Goal: Task Accomplishment & Management: Manage account settings

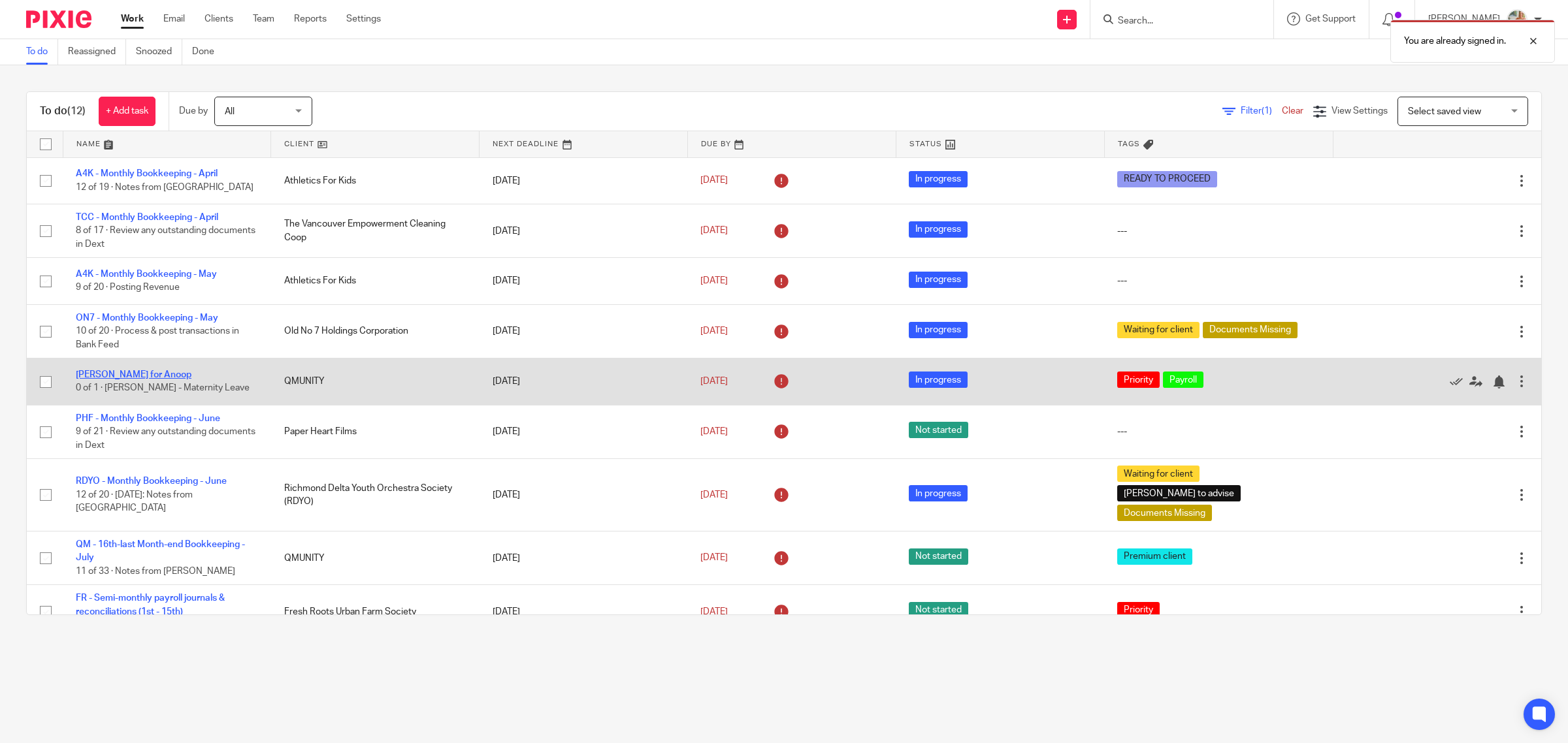
click at [119, 373] on link "ROE for Anoop" at bounding box center [134, 375] width 116 height 9
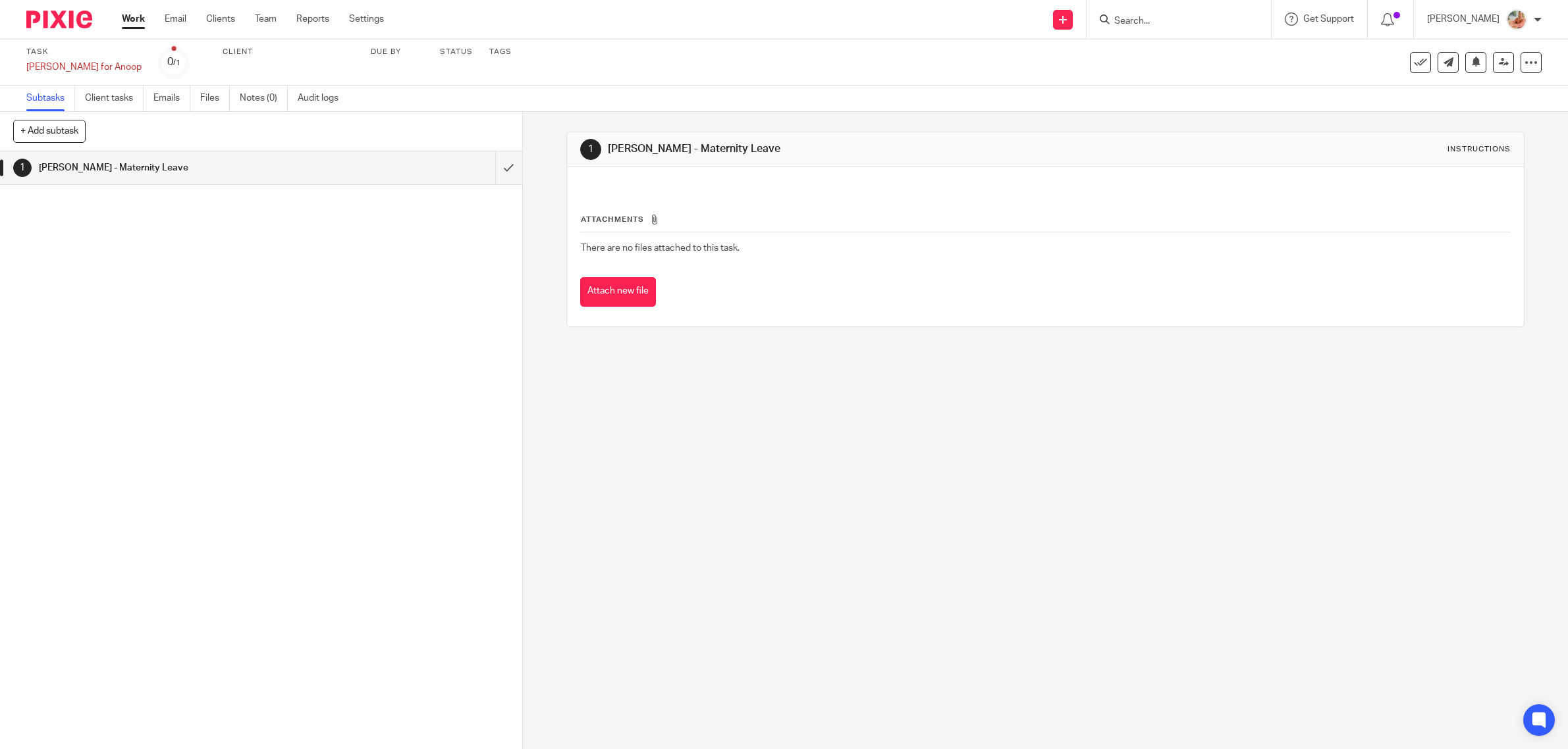
scroll to position [2269, 0]
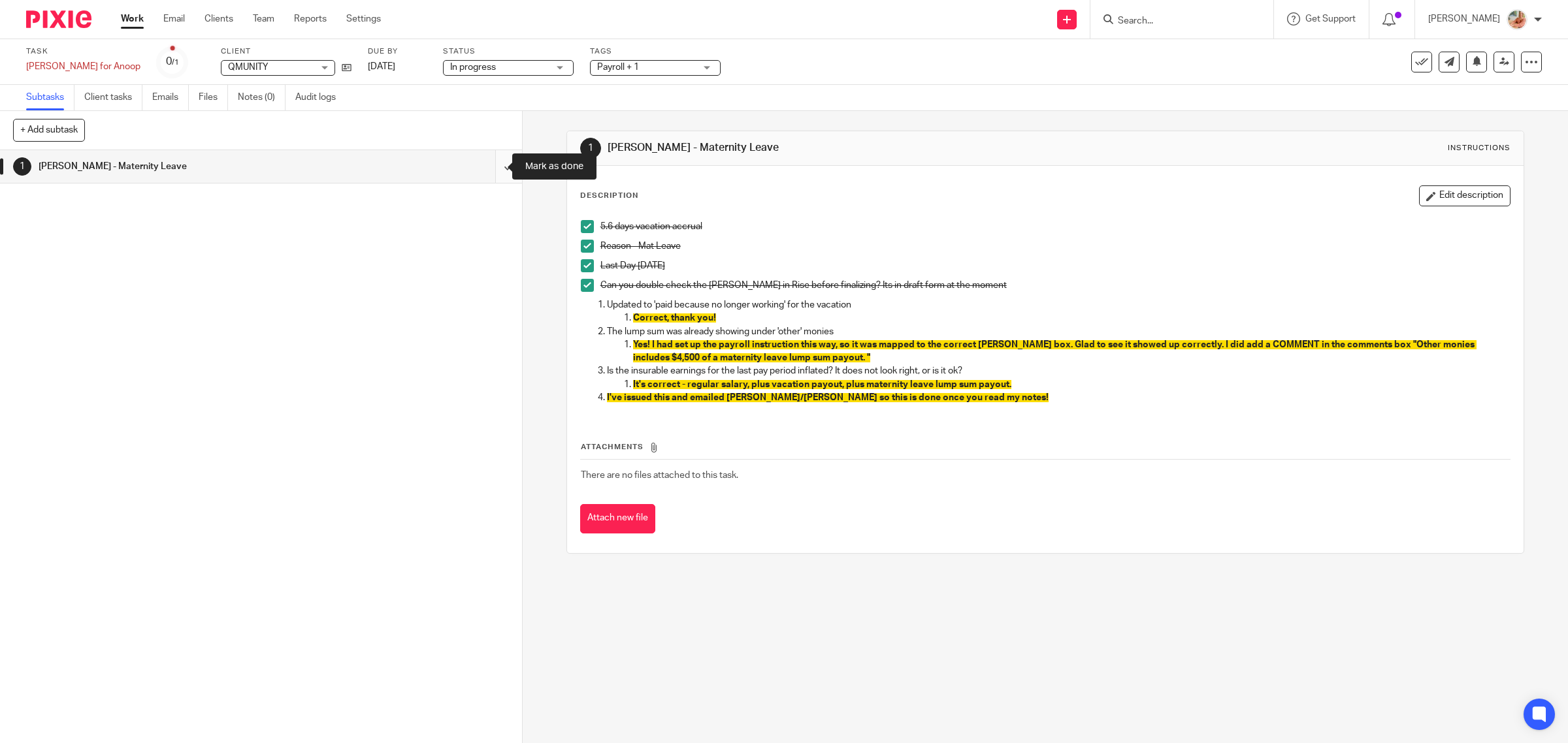
click at [485, 167] on input "submit" at bounding box center [261, 167] width 522 height 33
click at [124, 14] on link "Work" at bounding box center [132, 19] width 23 height 13
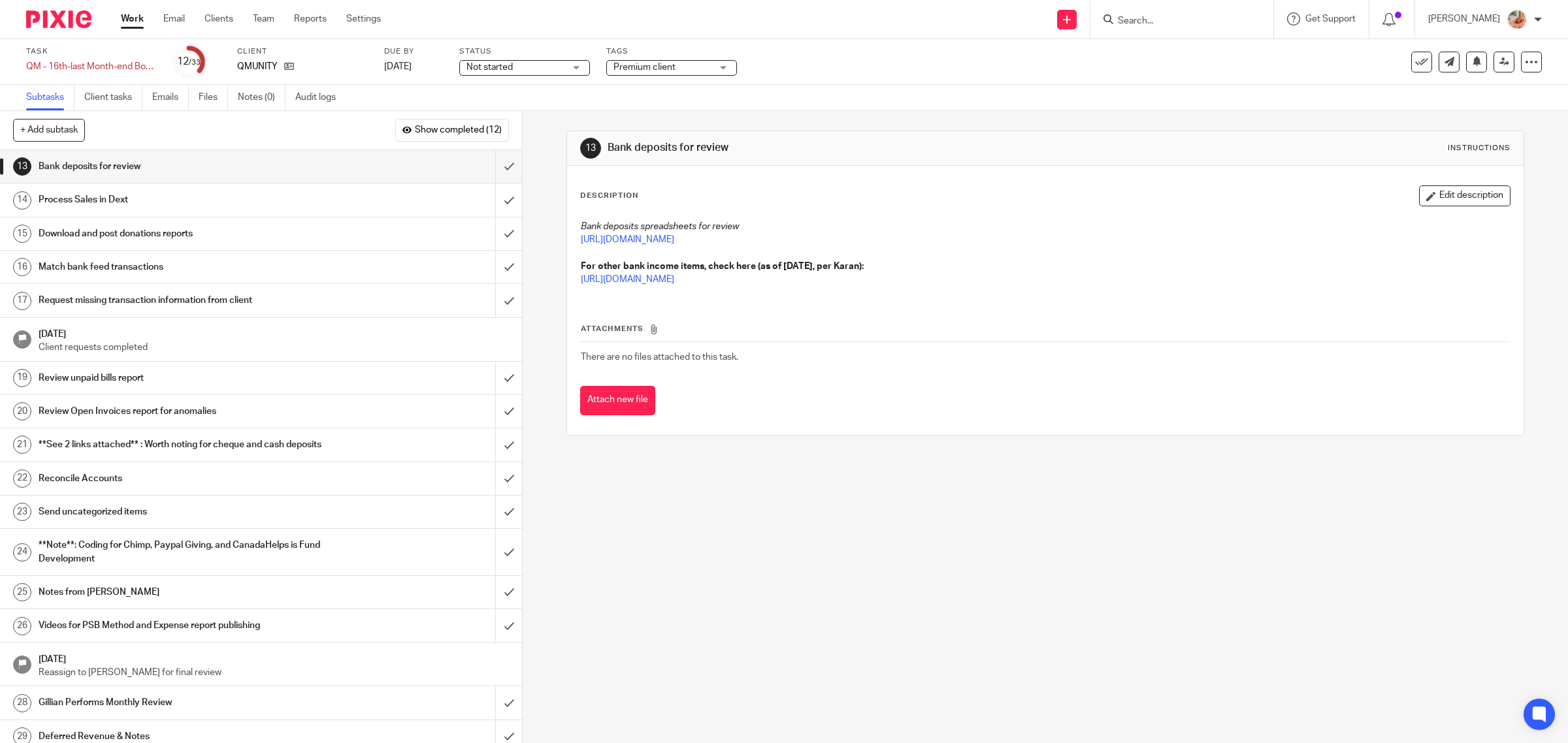
click at [774, 274] on p "https://docs.google.com/spreadsheets/d/1ZUJ7cryKfMUGSsAZvIqASj60RismMcln/edit?u…" at bounding box center [1046, 279] width 930 height 13
click at [674, 279] on link "https://docs.google.com/spreadsheets/d/1ZUJ7cryKfMUGSsAZvIqASj60RismMcln/edit?u…" at bounding box center [628, 279] width 94 height 9
drag, startPoint x: 125, startPoint y: 12, endPoint x: 147, endPoint y: 23, distance: 24.6
click at [125, 13] on link "Work" at bounding box center [132, 19] width 23 height 13
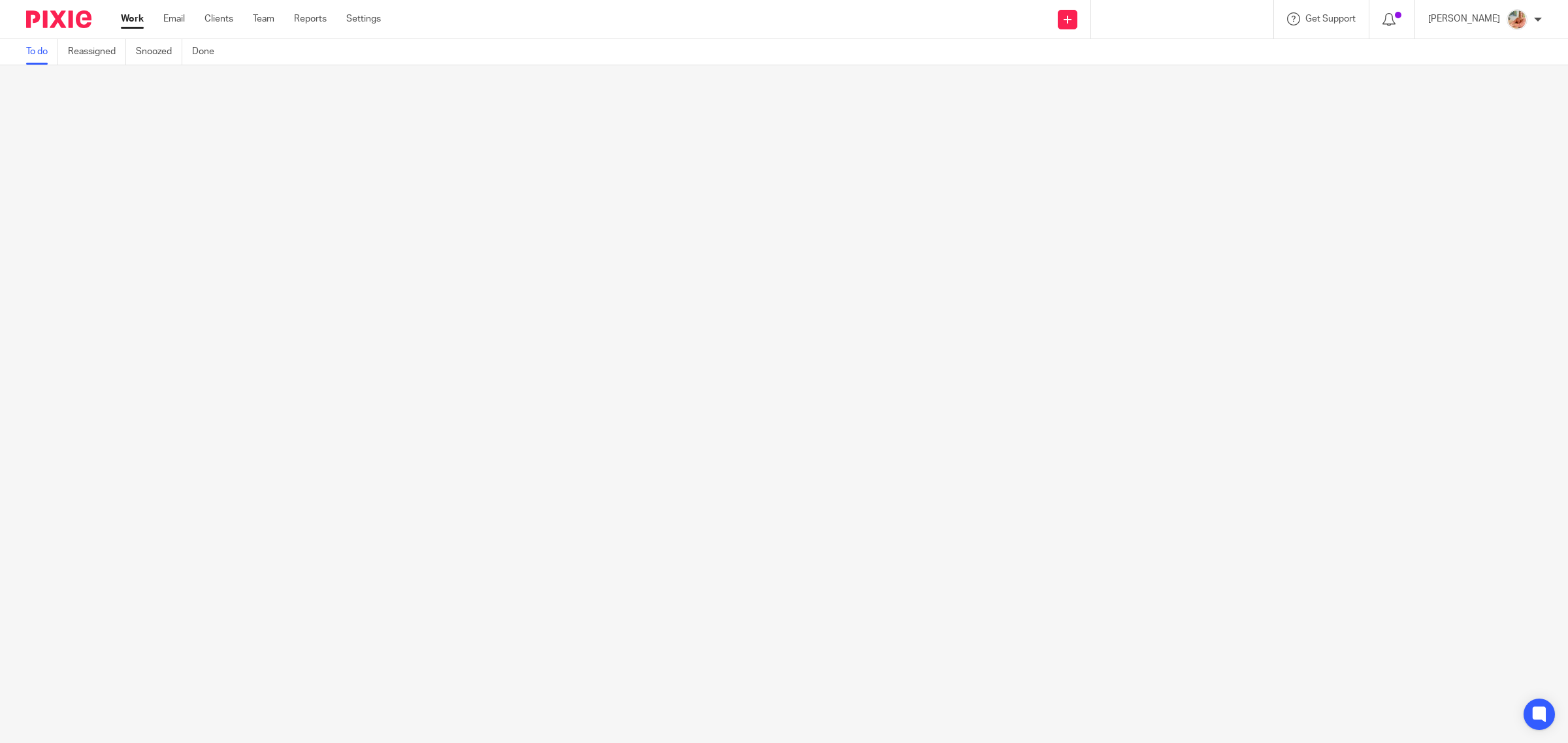
click at [132, 14] on link "Work" at bounding box center [132, 19] width 23 height 13
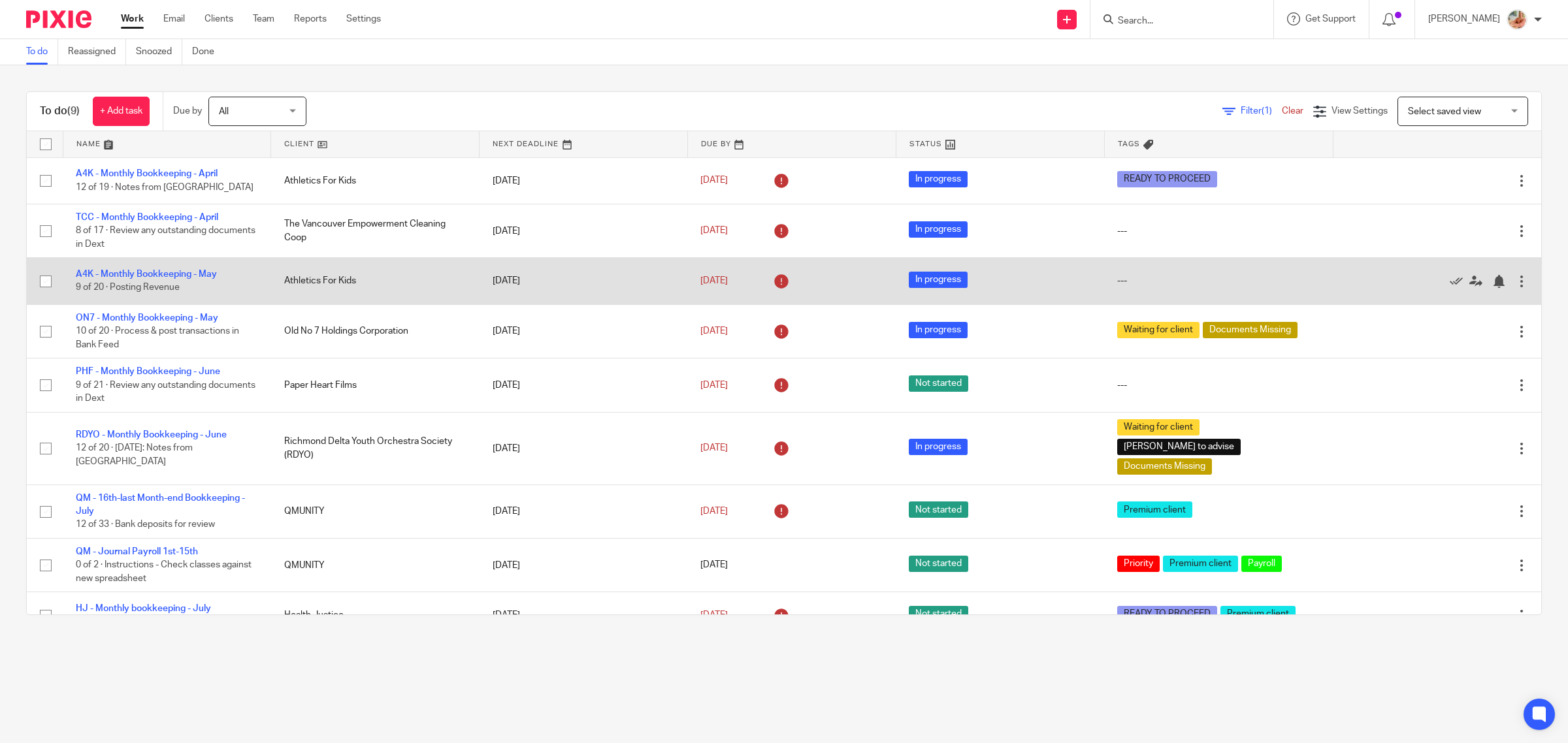
scroll to position [4, 0]
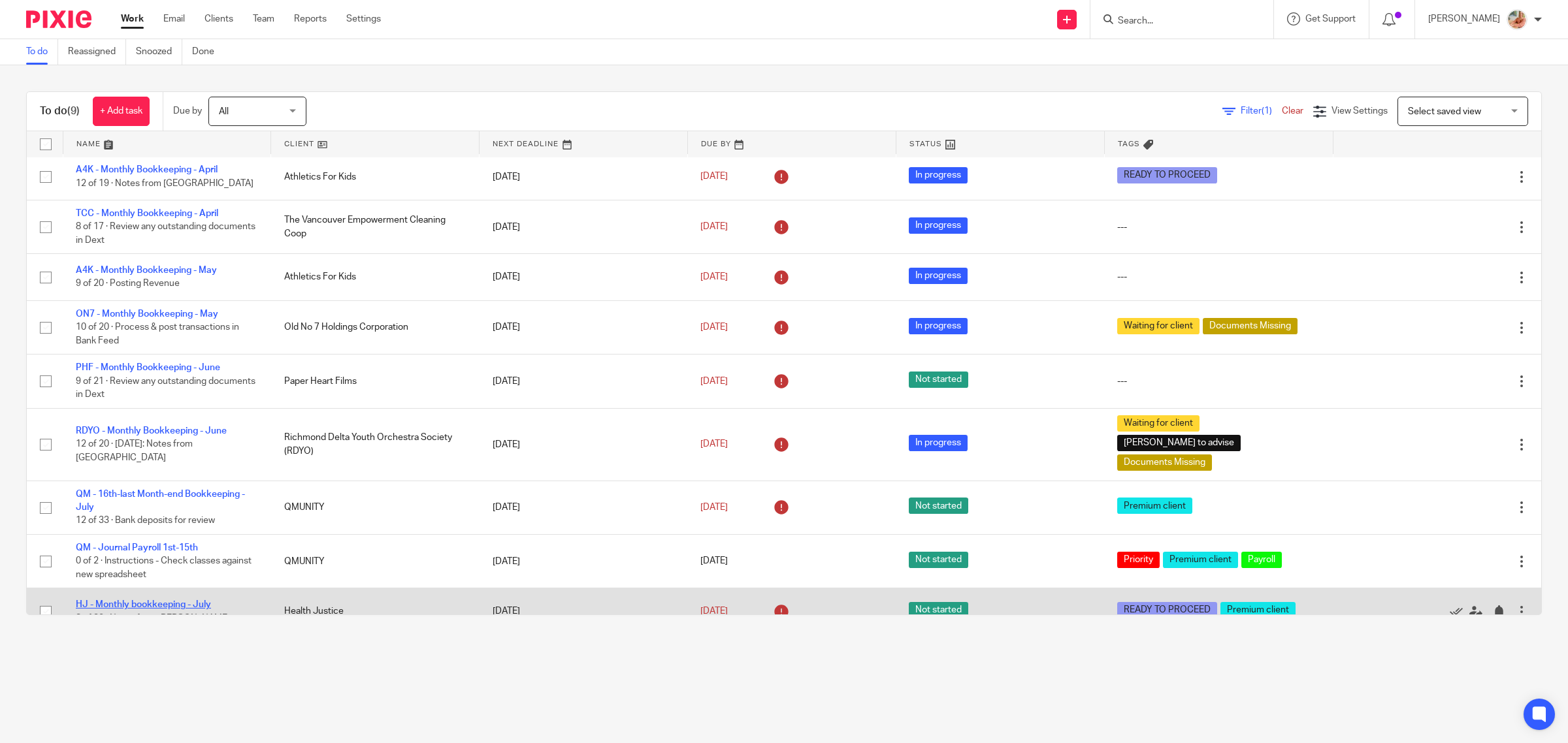
click at [142, 600] on link "HJ - Monthly bookkeeping - July" at bounding box center [143, 605] width 135 height 9
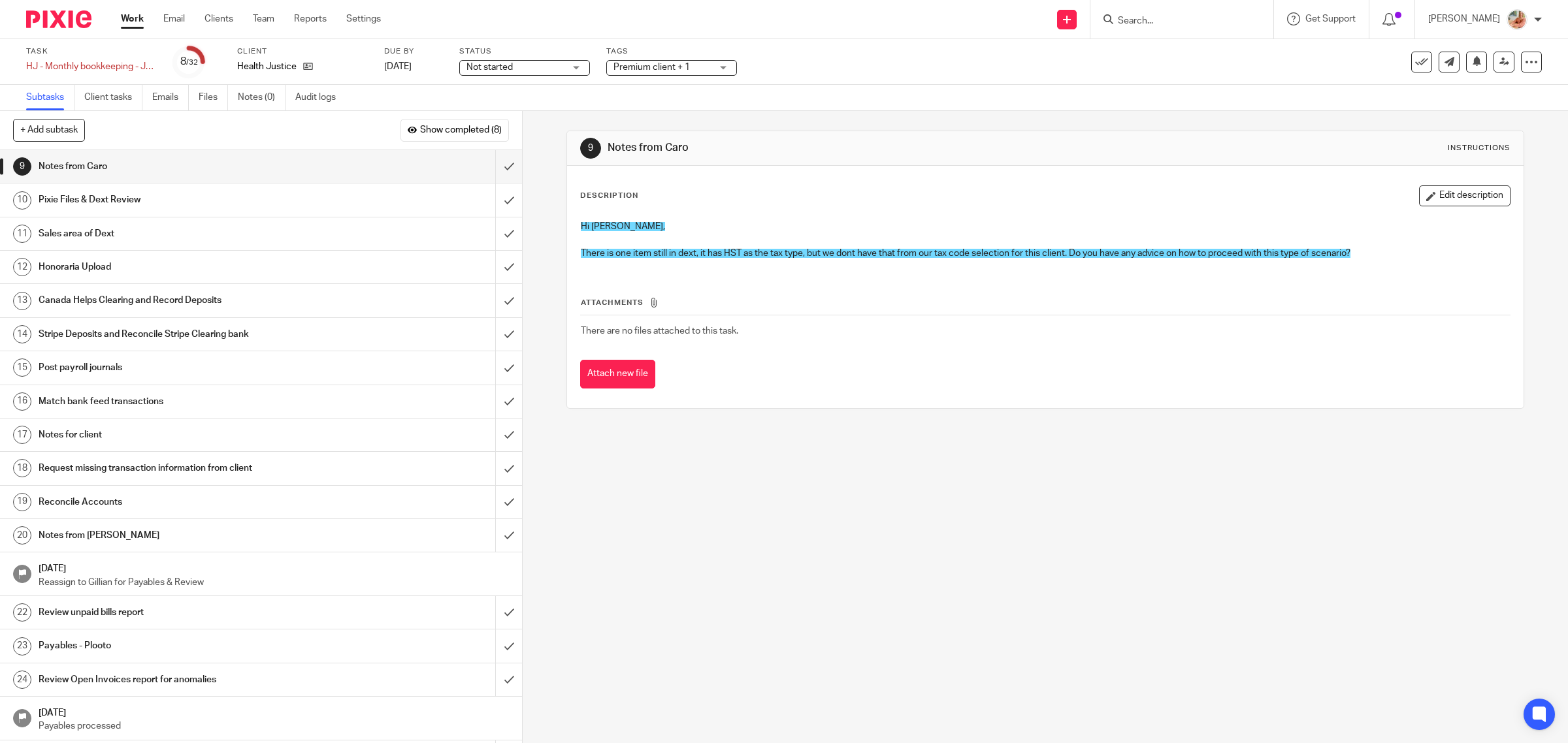
click at [1441, 198] on button "Edit description" at bounding box center [1465, 196] width 92 height 21
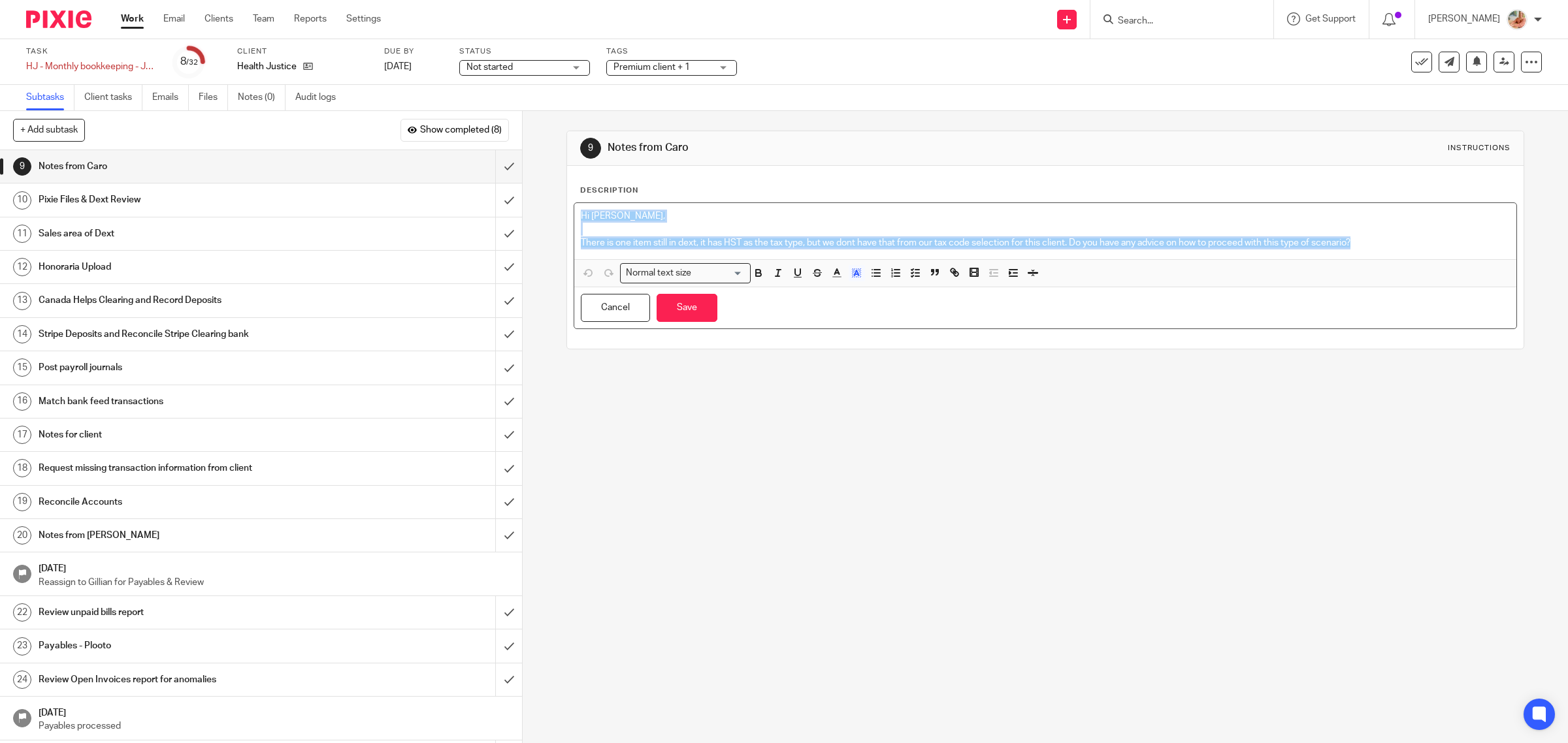
drag, startPoint x: 1353, startPoint y: 242, endPoint x: 527, endPoint y: 191, distance: 827.6
click at [527, 191] on div "9 Notes from Caro Instructions Description Hi Ciara, There is one item still in…" at bounding box center [1045, 427] width 1046 height 632
click at [615, 314] on button "Cancel" at bounding box center [615, 308] width 69 height 28
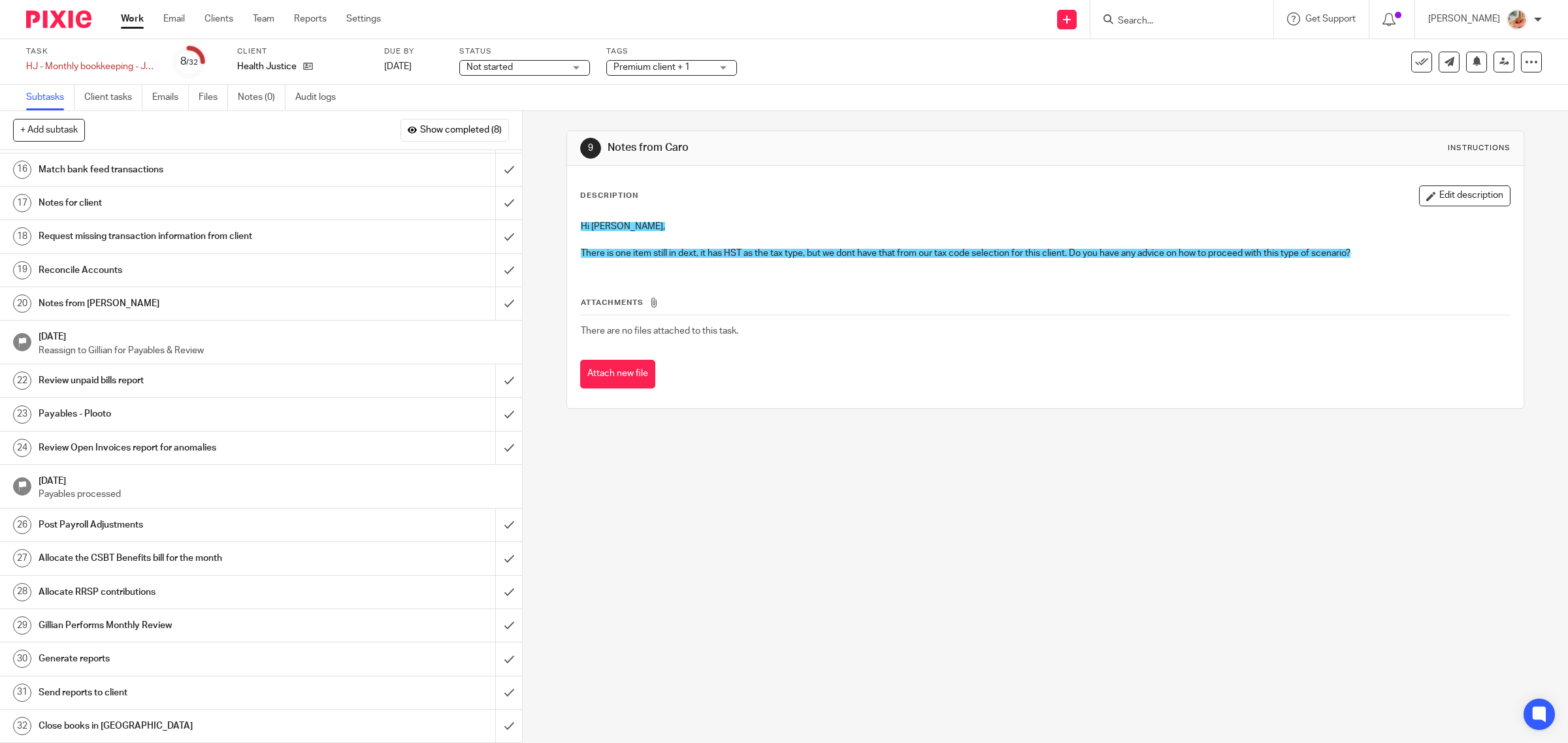
scroll to position [236, 0]
click at [163, 302] on h1 "Notes from Ciara" at bounding box center [186, 304] width 296 height 20
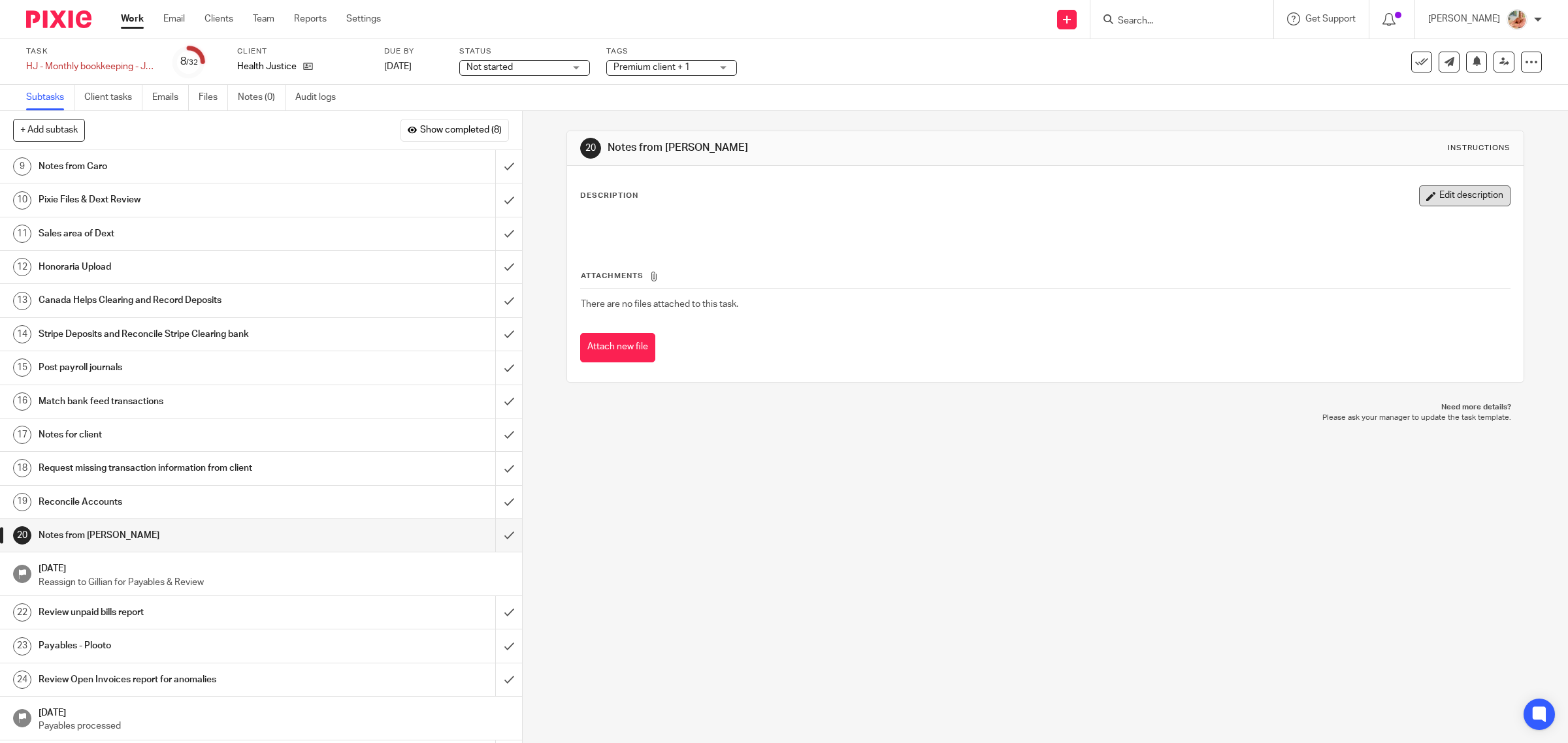
click at [1433, 191] on button "Edit description" at bounding box center [1465, 196] width 92 height 21
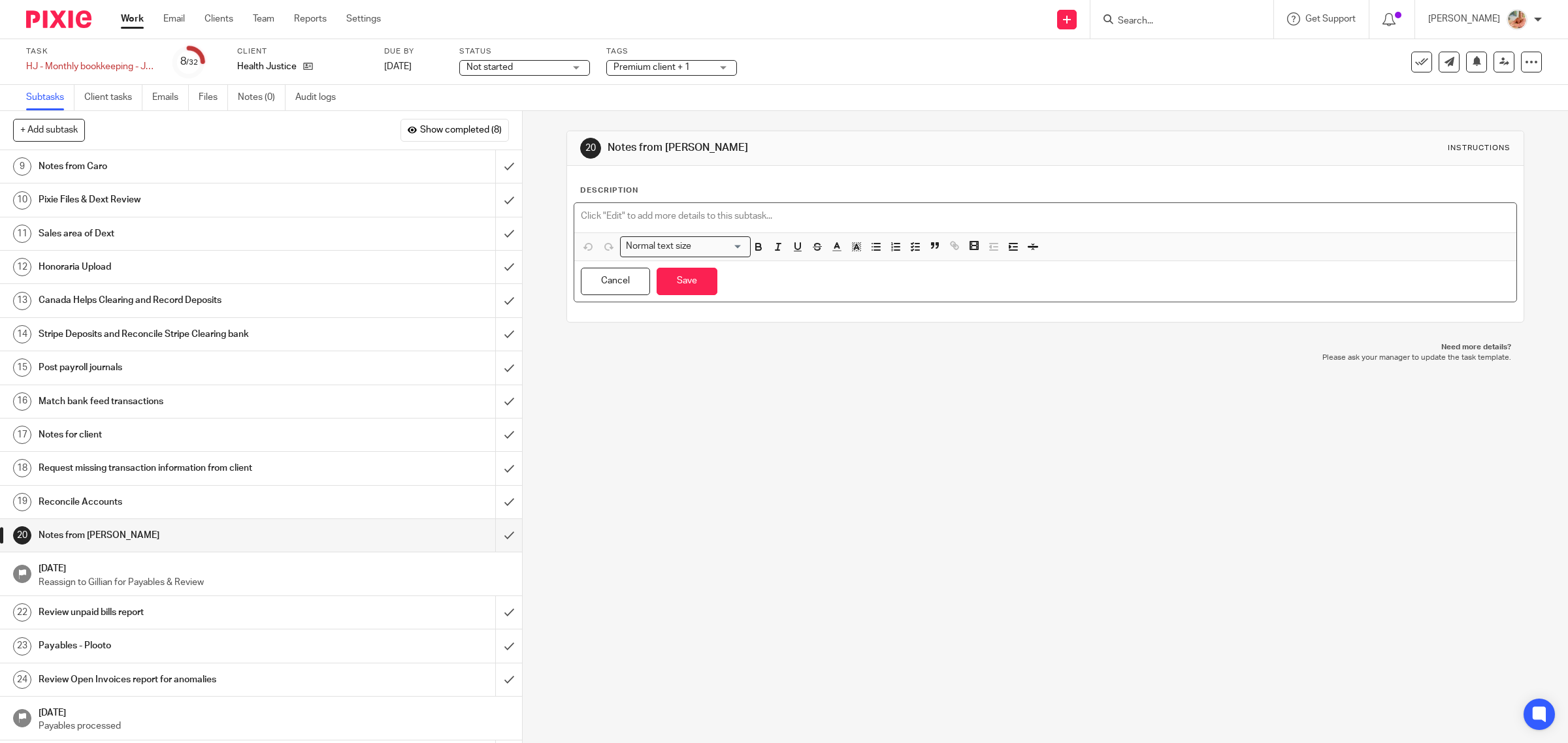
click at [654, 211] on p at bounding box center [1046, 216] width 930 height 13
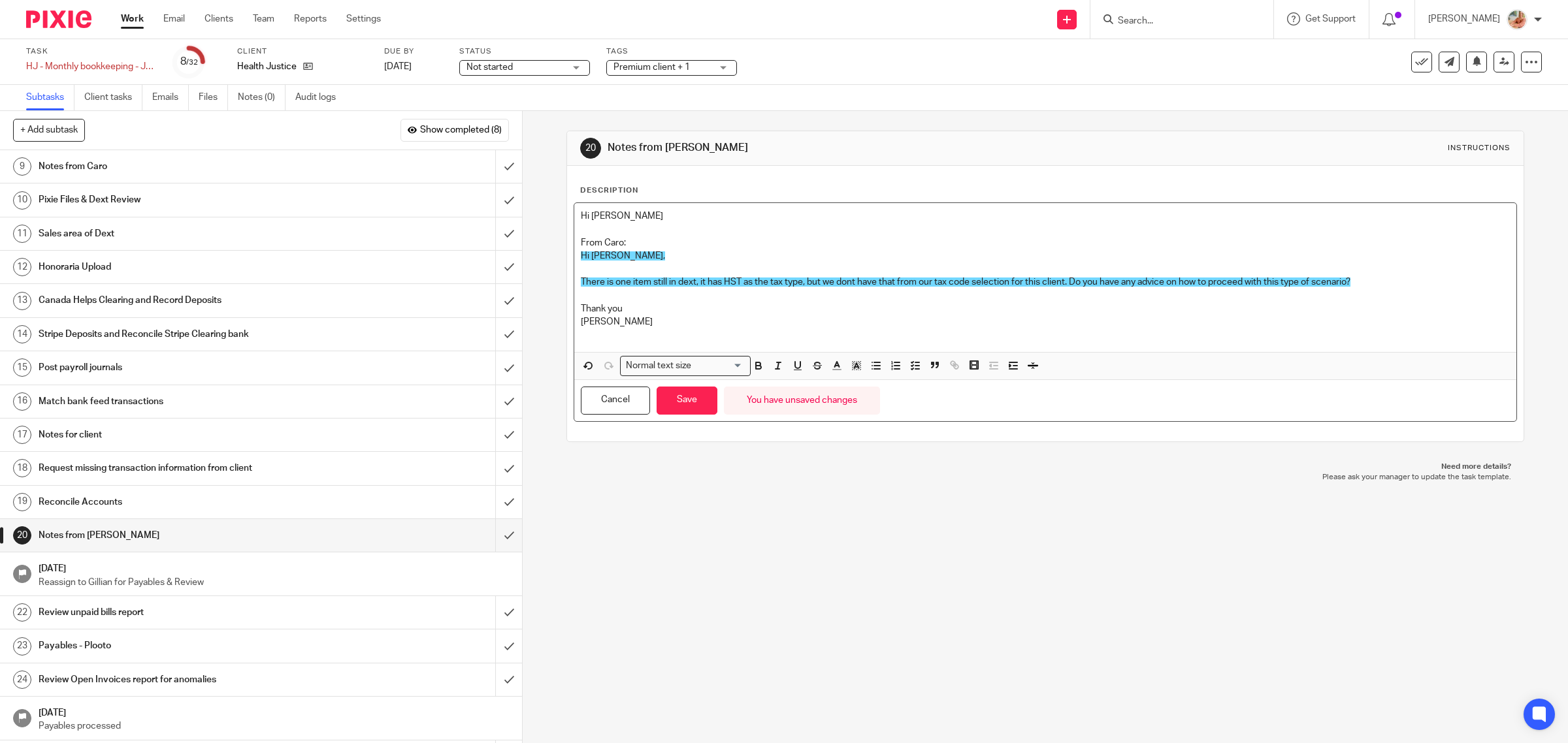
click at [635, 242] on p "From Caro:" at bounding box center [1046, 243] width 930 height 13
click at [678, 403] on button "Save" at bounding box center [687, 400] width 61 height 28
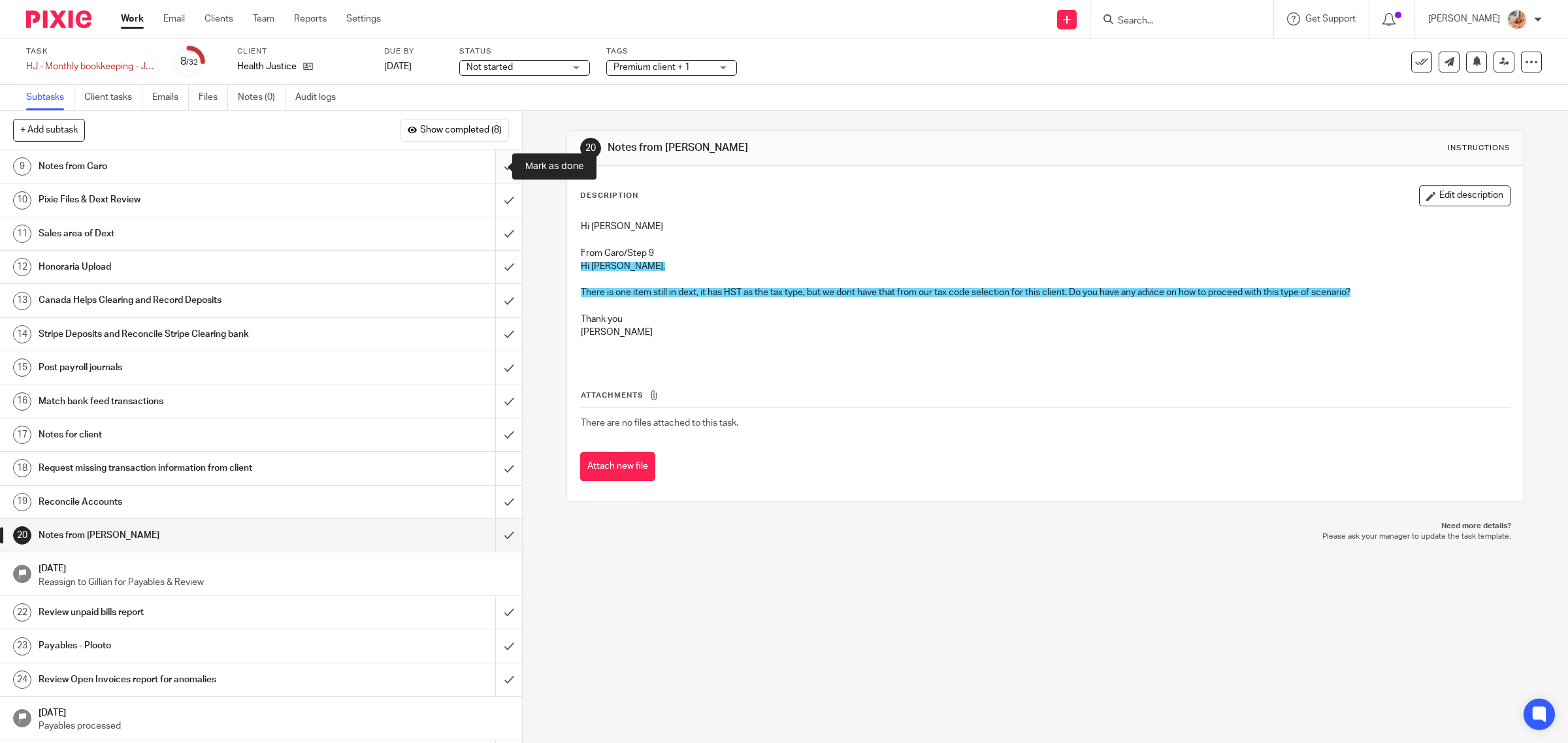
click at [495, 167] on input "submit" at bounding box center [261, 167] width 522 height 33
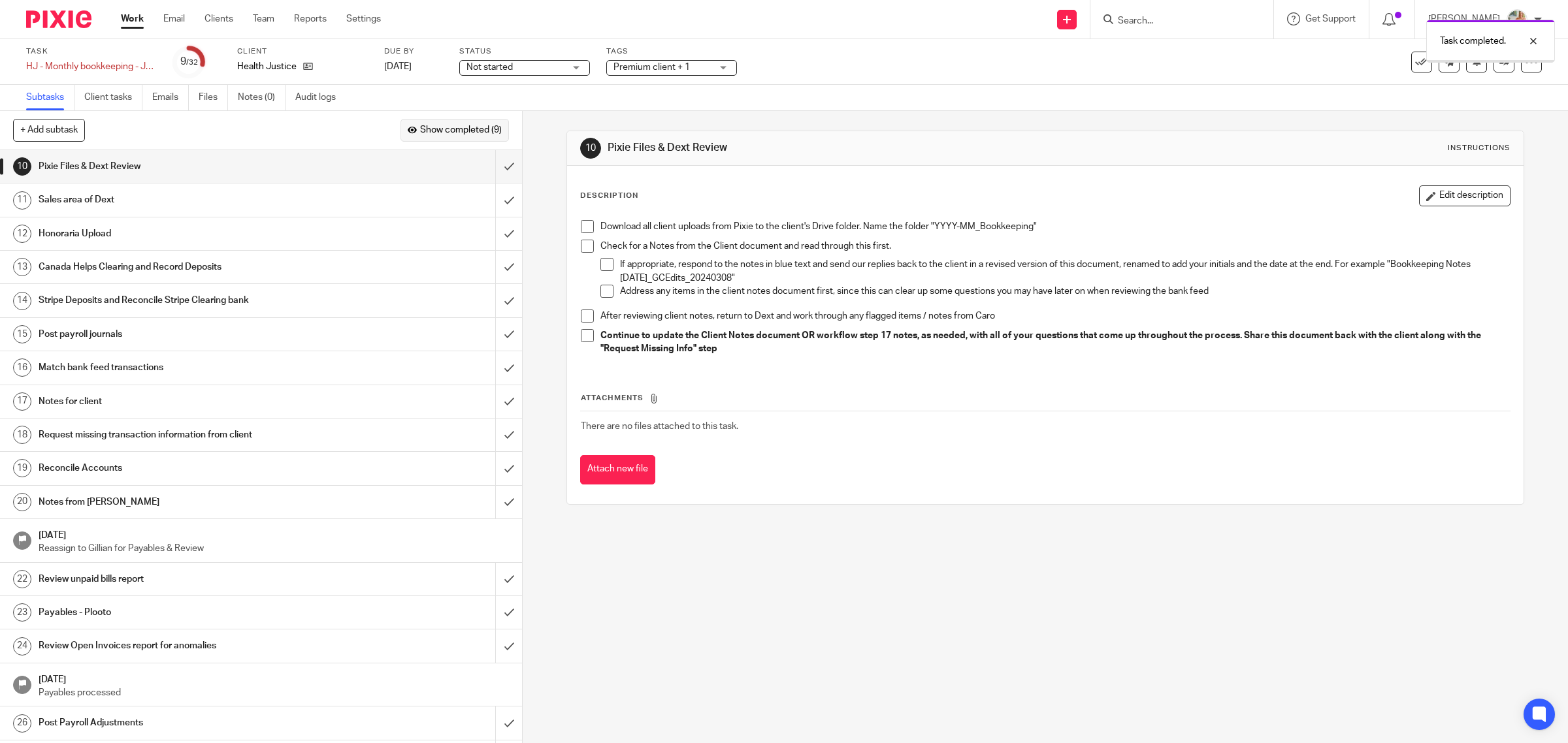
click at [445, 132] on span "Show completed (9)" at bounding box center [461, 130] width 82 height 11
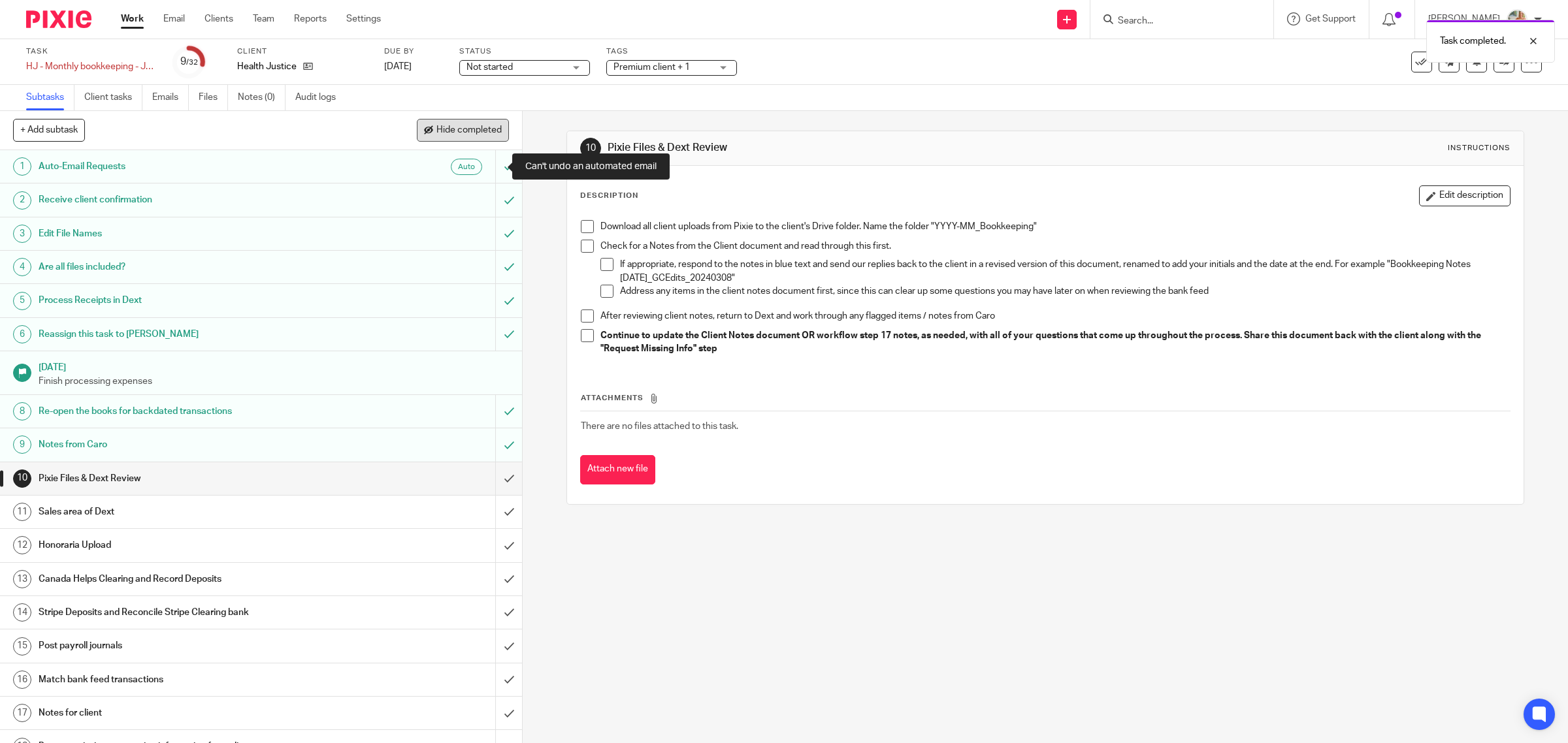
click at [468, 128] on span "Hide completed" at bounding box center [468, 130] width 65 height 11
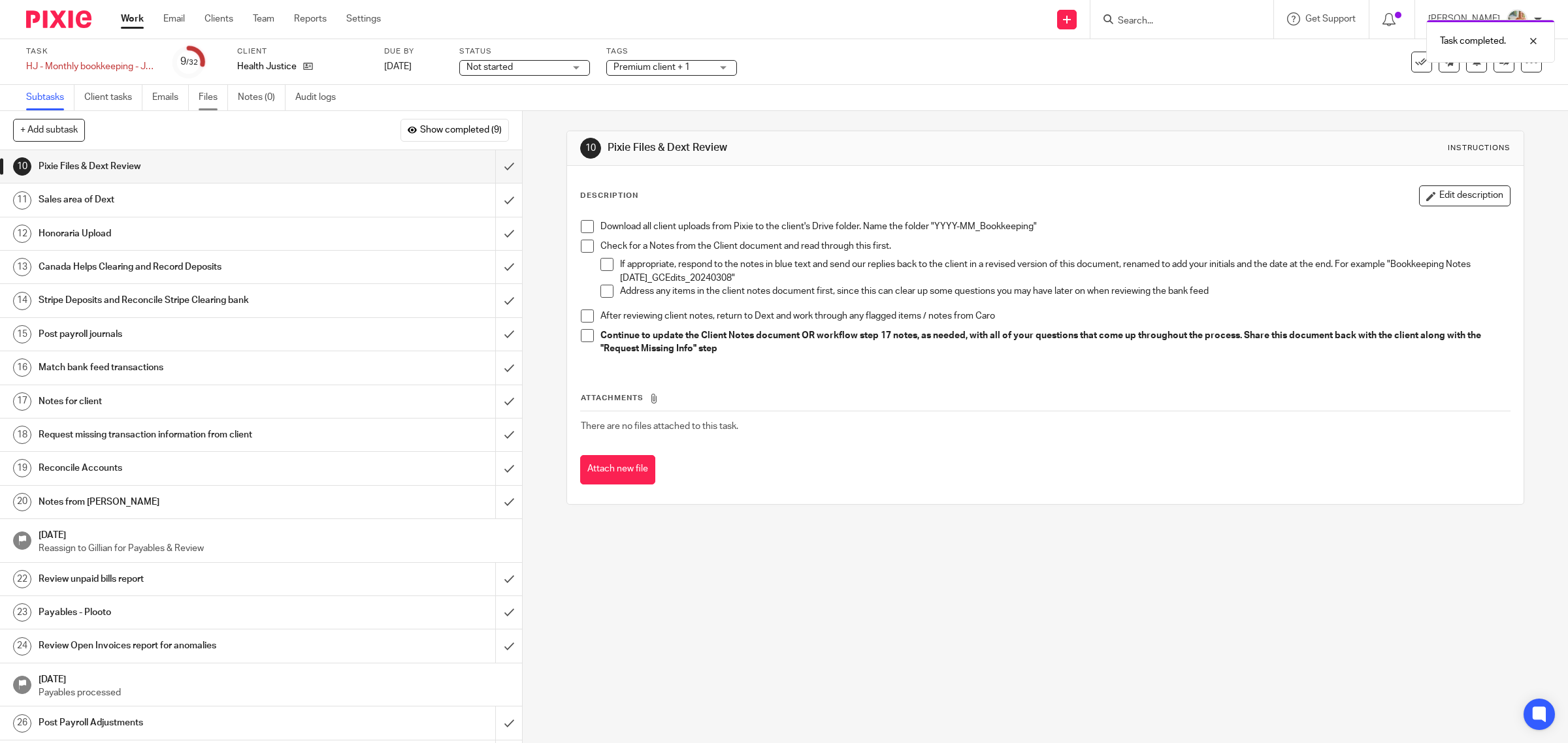
click at [216, 90] on link "Files" at bounding box center [213, 97] width 30 height 26
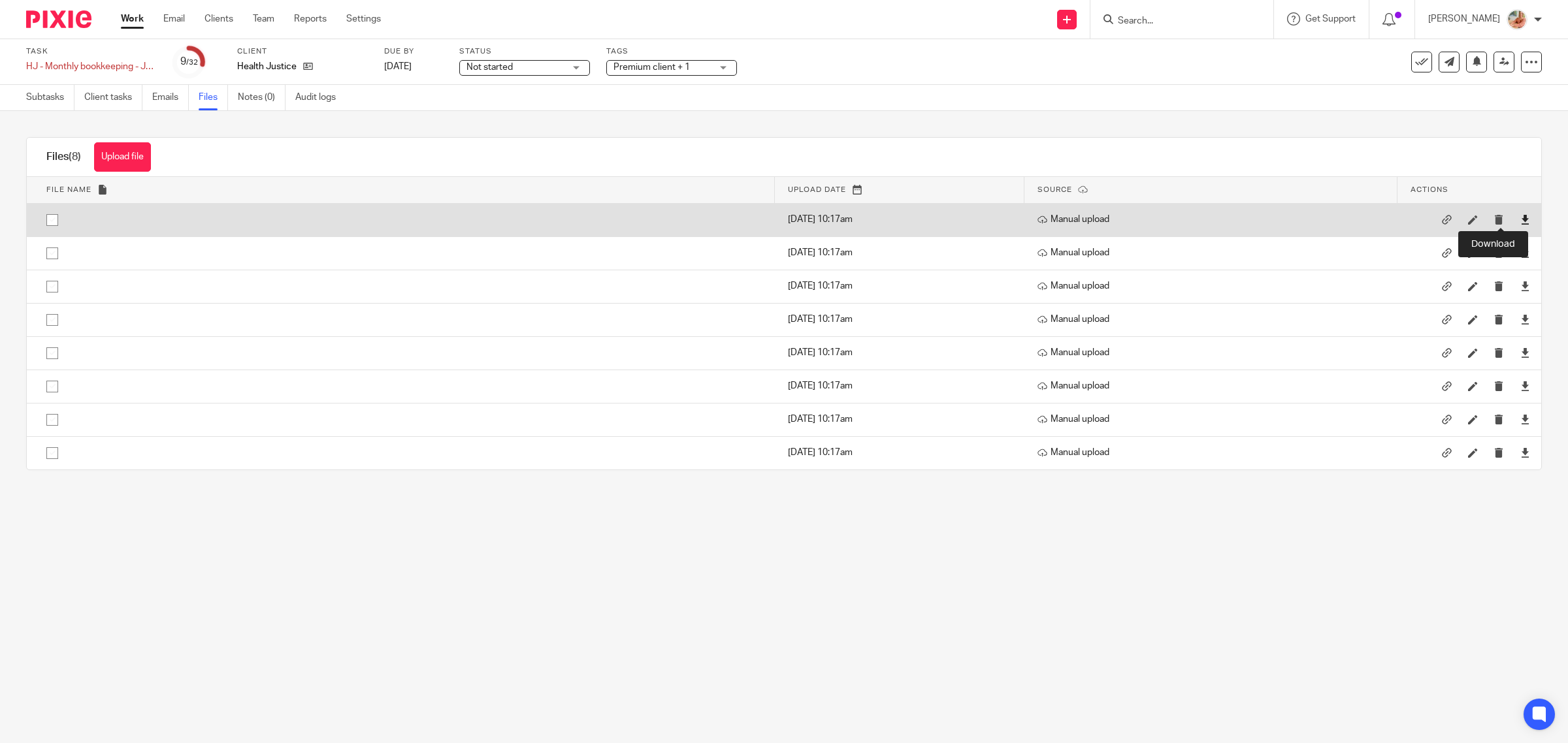
click at [1521, 220] on icon at bounding box center [1525, 219] width 10 height 10
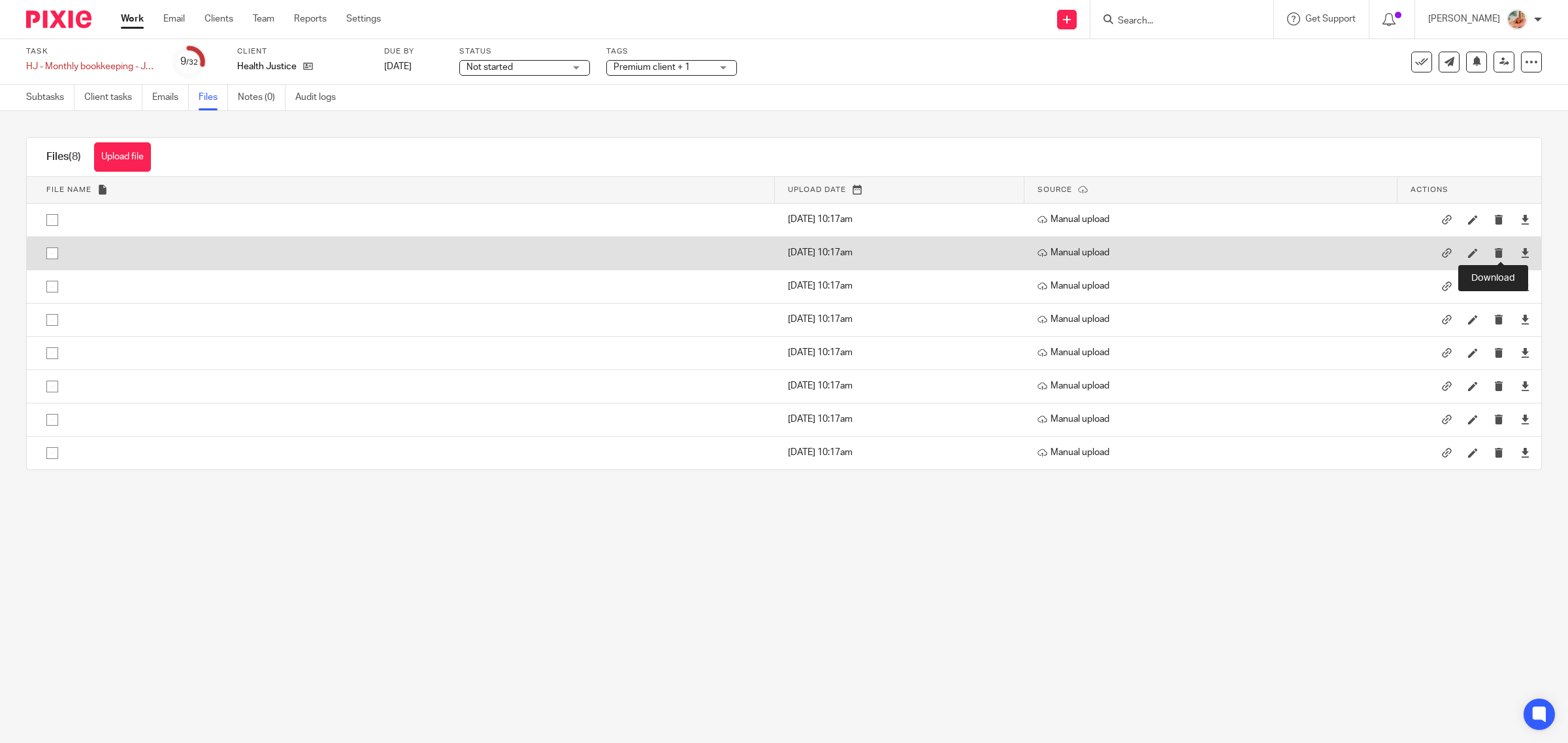
drag, startPoint x: 1503, startPoint y: 252, endPoint x: 1503, endPoint y: 265, distance: 13.0
click at [1521, 252] on icon at bounding box center [1525, 253] width 10 height 10
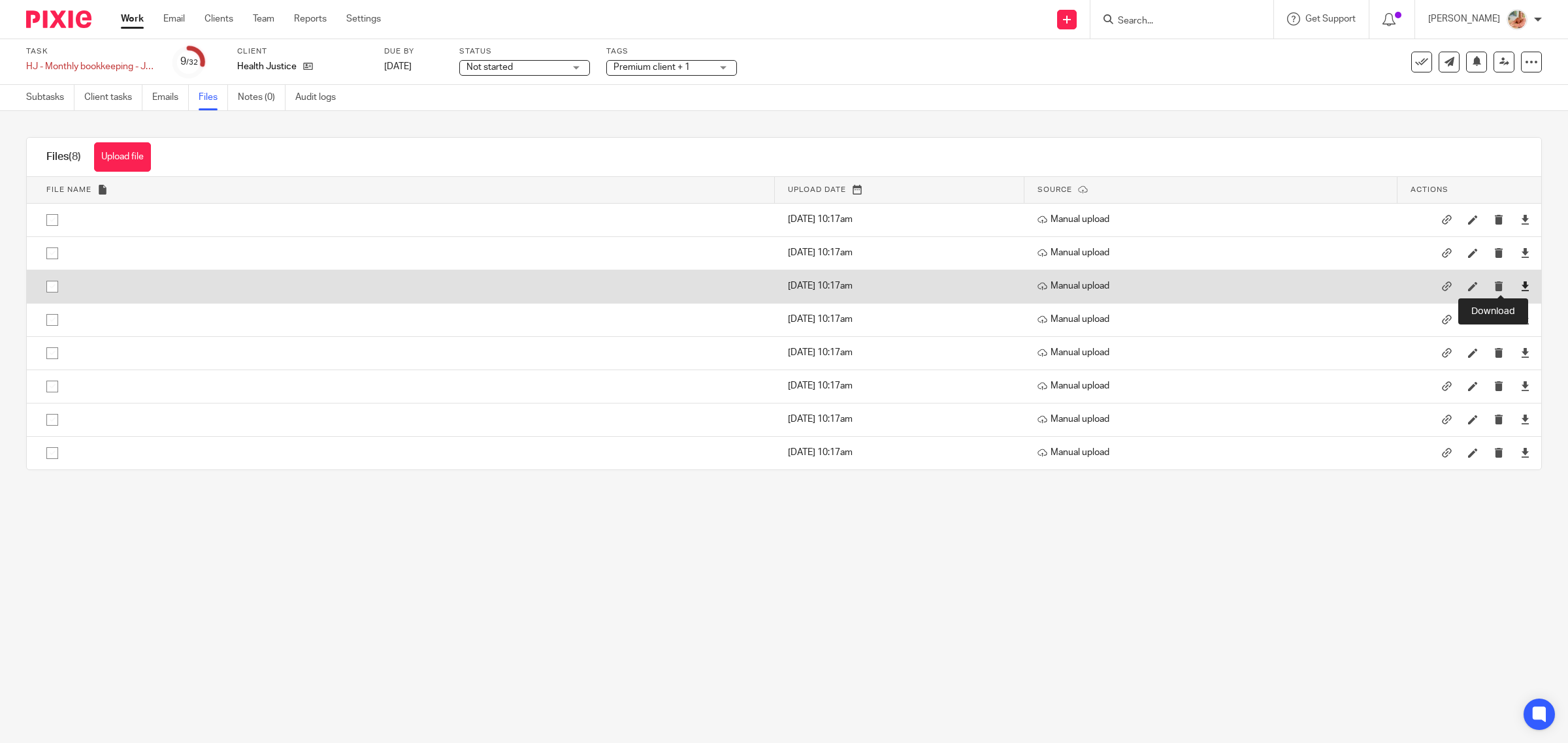
drag, startPoint x: 1501, startPoint y: 283, endPoint x: 1503, endPoint y: 291, distance: 8.2
click at [1521, 283] on icon at bounding box center [1525, 286] width 10 height 10
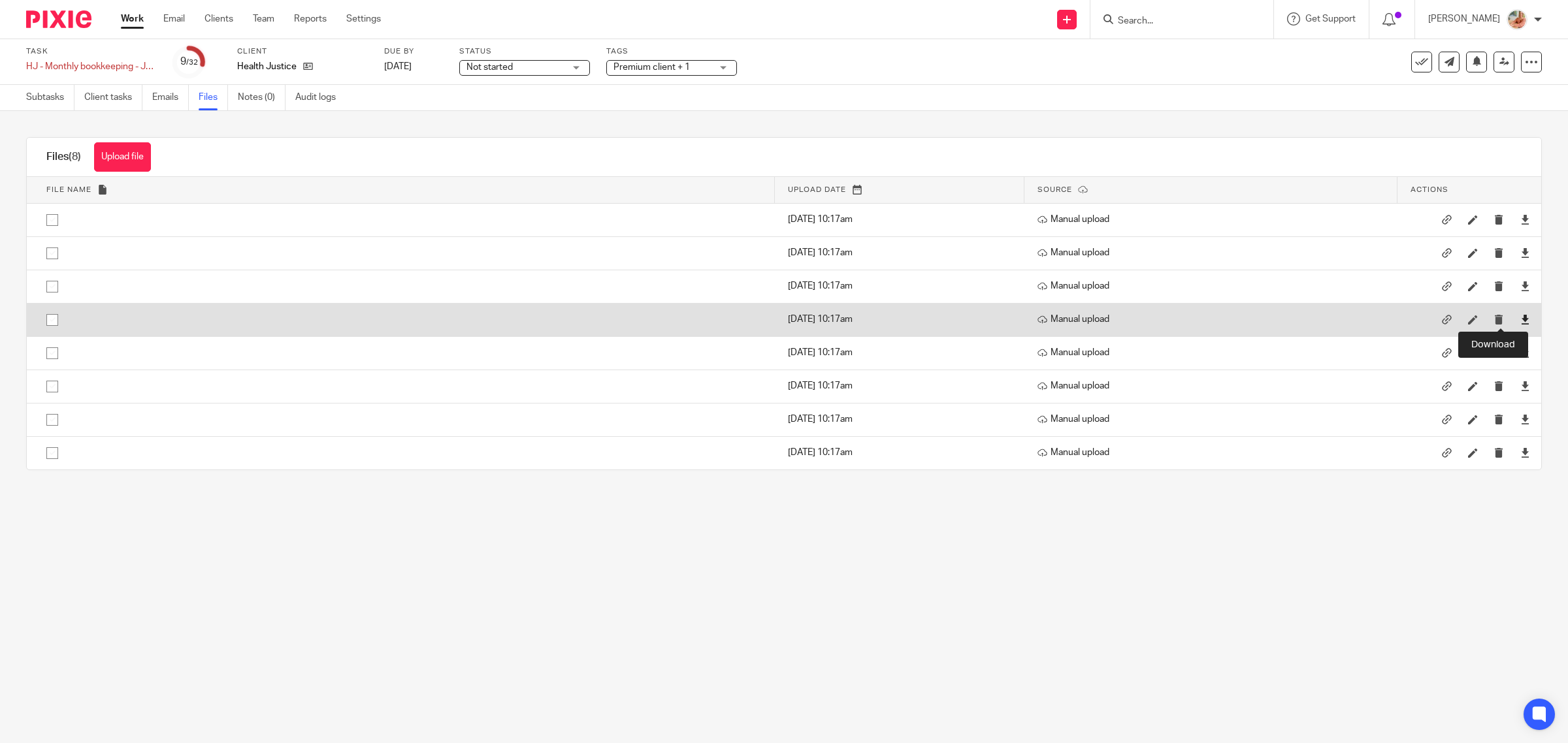
click at [1521, 322] on icon at bounding box center [1525, 319] width 10 height 10
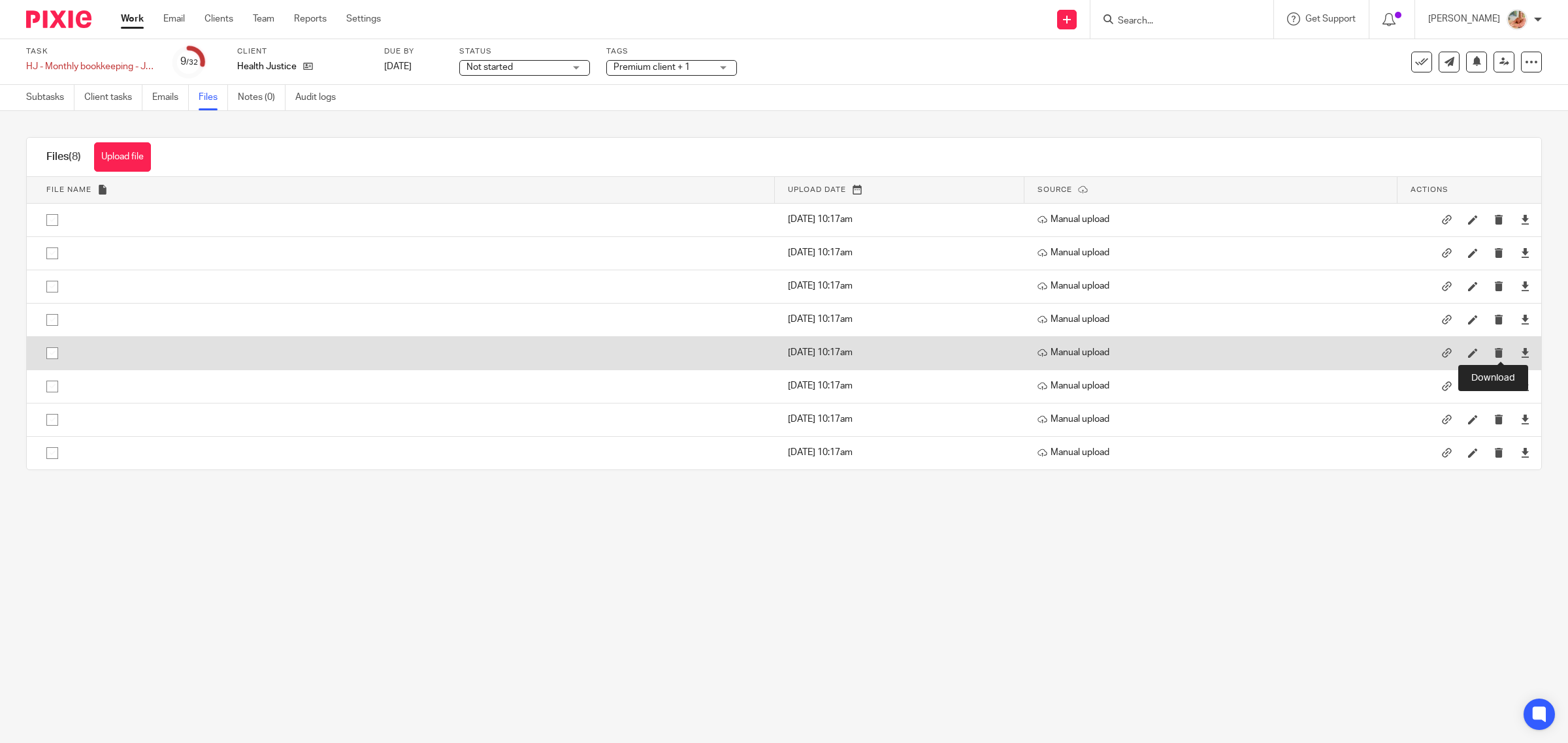
drag, startPoint x: 1503, startPoint y: 353, endPoint x: 1503, endPoint y: 364, distance: 11.0
click at [1521, 353] on icon at bounding box center [1525, 353] width 10 height 10
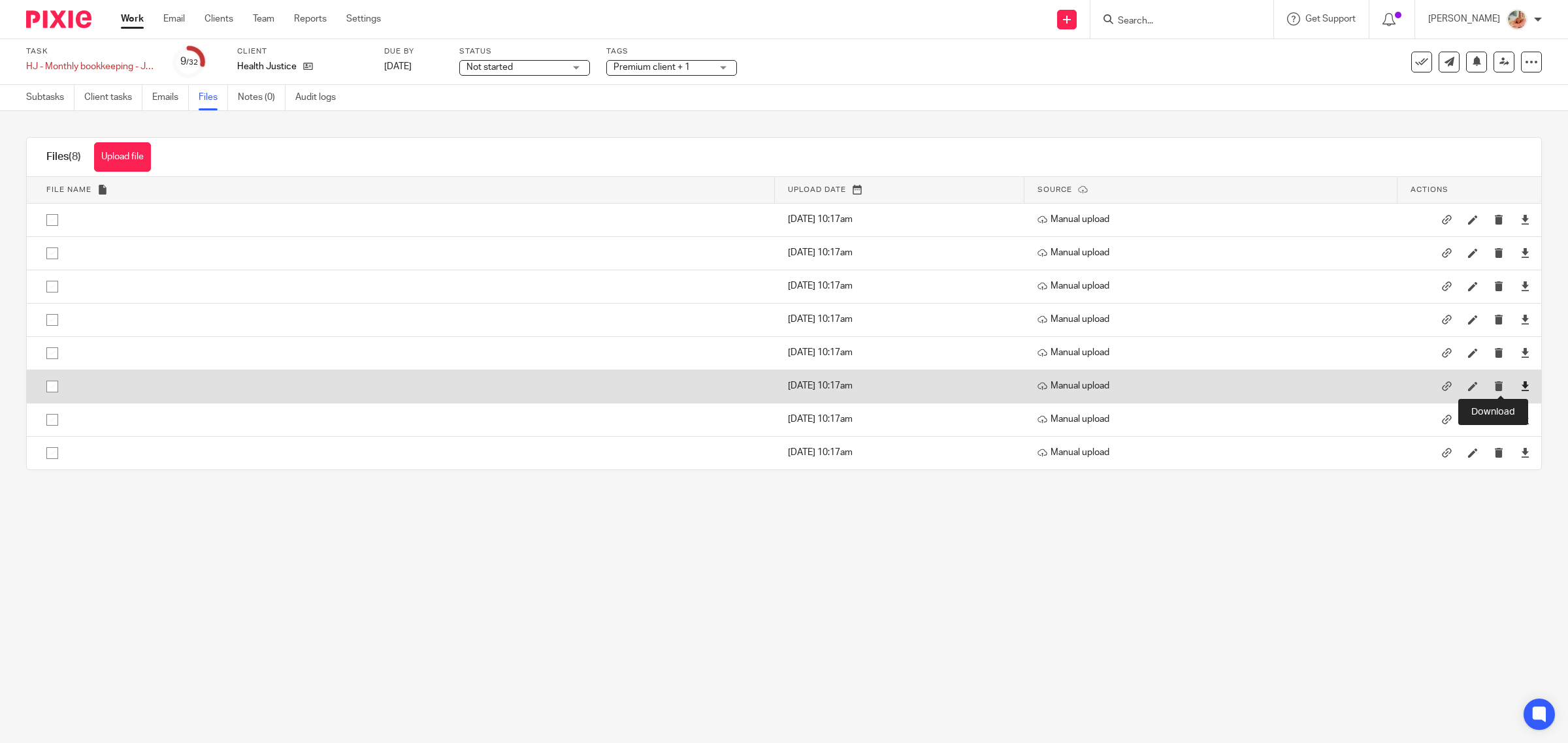
click at [1521, 385] on icon at bounding box center [1525, 386] width 10 height 10
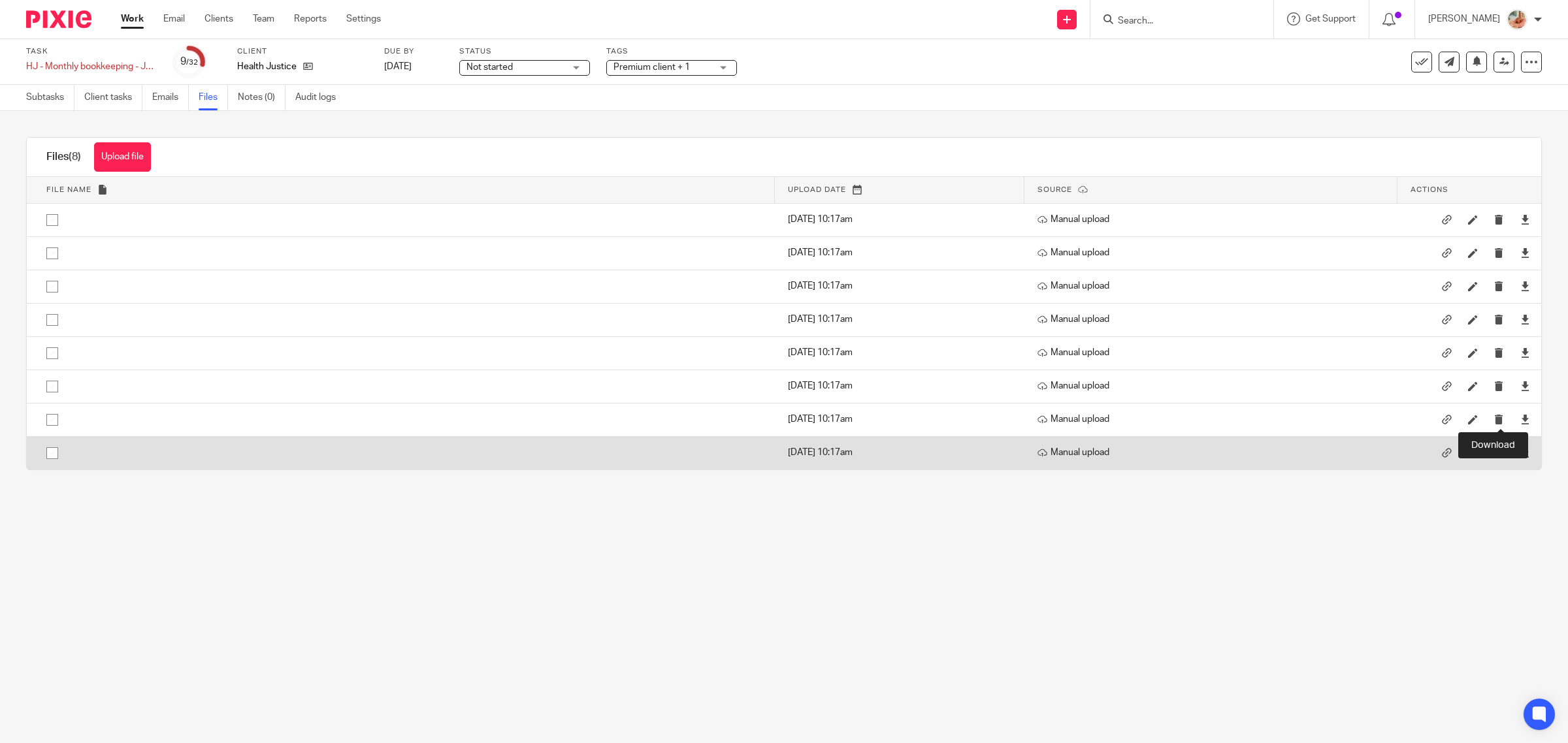
drag, startPoint x: 1501, startPoint y: 418, endPoint x: 1497, endPoint y: 438, distance: 20.4
click at [1521, 418] on icon at bounding box center [1525, 420] width 10 height 10
click at [1521, 451] on icon at bounding box center [1525, 453] width 10 height 10
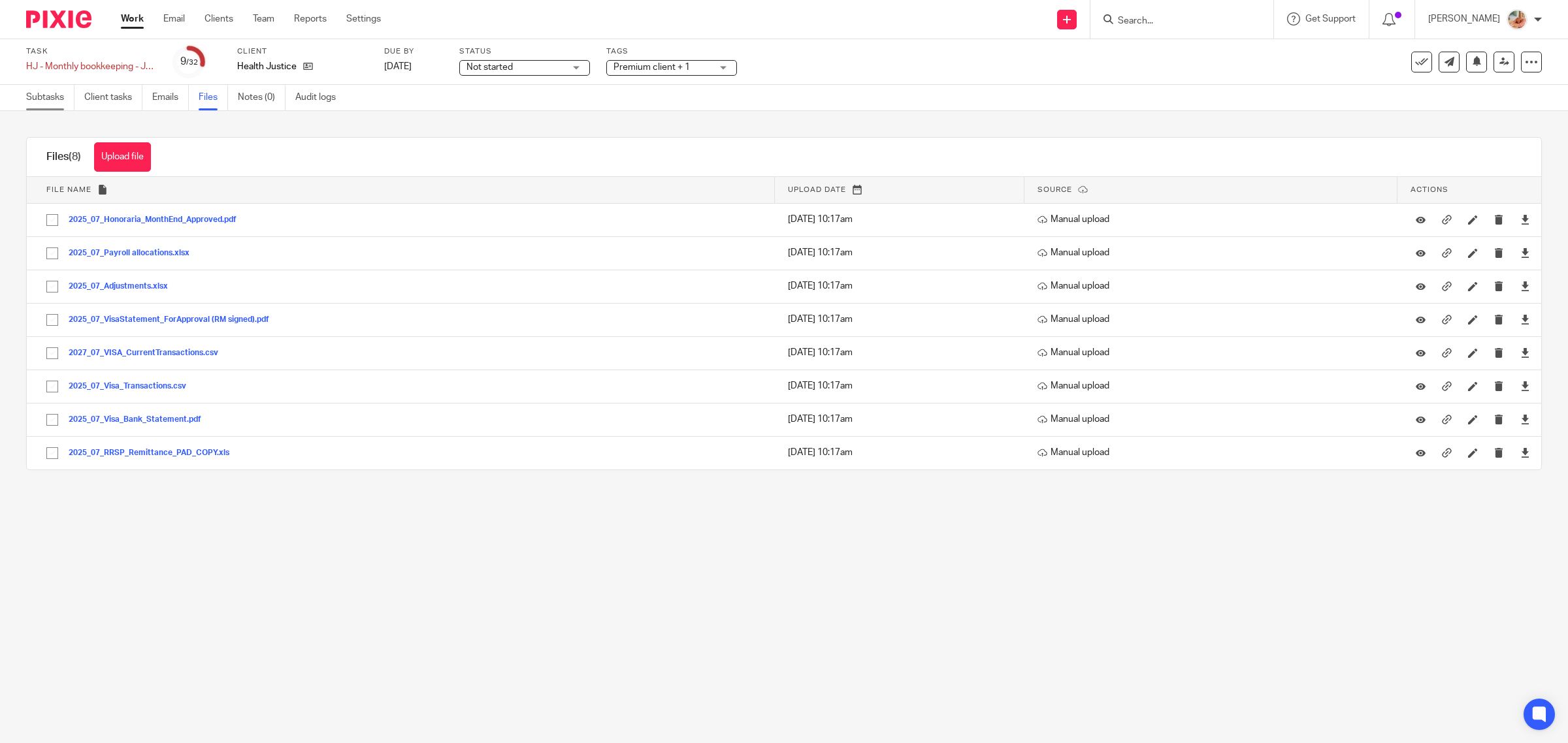
click at [28, 101] on link "Subtasks" at bounding box center [50, 97] width 48 height 26
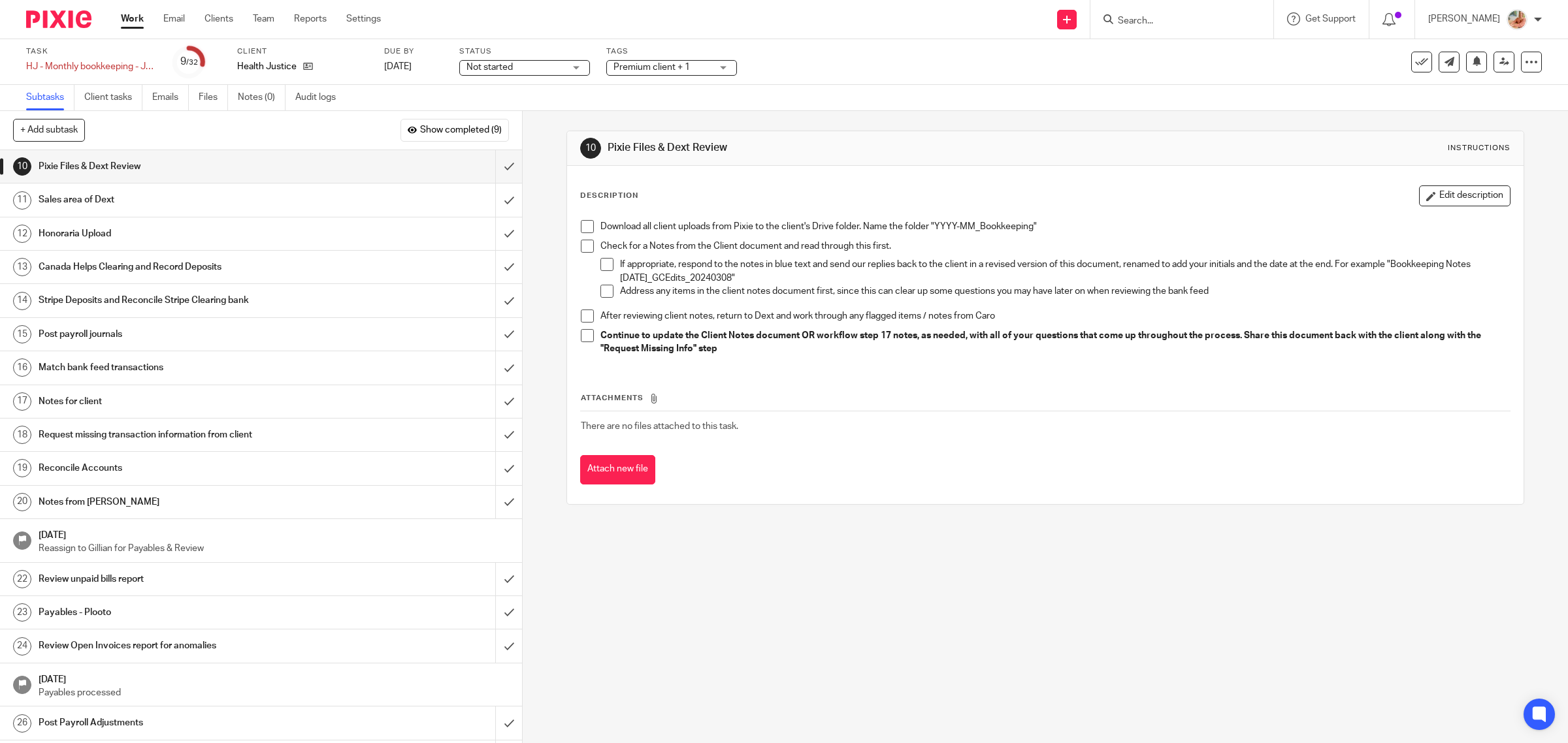
drag, startPoint x: 204, startPoint y: 100, endPoint x: 298, endPoint y: 171, distance: 117.8
click at [204, 100] on link "Files" at bounding box center [213, 97] width 30 height 26
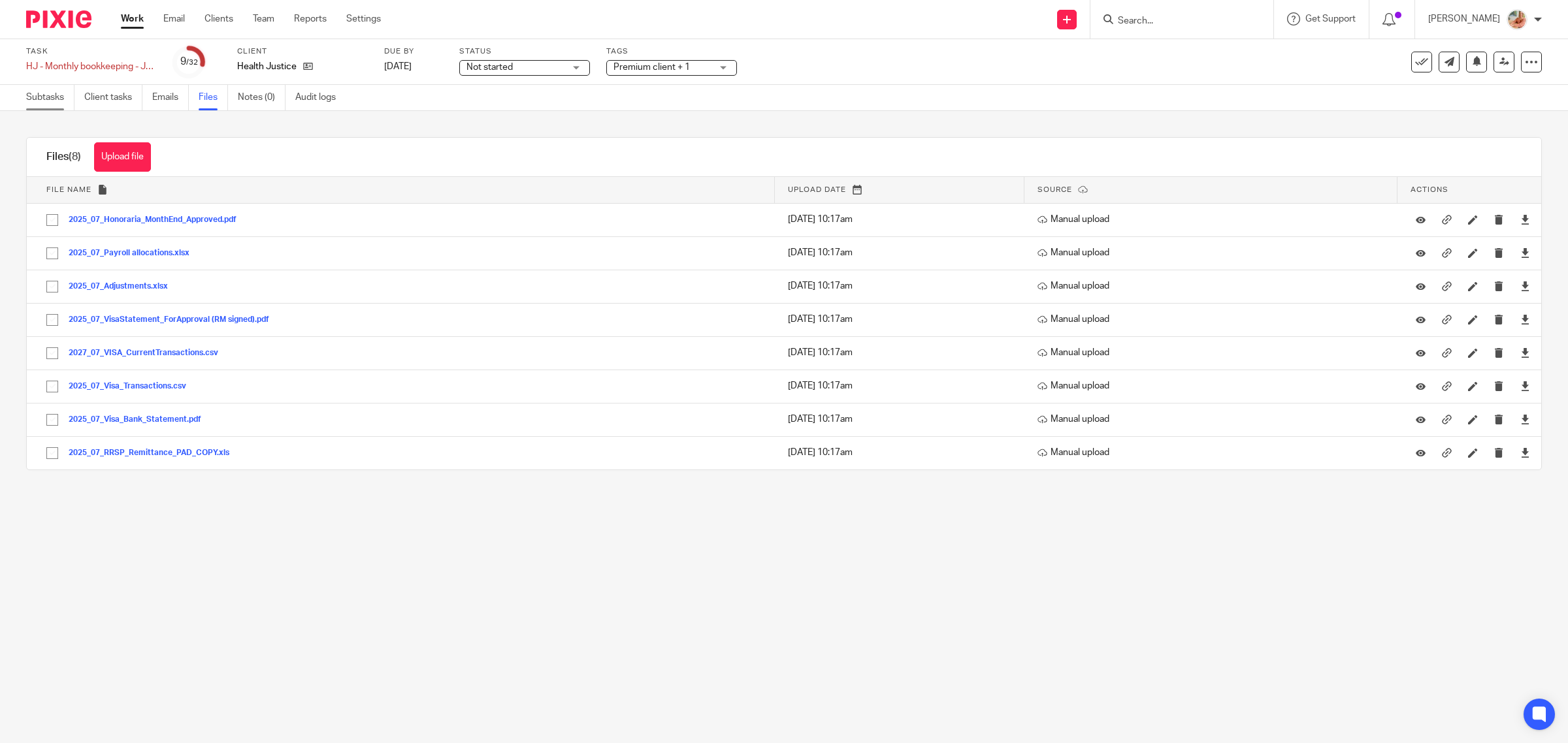
click at [40, 96] on link "Subtasks" at bounding box center [50, 97] width 48 height 26
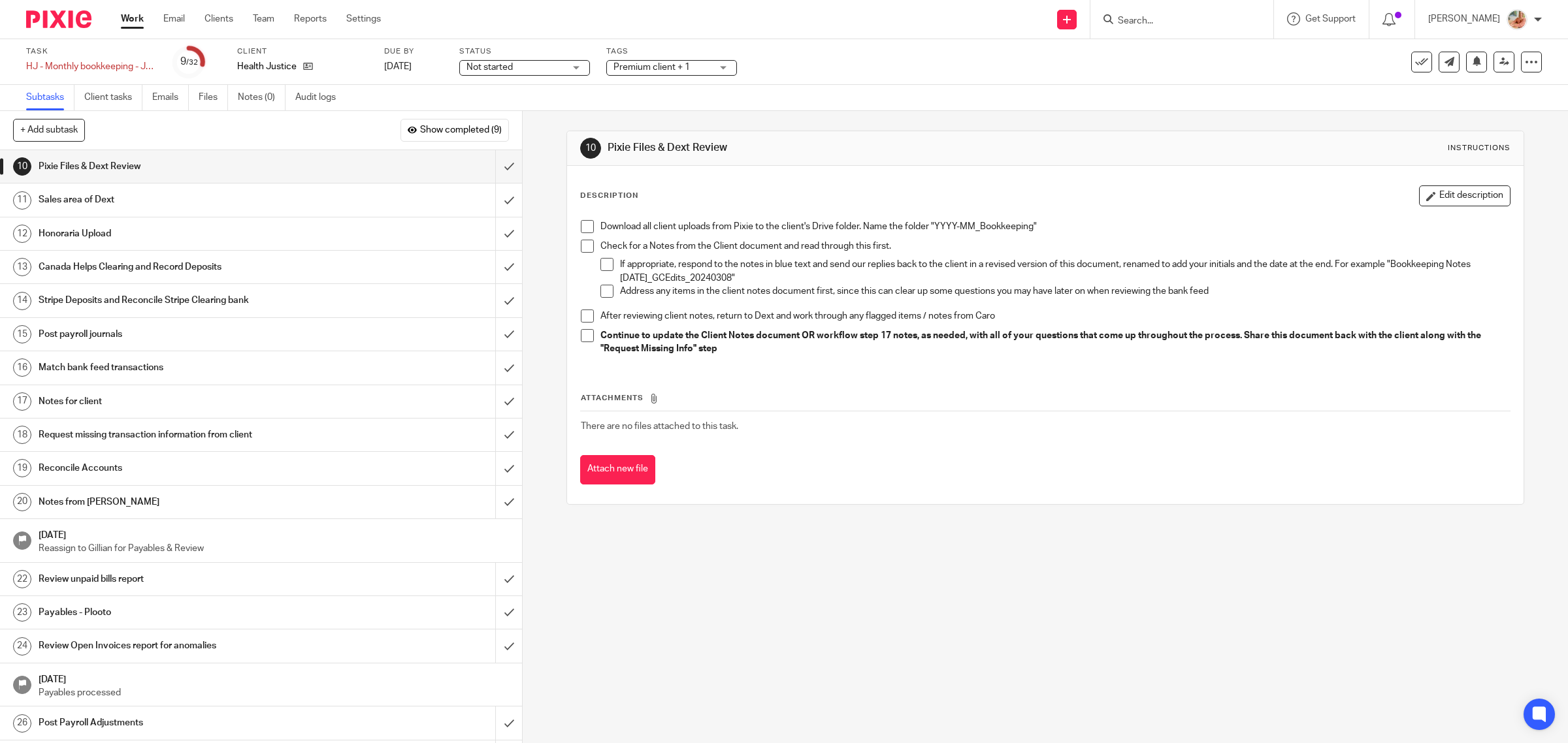
click at [585, 227] on span at bounding box center [588, 227] width 13 height 13
click at [585, 247] on span at bounding box center [588, 246] width 13 height 13
click at [605, 266] on span at bounding box center [607, 265] width 13 height 13
click at [605, 283] on li "If appropriate, respond to the notes in blue text and send our replies back to …" at bounding box center [1055, 271] width 910 height 27
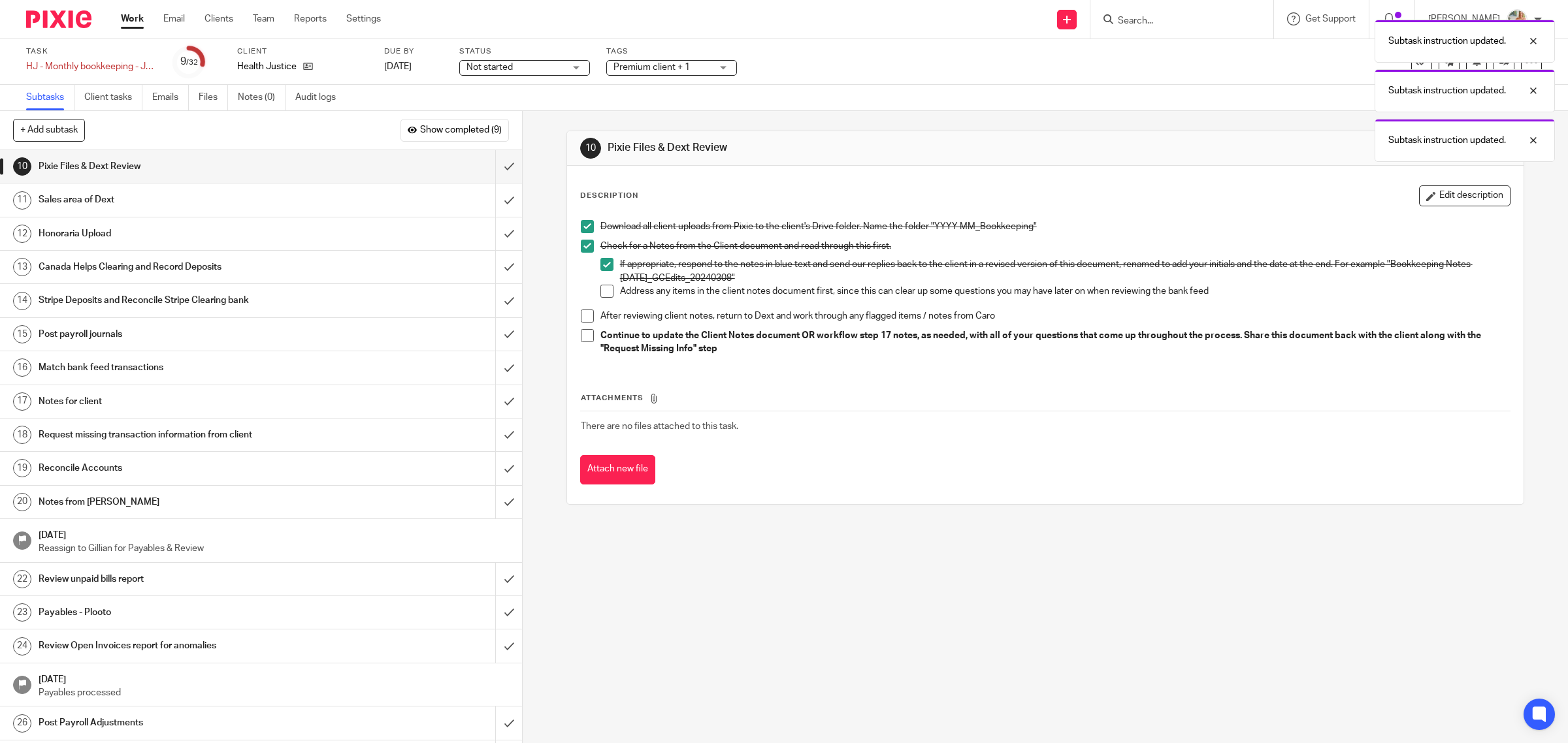
click at [581, 314] on span at bounding box center [588, 316] width 13 height 13
drag, startPoint x: 580, startPoint y: 332, endPoint x: 590, endPoint y: 321, distance: 14.9
click at [582, 332] on span at bounding box center [588, 336] width 13 height 13
click at [612, 289] on li "Address any items in the client notes document first, since this can clear up s…" at bounding box center [1055, 294] width 910 height 20
click at [600, 289] on span at bounding box center [607, 291] width 13 height 13
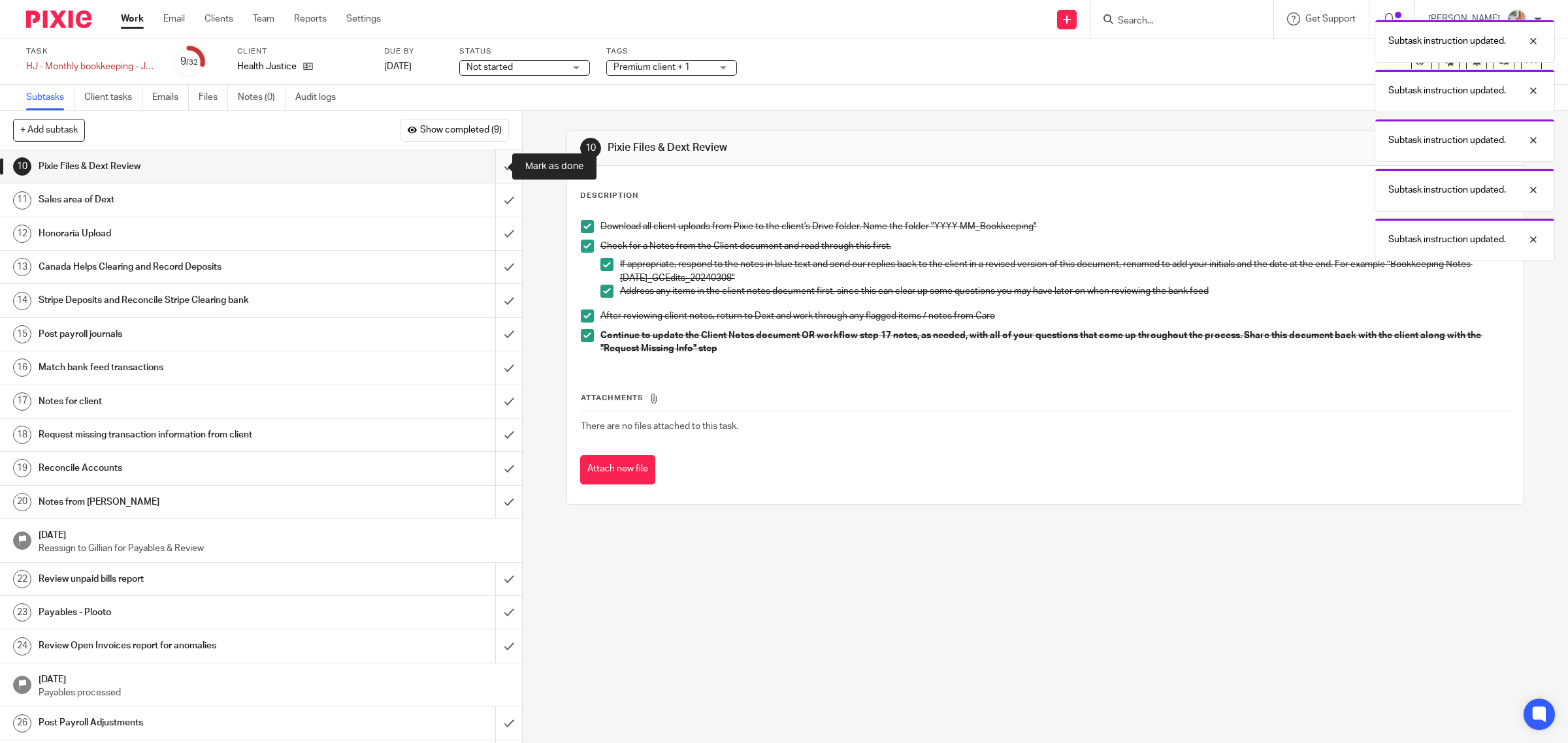
click at [491, 167] on input "submit" at bounding box center [261, 167] width 522 height 33
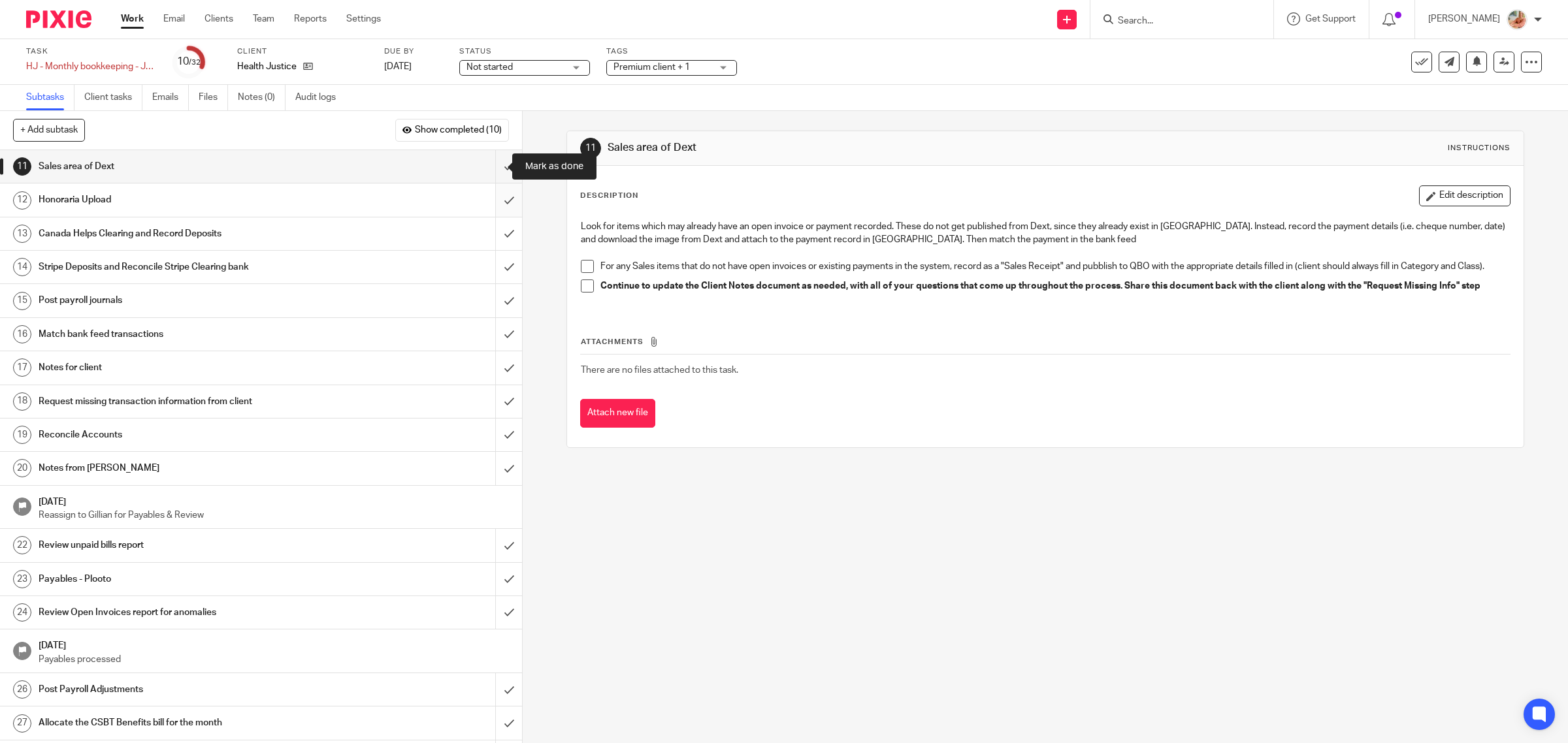
drag, startPoint x: 484, startPoint y: 172, endPoint x: 490, endPoint y: 186, distance: 15.2
click at [485, 172] on input "submit" at bounding box center [261, 167] width 522 height 33
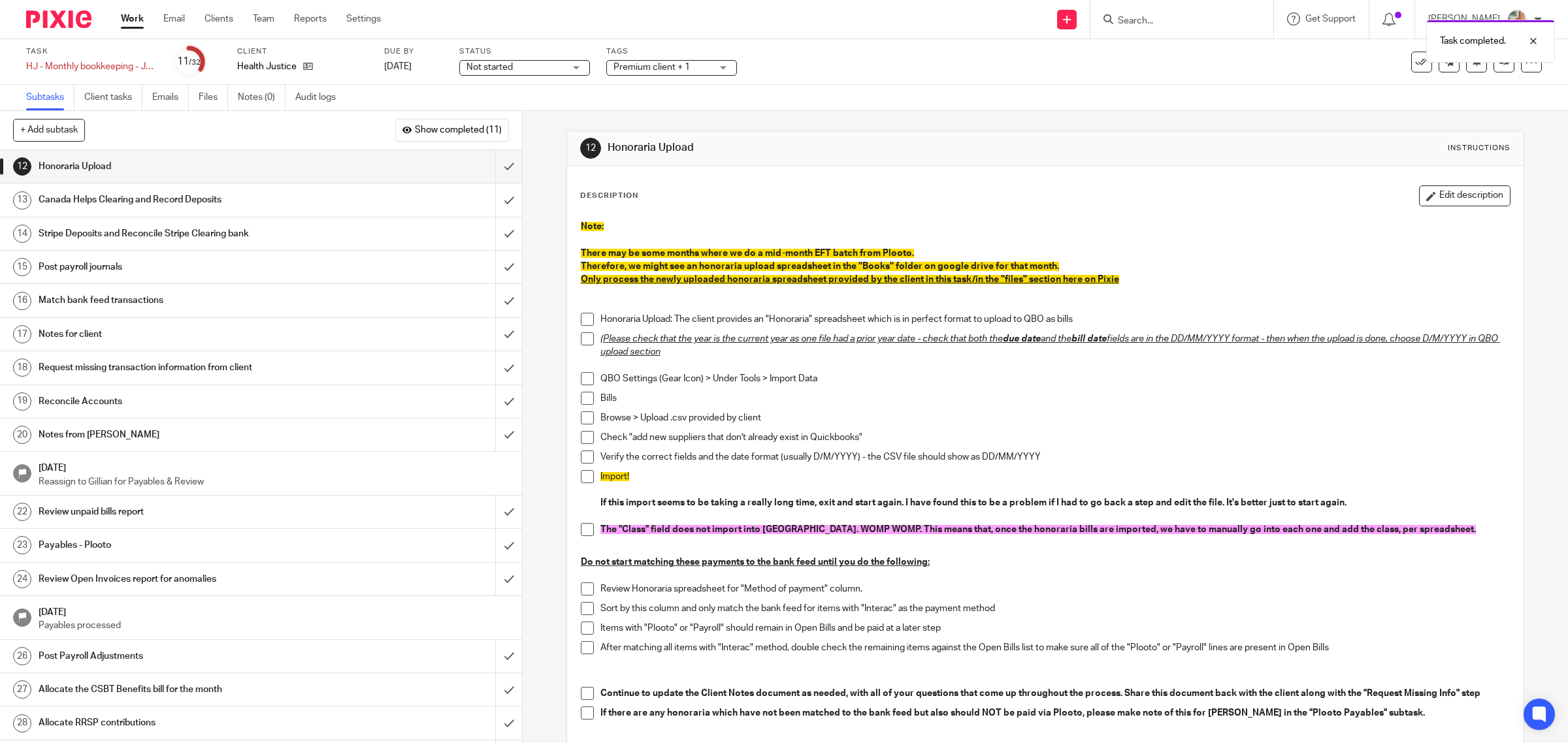
click at [314, 197] on h1 "Canada Helps Clearing and Record Deposits" at bounding box center [186, 200] width 296 height 20
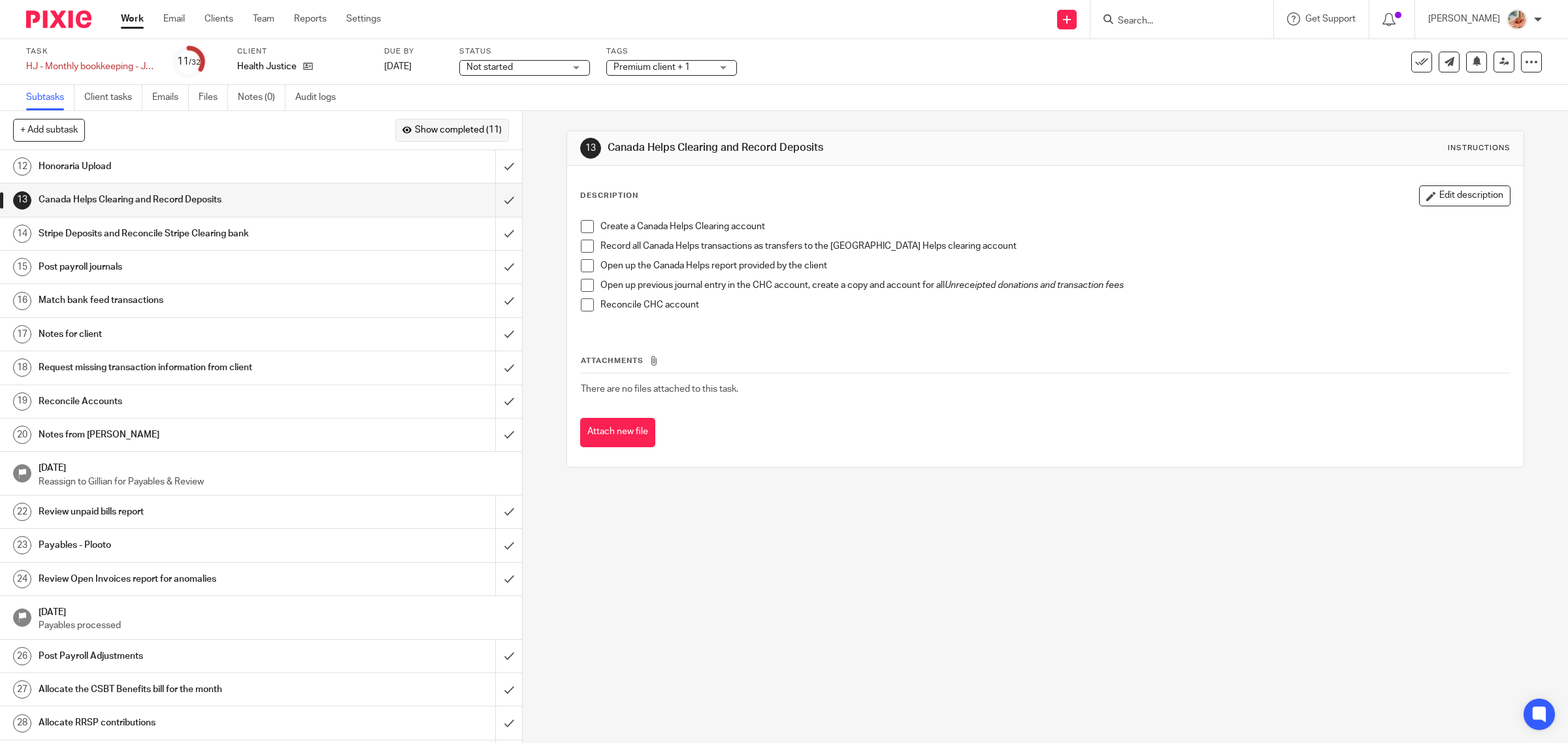
click at [454, 134] on span "Show completed (11)" at bounding box center [459, 130] width 87 height 11
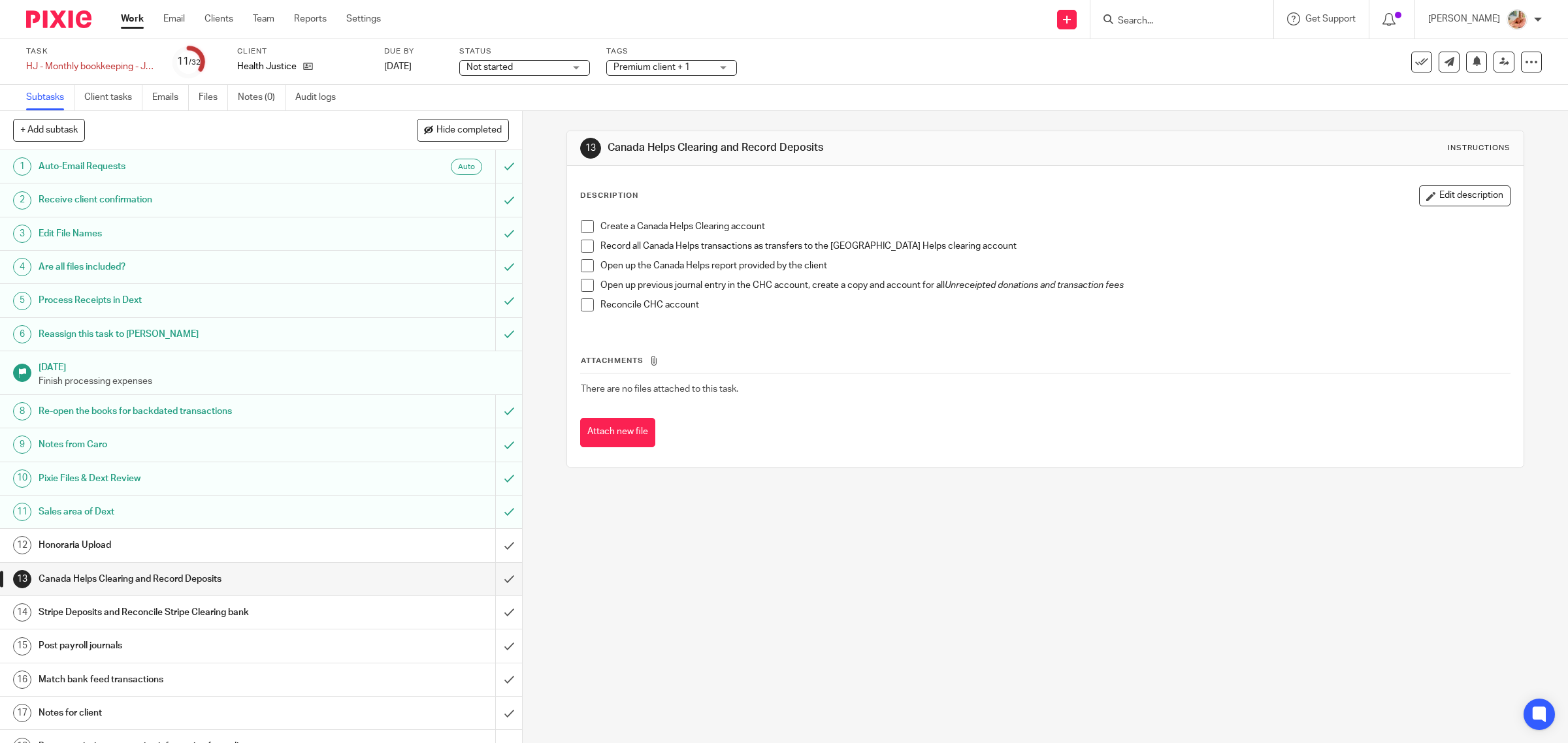
click at [180, 274] on h1 "Are all files included?" at bounding box center [186, 267] width 296 height 20
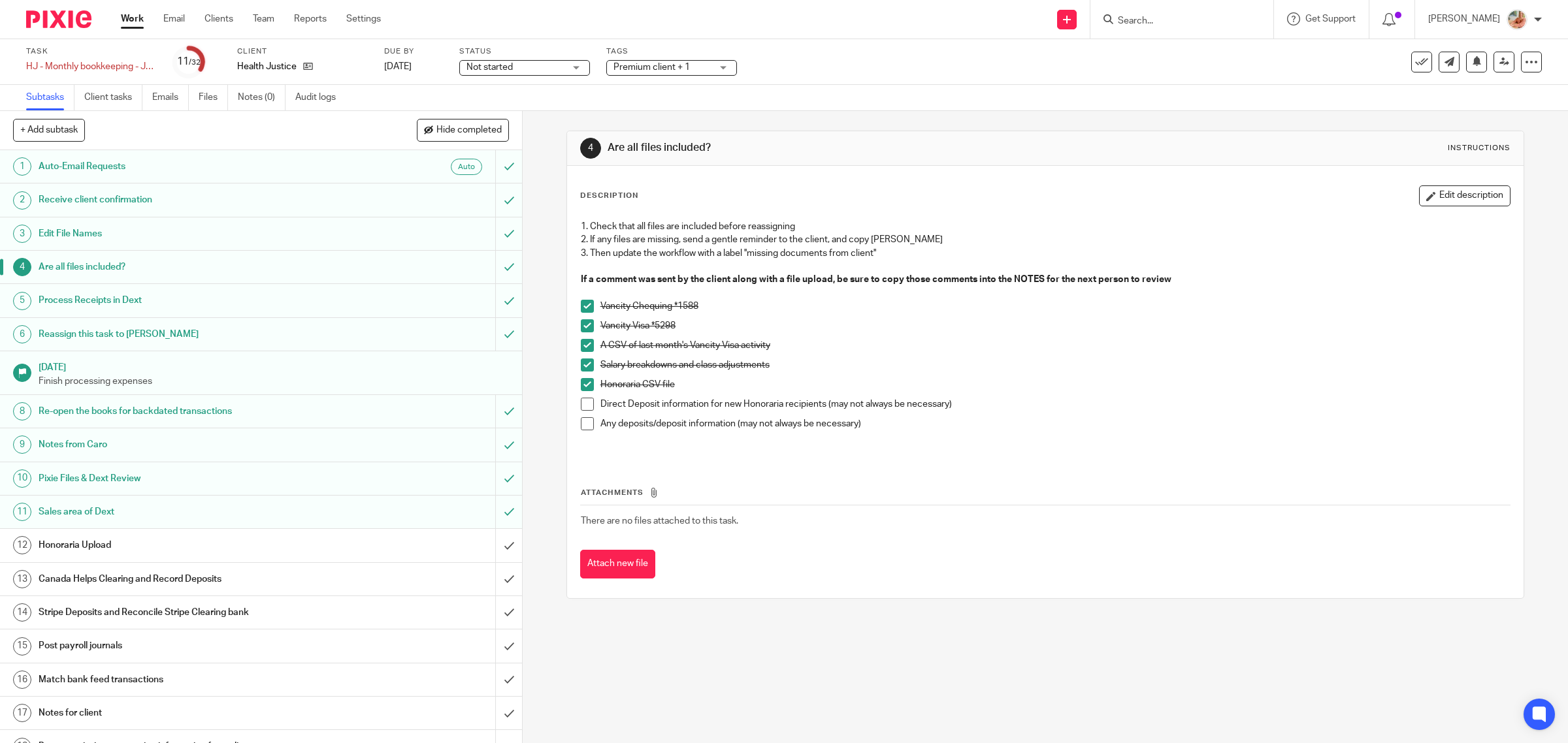
click at [184, 172] on h1 "Auto-Email Requests" at bounding box center [186, 167] width 296 height 20
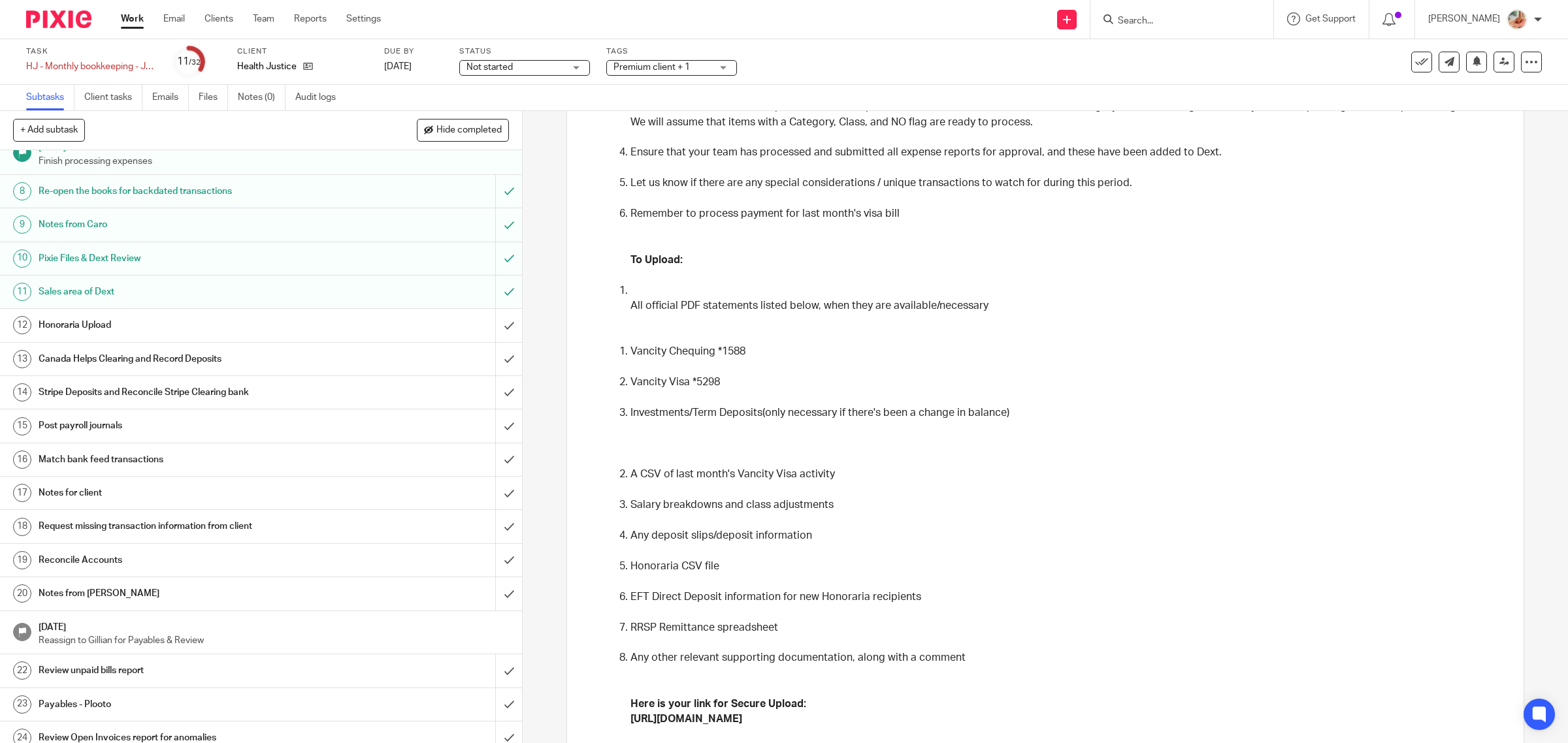
scroll to position [245, 0]
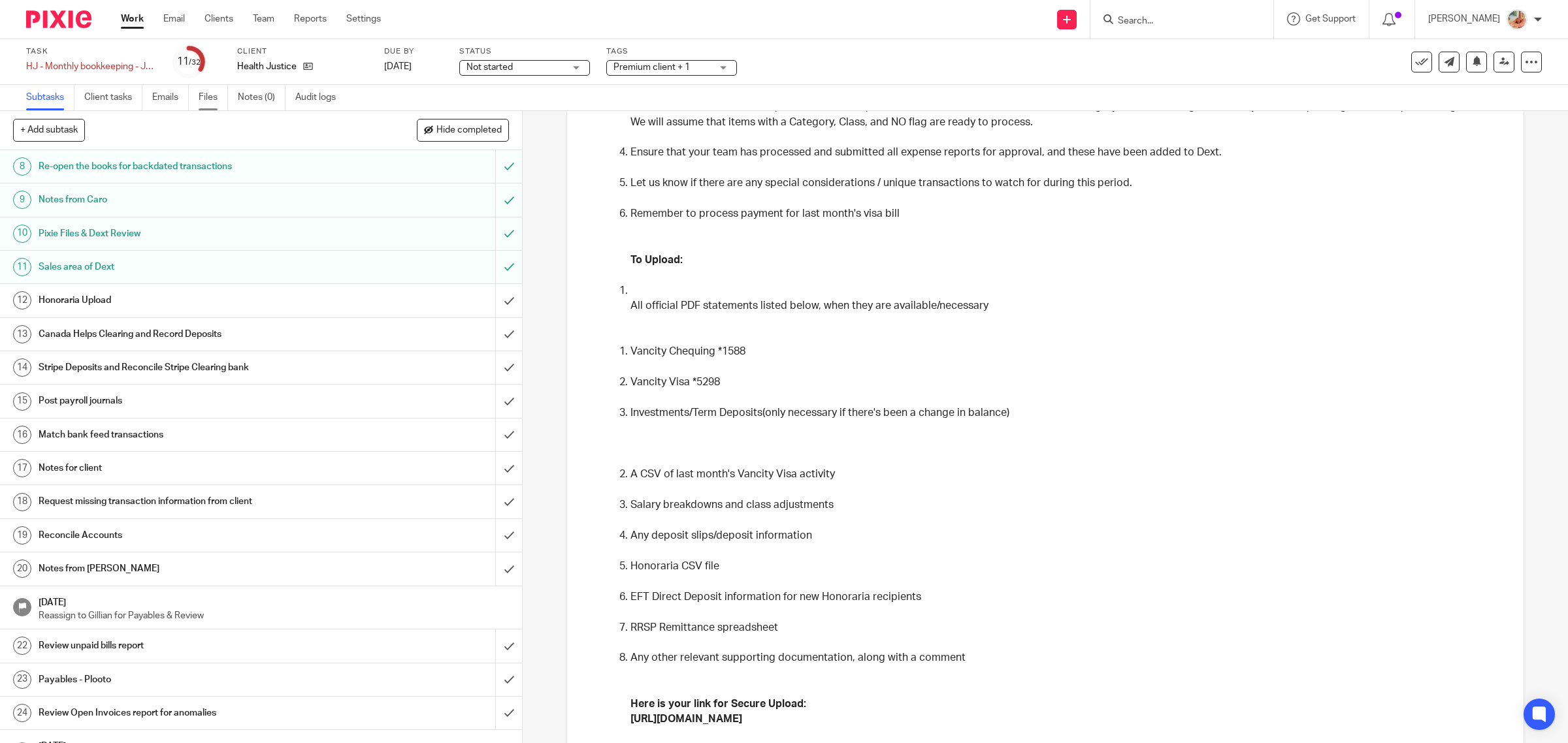
click at [210, 99] on link "Files" at bounding box center [213, 97] width 30 height 26
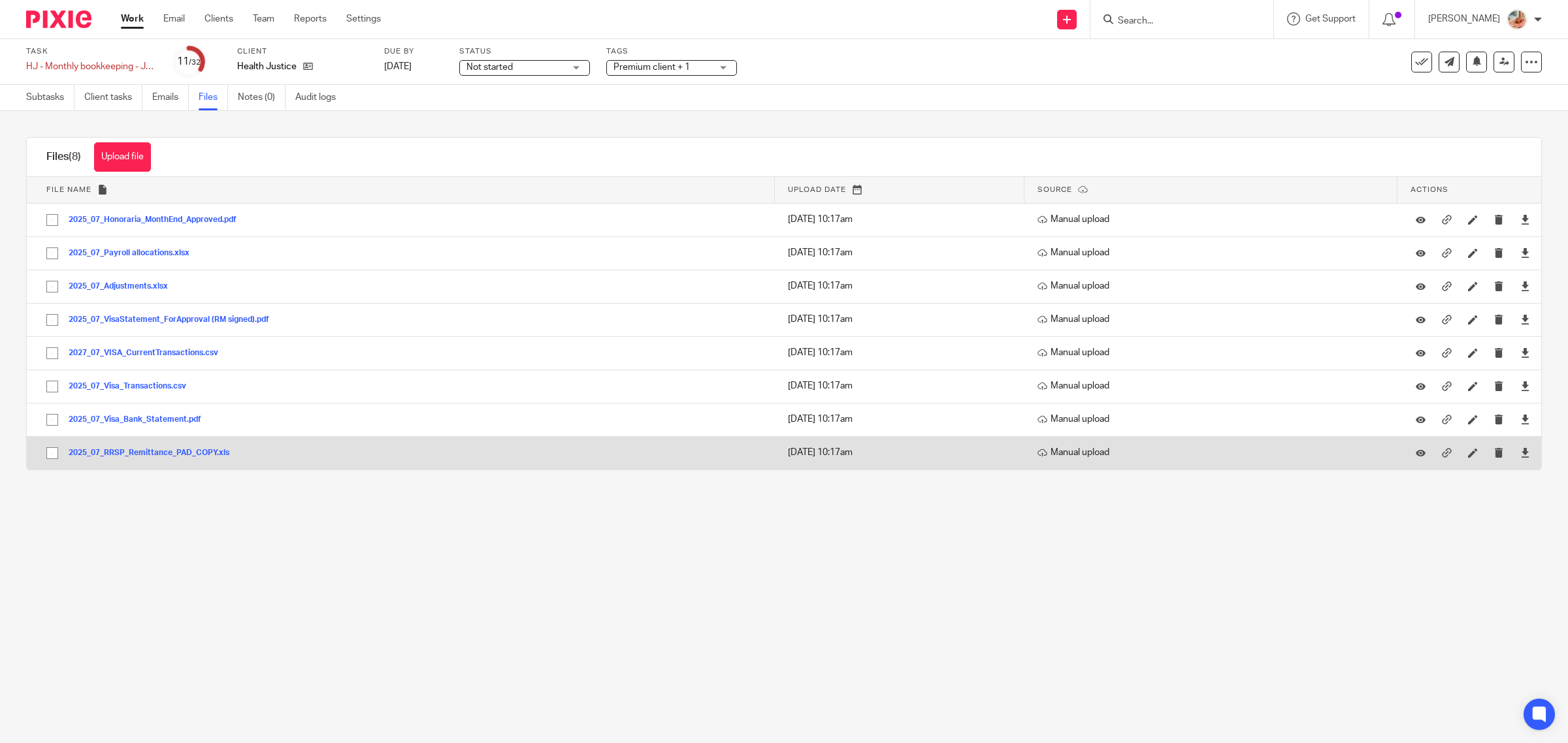
drag, startPoint x: 136, startPoint y: 422, endPoint x: 1418, endPoint y: 448, distance: 1282.3
click at [1318, 536] on main "Task HJ - Monthly bookkeeping - July Save HJ - Monthly bookkeeping - [DATE] Cli…" at bounding box center [784, 372] width 1568 height 743
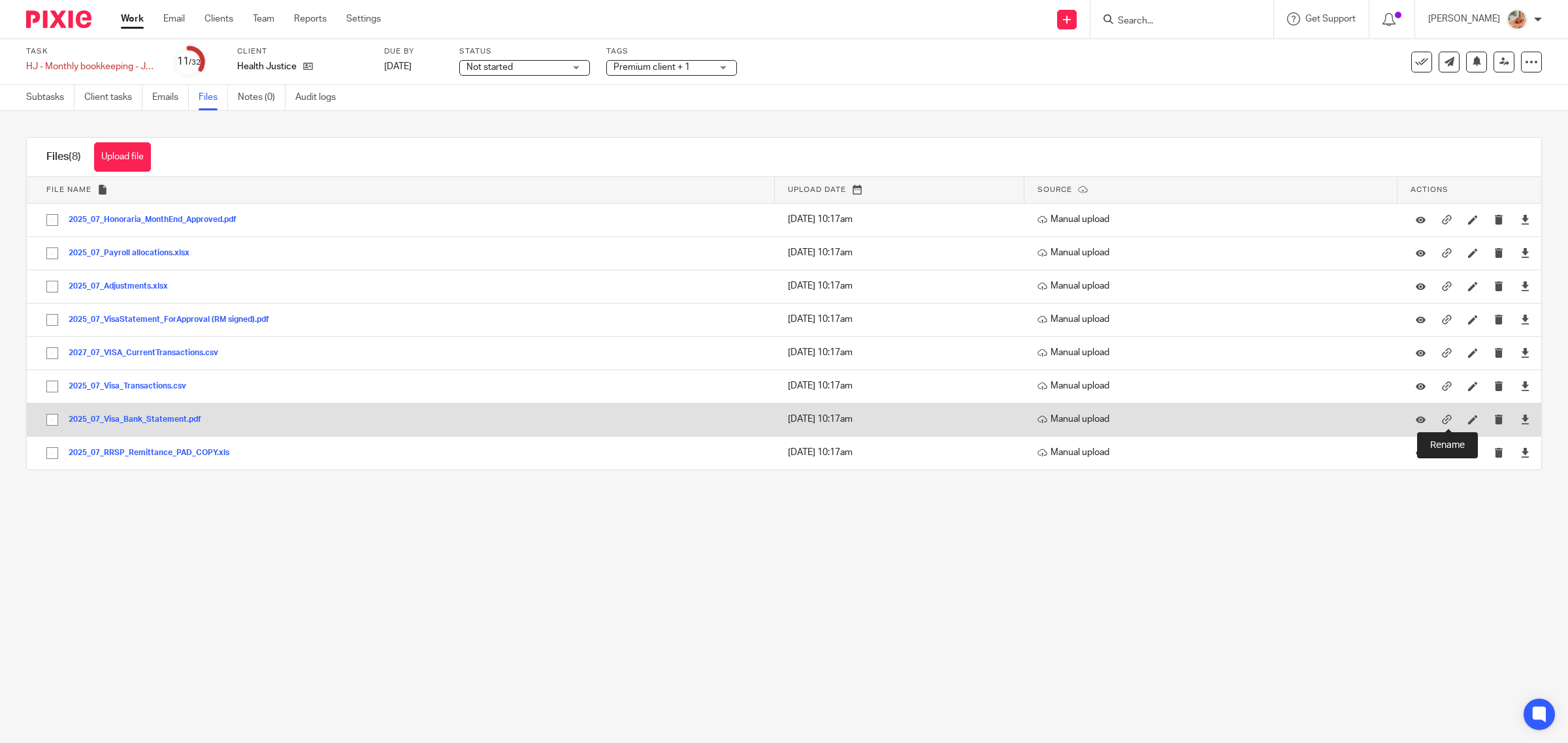
drag, startPoint x: 1447, startPoint y: 418, endPoint x: 1225, endPoint y: 416, distance: 222.0
click at [1468, 418] on icon at bounding box center [1472, 420] width 10 height 10
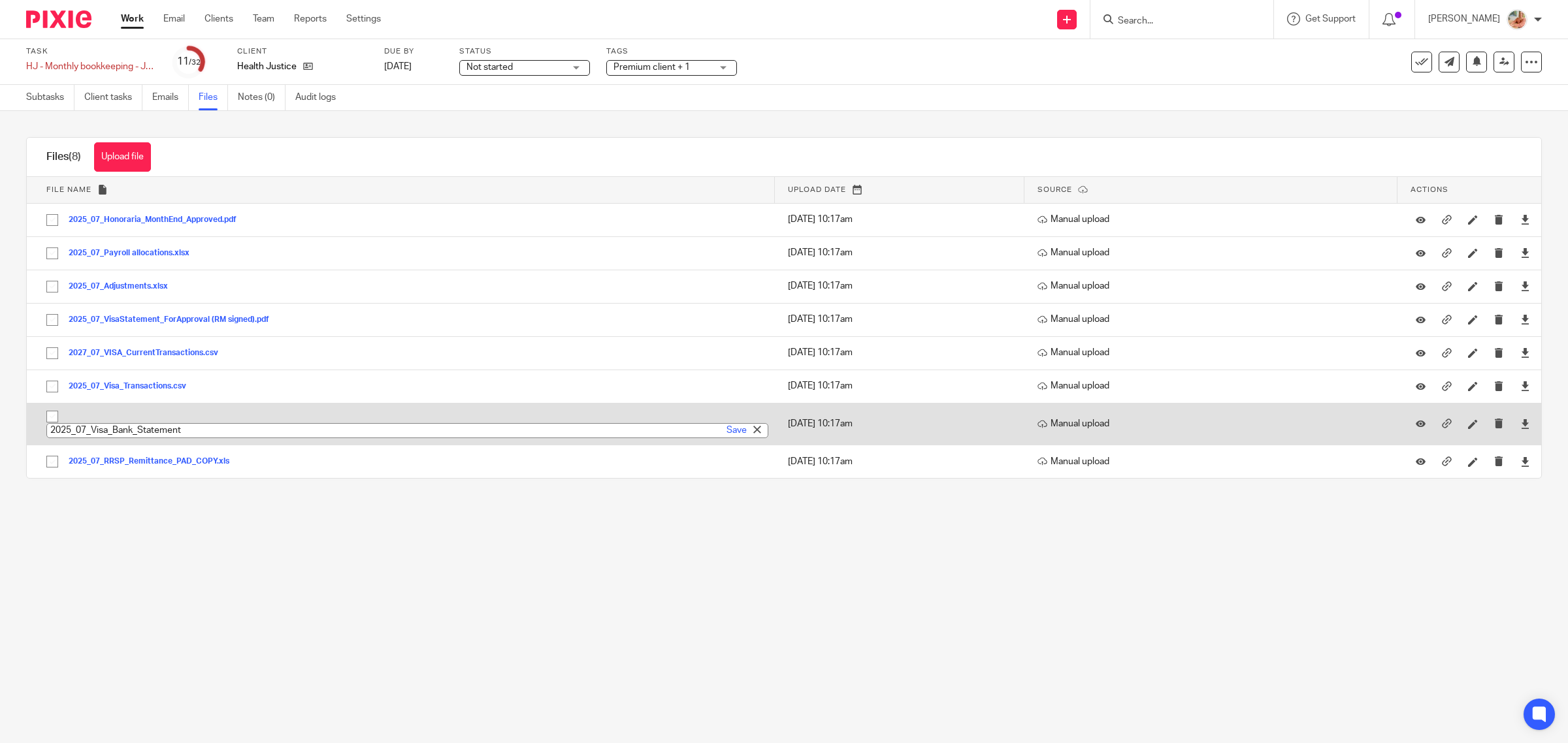
click at [142, 432] on input "2025_07_Visa_Bank_Statement" at bounding box center [407, 431] width 722 height 15
click at [115, 431] on input "2025_07_Visa_Bank_Statement" at bounding box center [407, 431] width 722 height 15
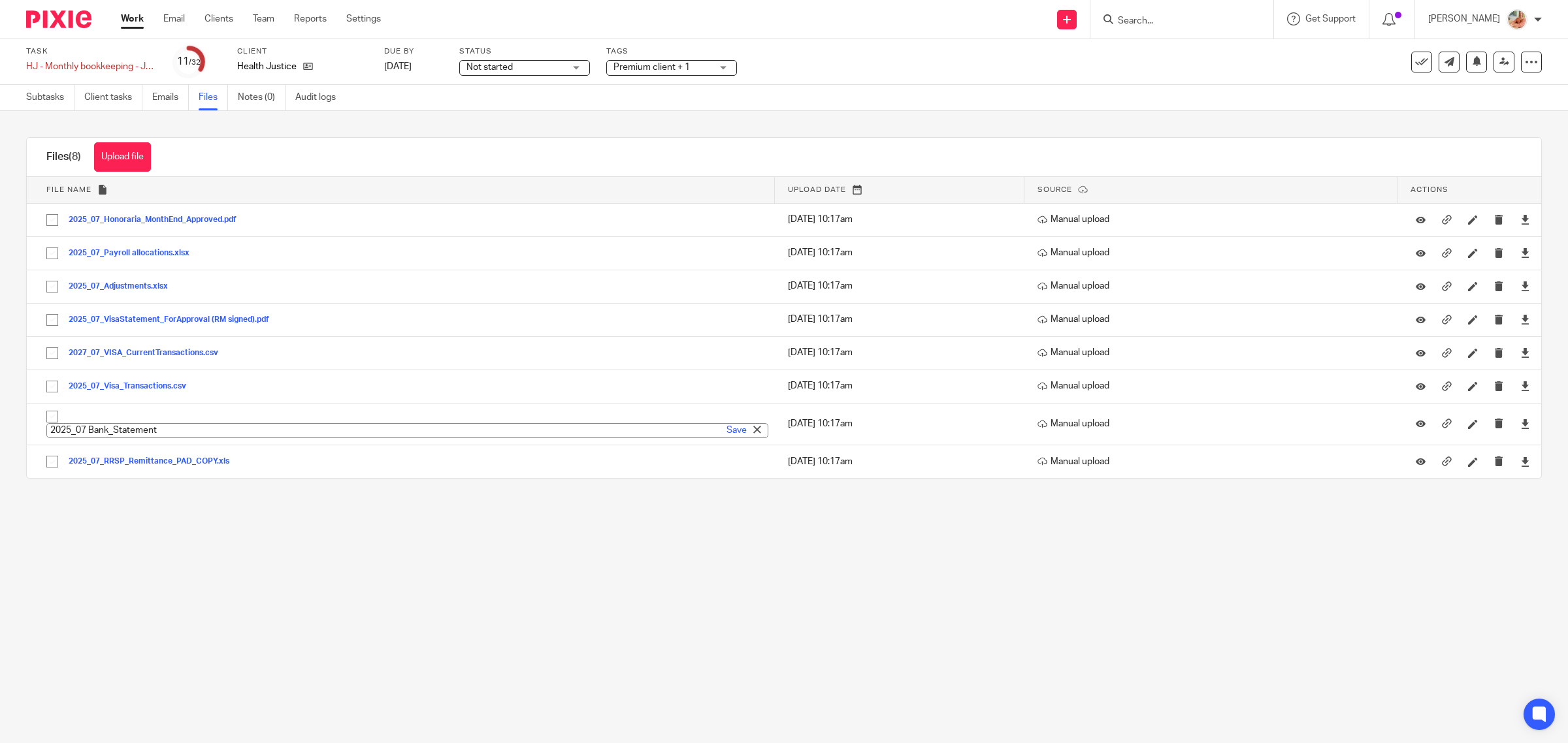
type input "2025_07 Bank_Statement"
drag, startPoint x: 33, startPoint y: 94, endPoint x: 110, endPoint y: 141, distance: 90.2
click at [33, 94] on link "Subtasks" at bounding box center [50, 97] width 48 height 26
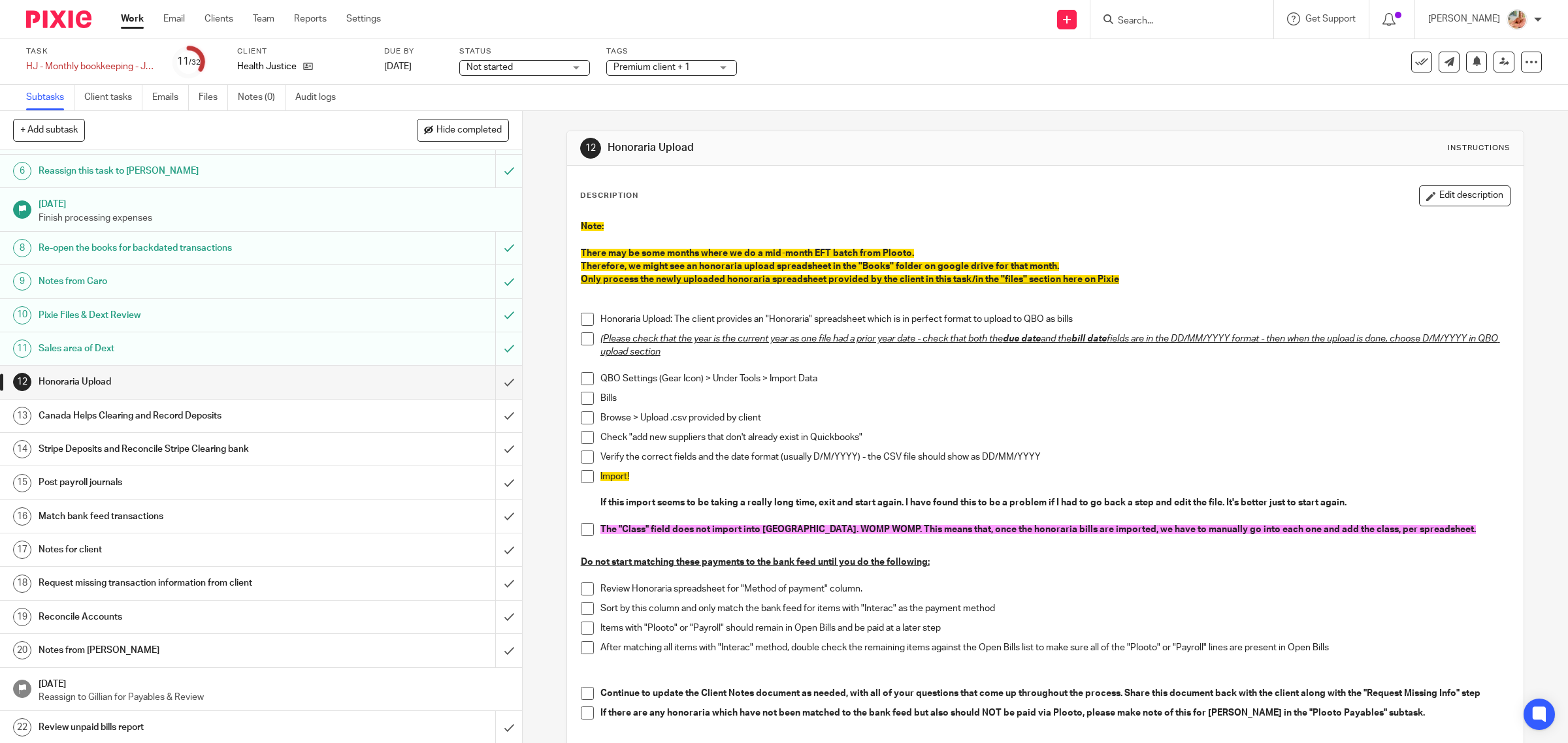
scroll to position [327, 0]
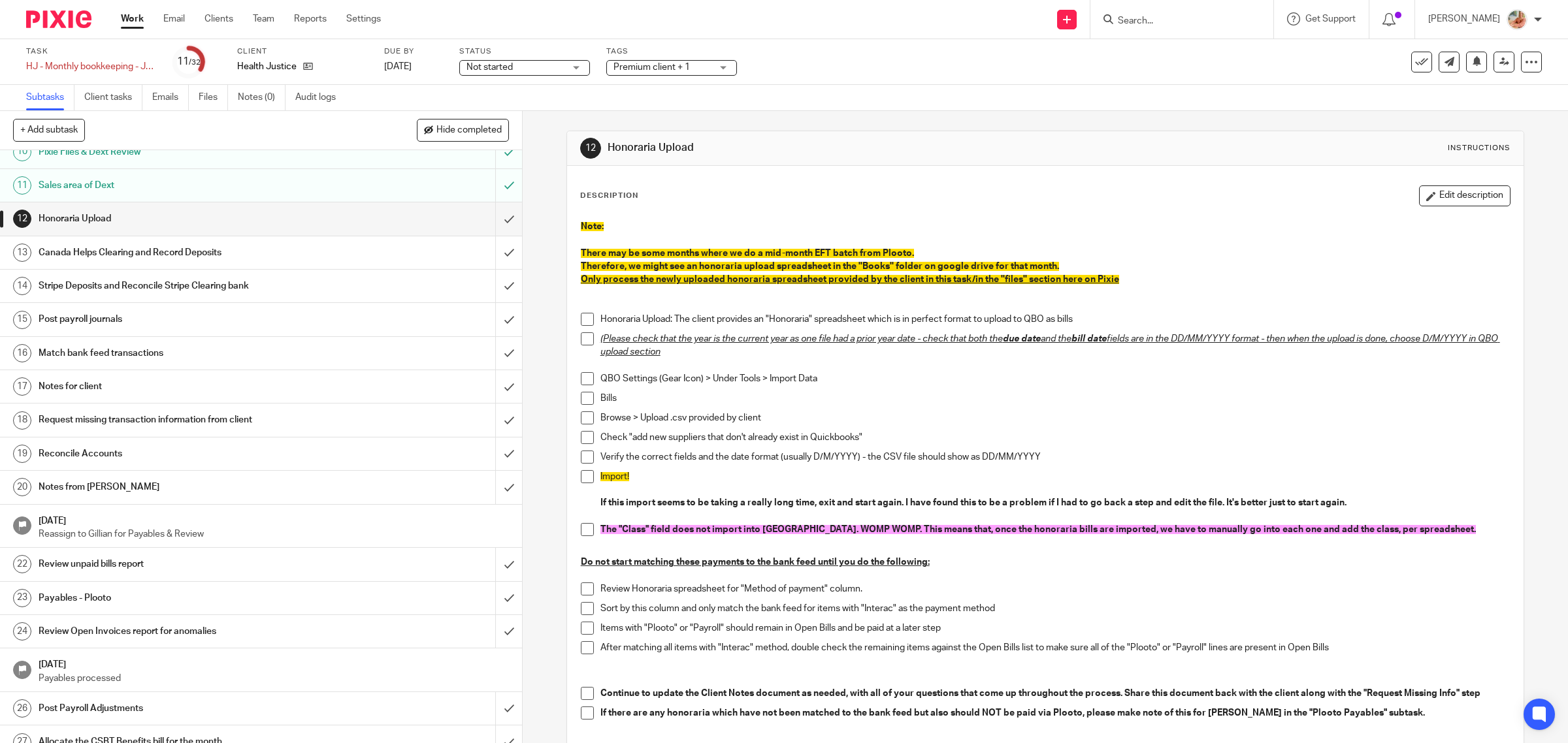
click at [142, 462] on h1 "Reconcile Accounts" at bounding box center [186, 454] width 296 height 20
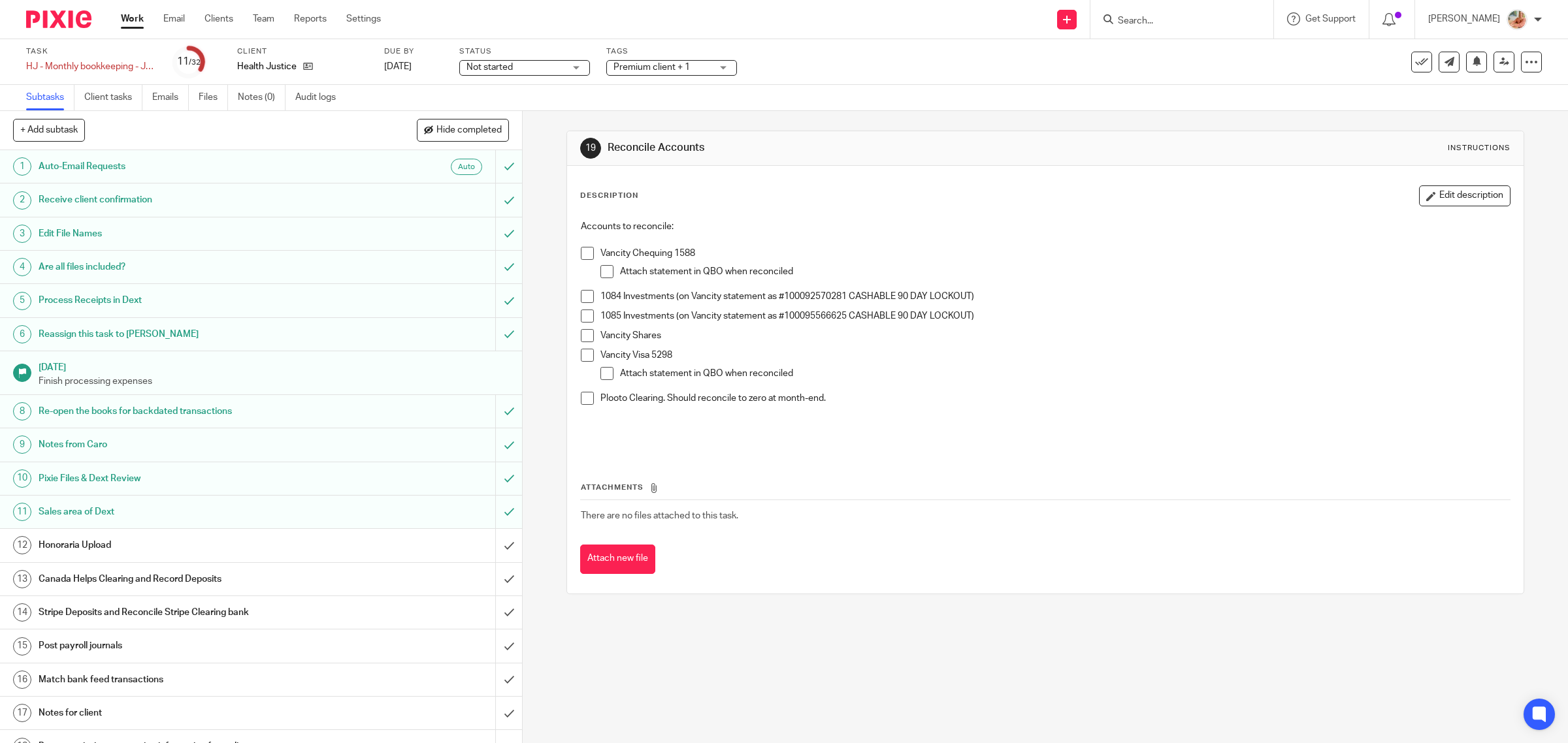
click at [581, 358] on span at bounding box center [588, 356] width 13 height 13
click at [600, 373] on span at bounding box center [607, 373] width 13 height 13
drag, startPoint x: 310, startPoint y: 67, endPoint x: 417, endPoint y: 158, distance: 140.5
click at [310, 67] on icon at bounding box center [308, 66] width 10 height 10
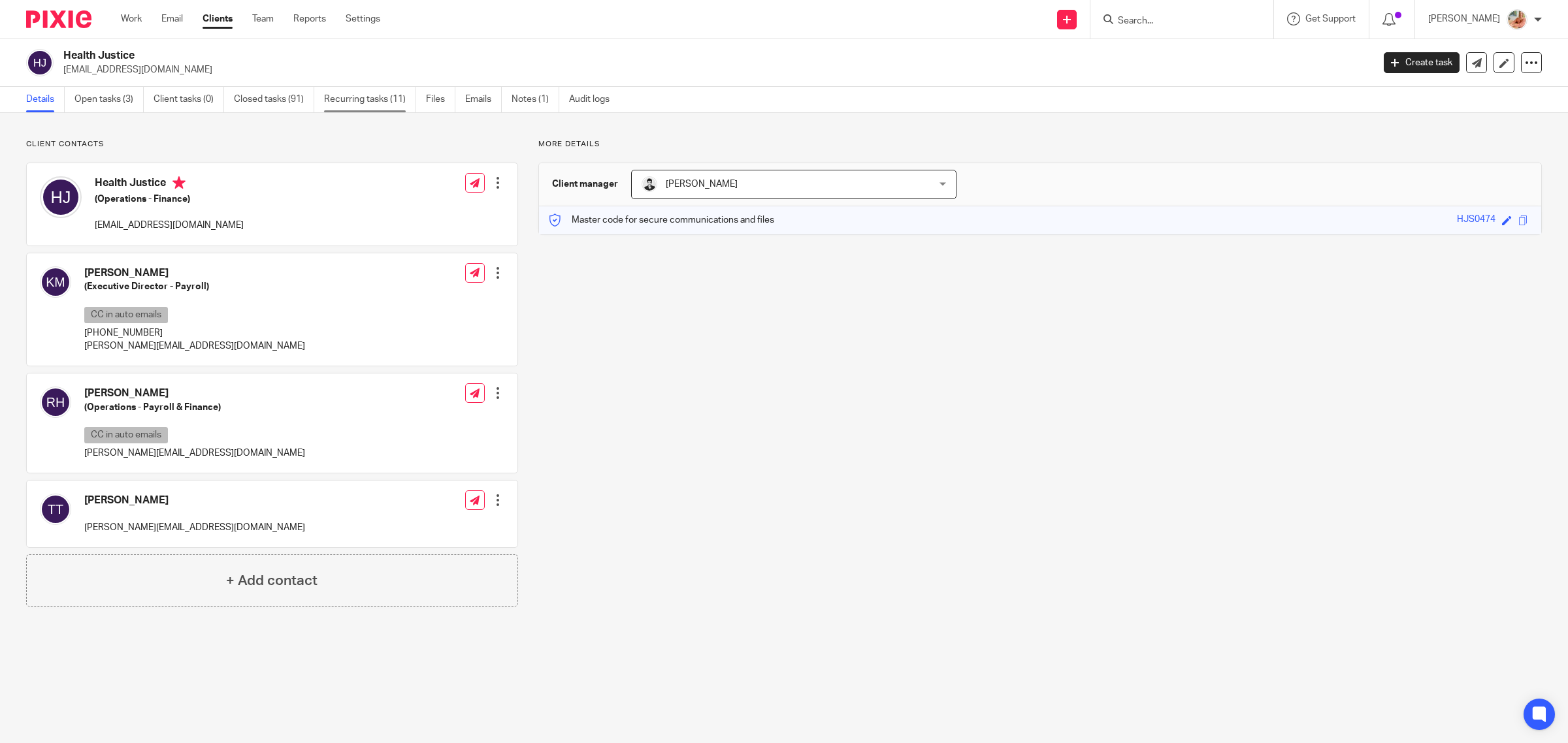
click at [370, 112] on link "Recurring tasks (11)" at bounding box center [370, 99] width 92 height 26
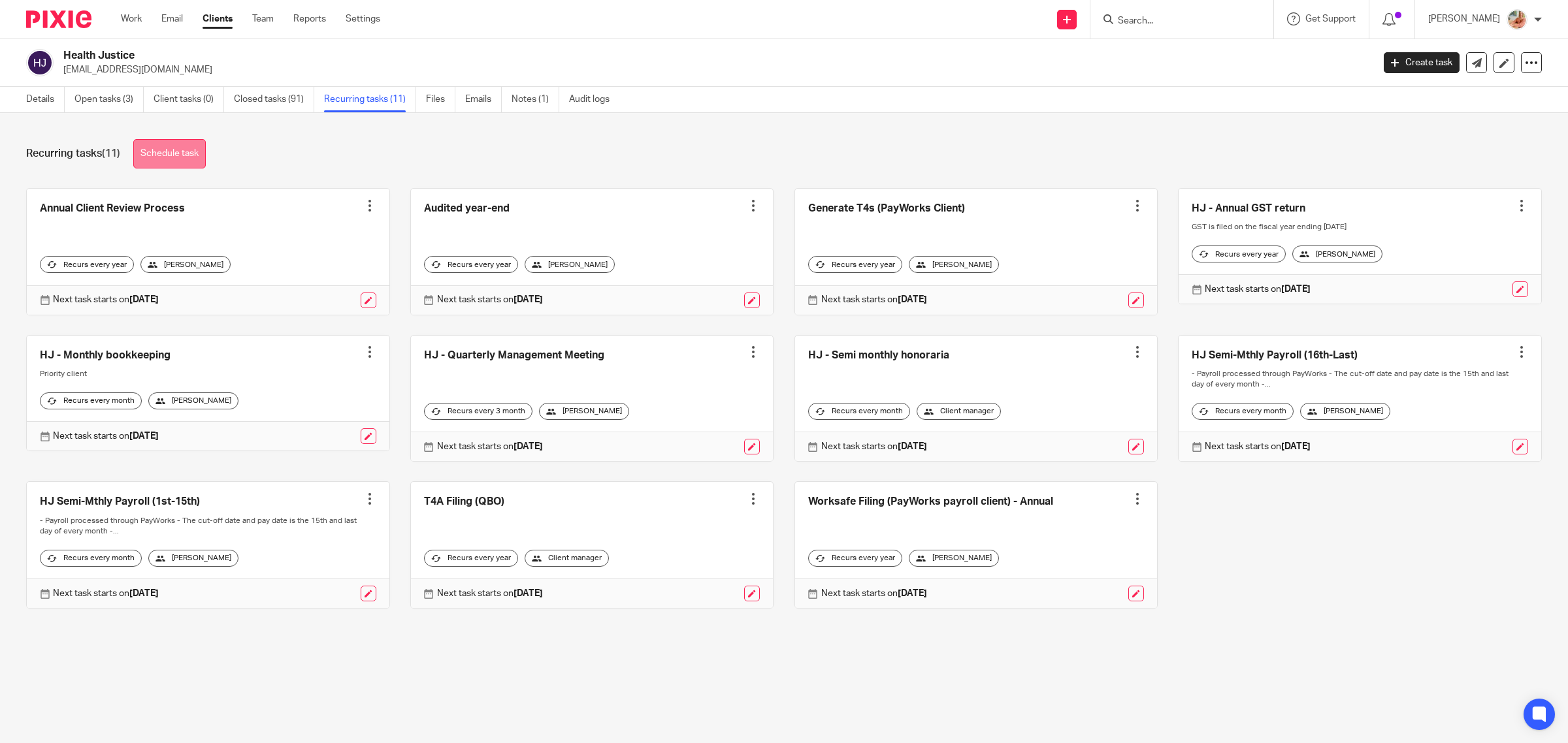
drag, startPoint x: 39, startPoint y: 93, endPoint x: 165, endPoint y: 144, distance: 135.9
click at [39, 93] on link "Details" at bounding box center [45, 99] width 39 height 26
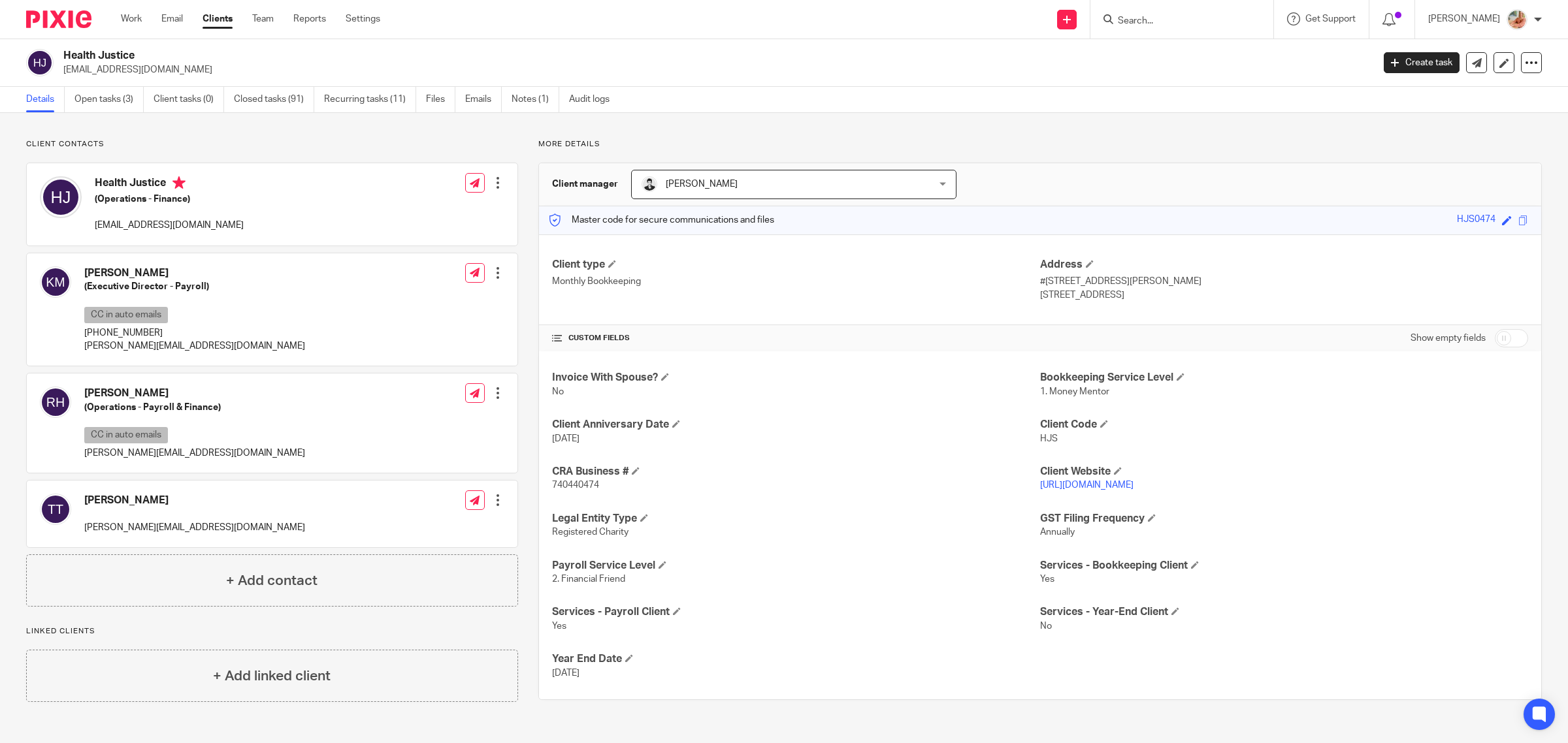
click at [35, 98] on link "Details" at bounding box center [45, 99] width 39 height 26
click at [131, 14] on link "Work" at bounding box center [131, 19] width 21 height 13
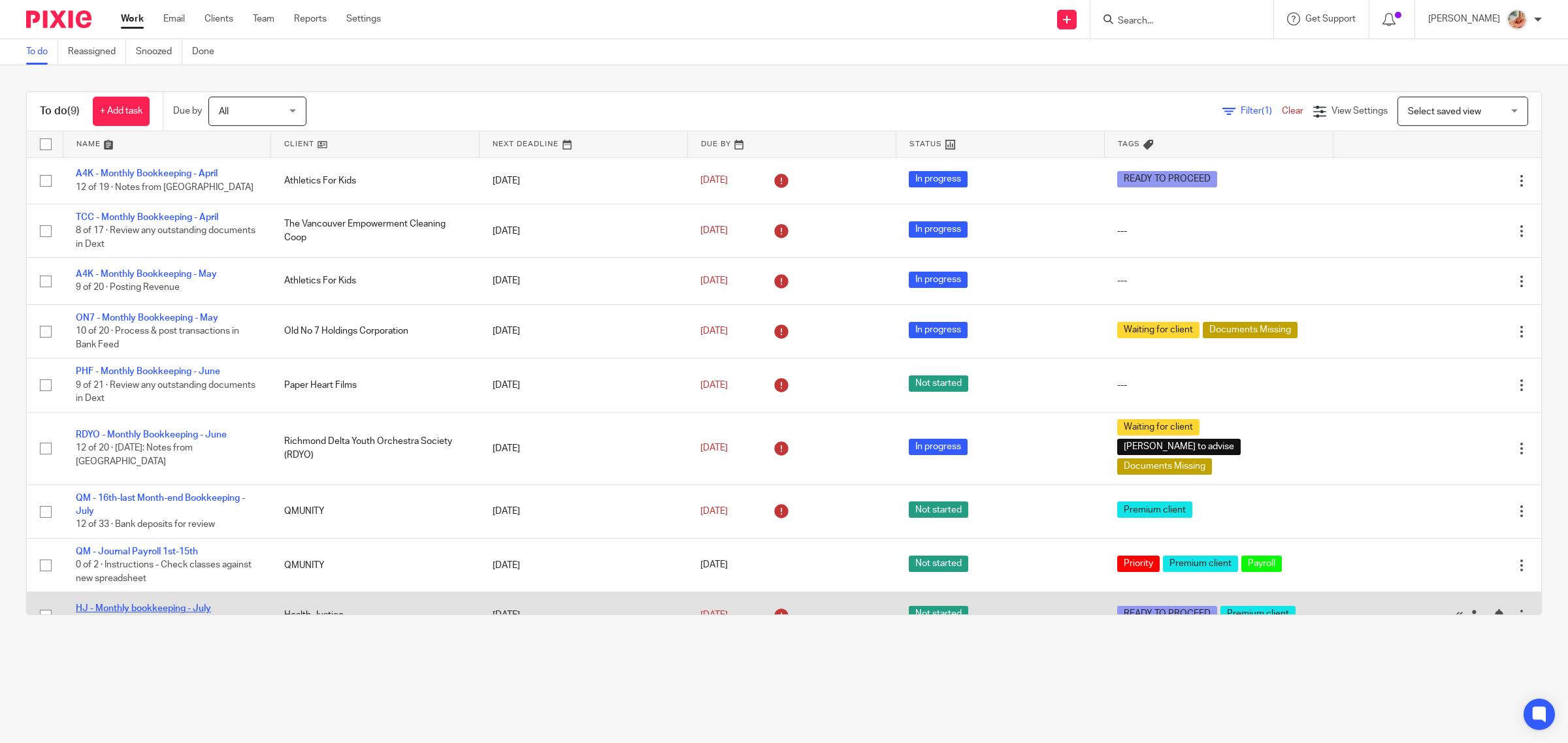
click at [126, 604] on link "HJ - Monthly bookkeeping - July" at bounding box center [143, 609] width 135 height 9
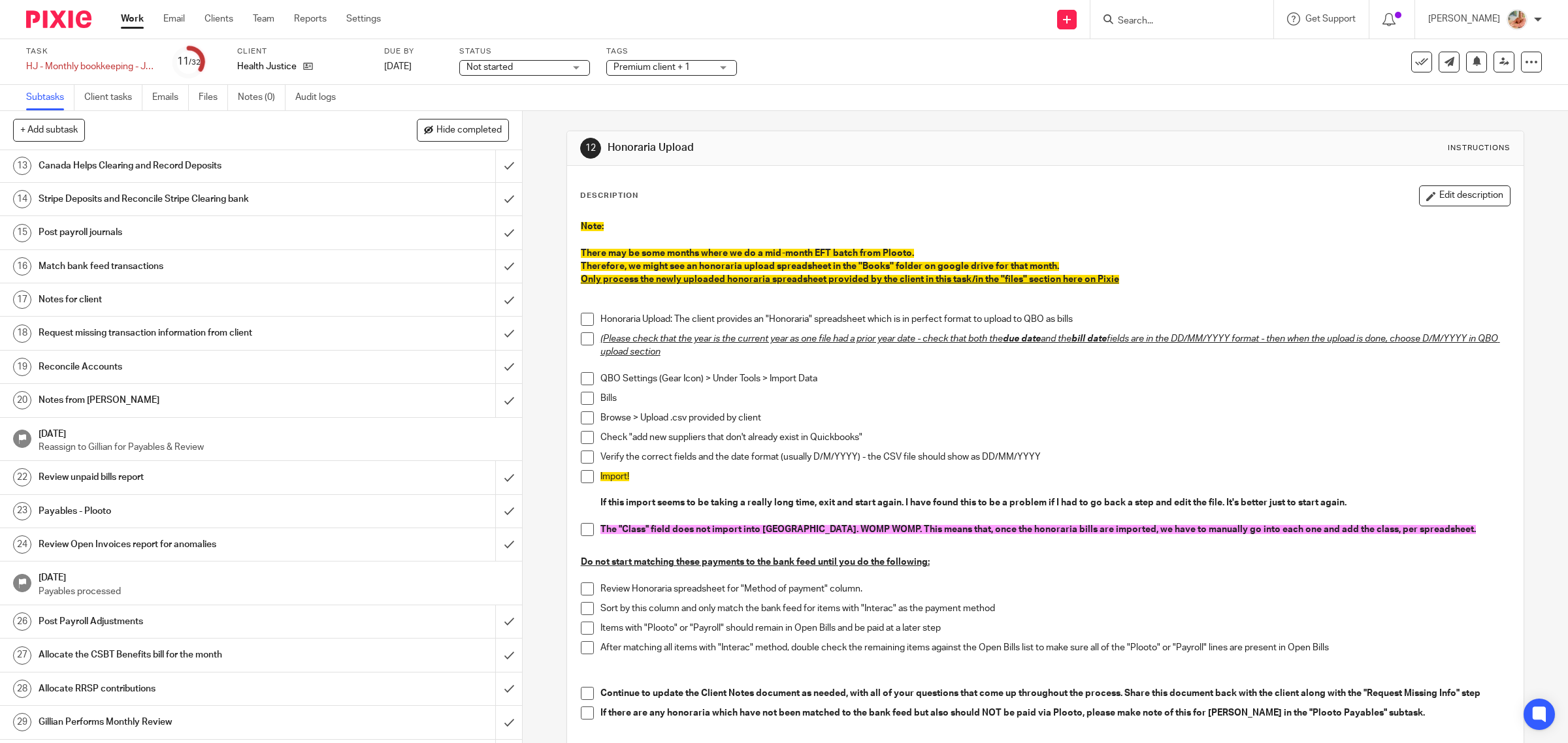
scroll to position [490, 0]
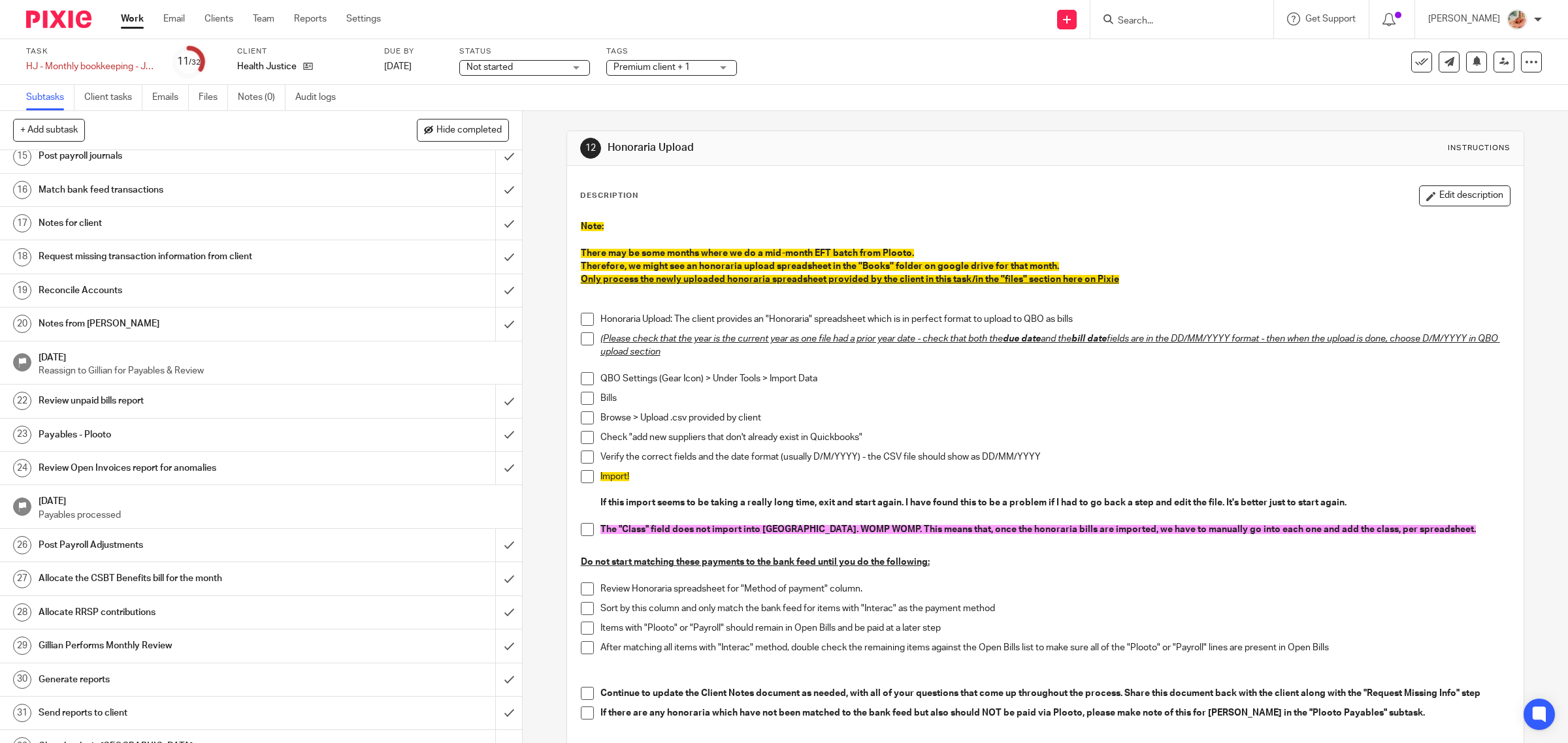
click at [151, 324] on h1 "Notes from Ciara" at bounding box center [186, 324] width 296 height 20
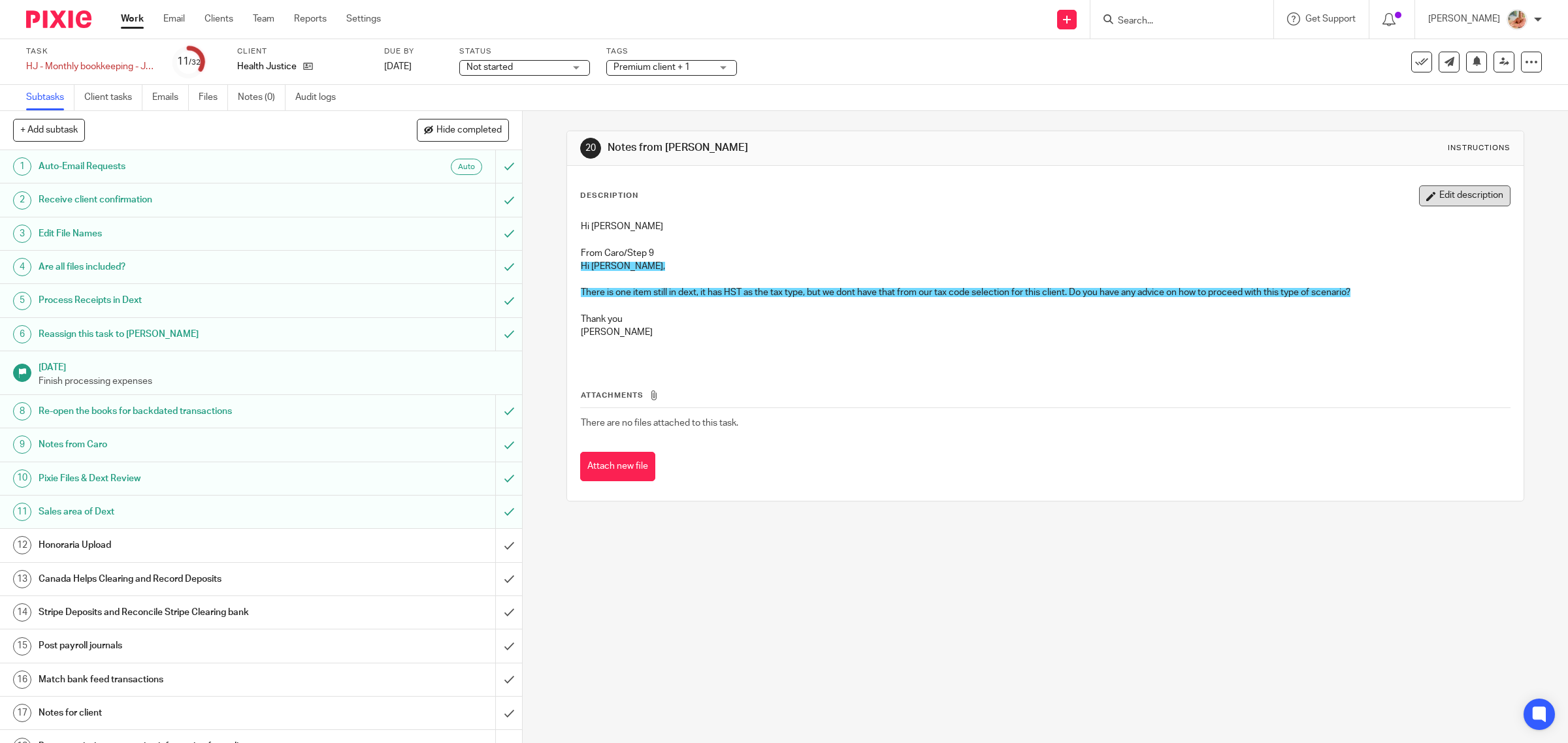
click at [1432, 200] on button "Edit description" at bounding box center [1465, 196] width 92 height 21
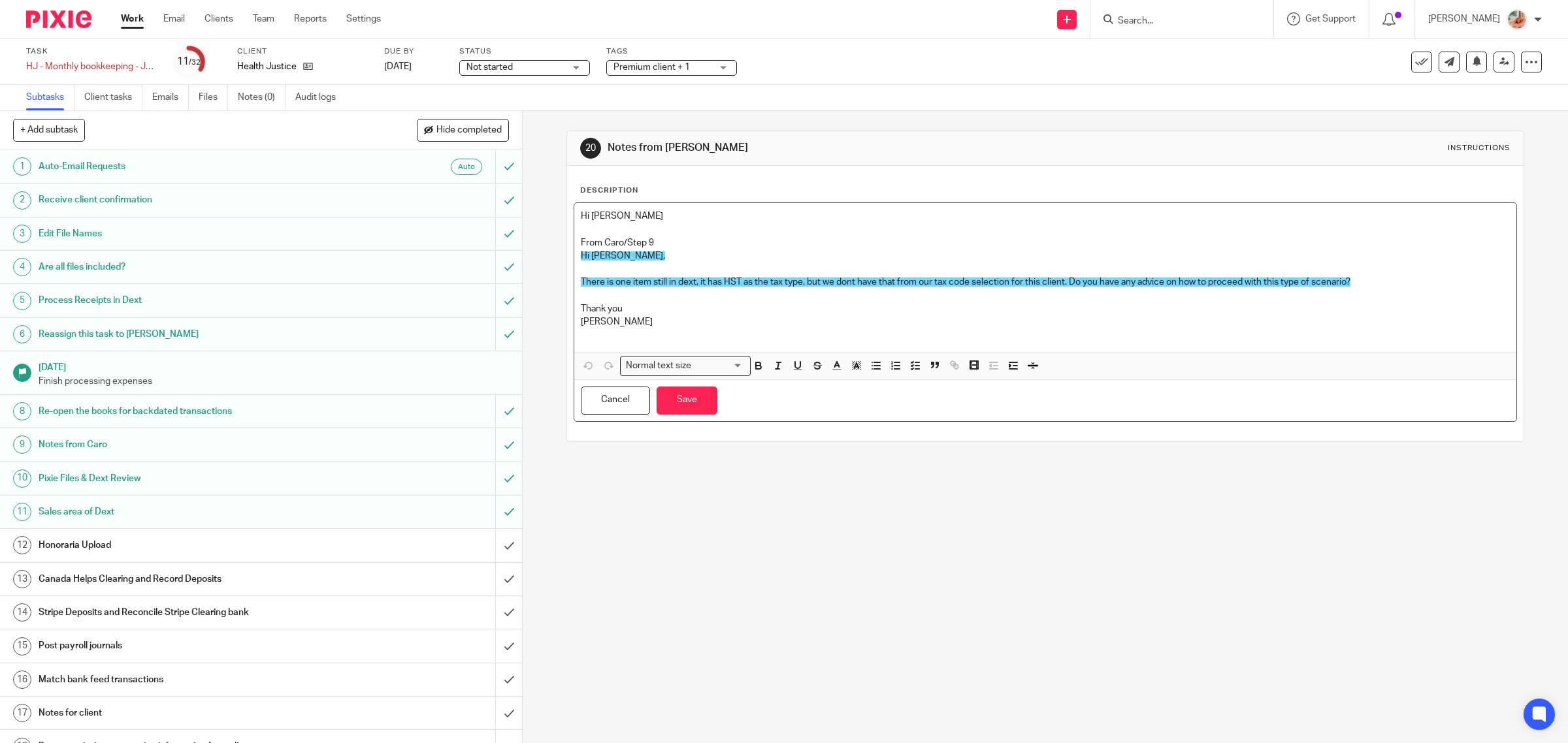
click at [662, 240] on p "From Caro/Step 9" at bounding box center [1046, 243] width 930 height 13
drag, startPoint x: 540, startPoint y: 319, endPoint x: 528, endPoint y: 314, distance: 13.0
click at [528, 314] on div "20 Notes from Ciara Instructions Description Hi Gillian From Caro/Step 9 Hi Cia…" at bounding box center [1045, 427] width 1046 height 632
drag, startPoint x: 598, startPoint y: 327, endPoint x: 621, endPoint y: 331, distance: 23.3
click at [598, 327] on p "Ciara" at bounding box center [1046, 322] width 930 height 13
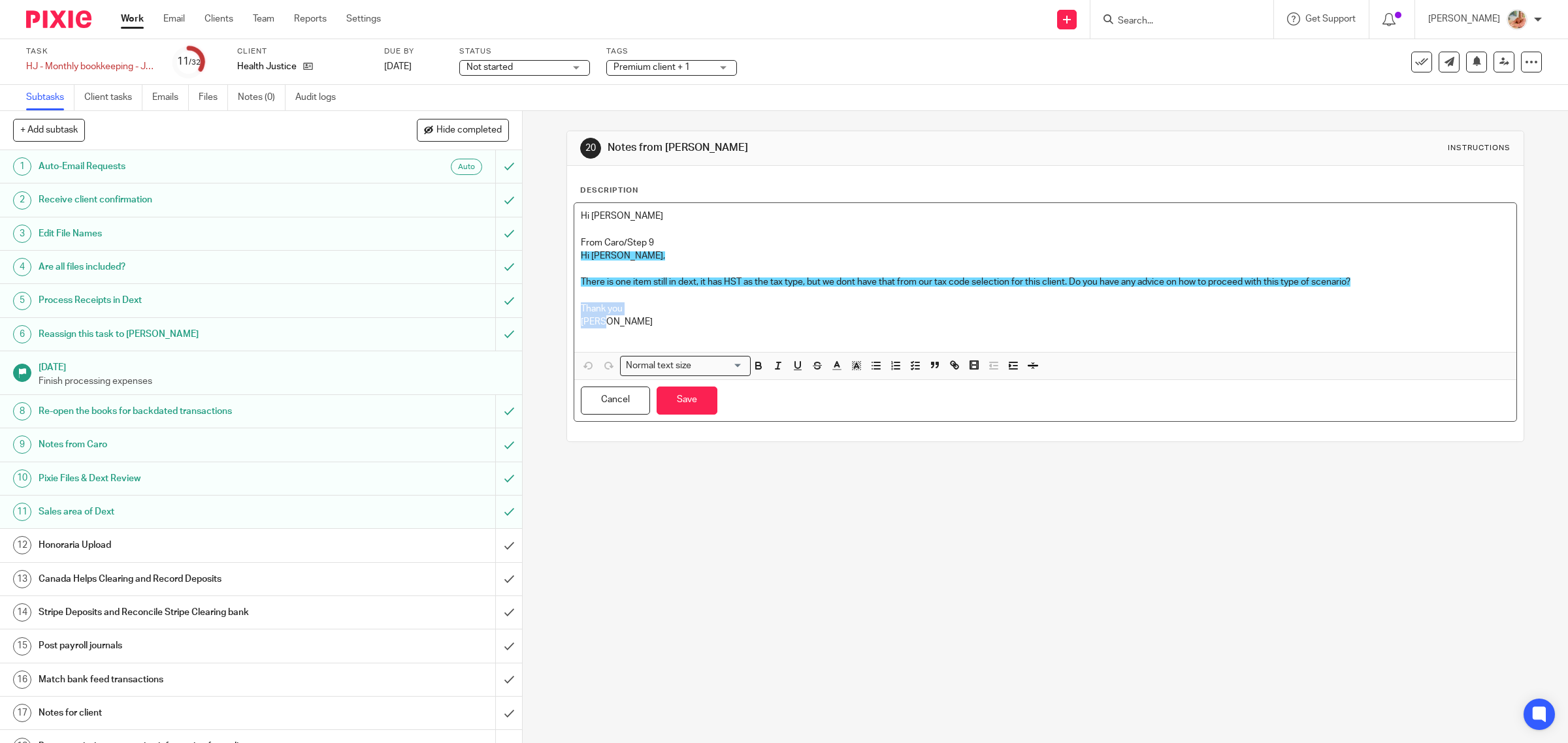
drag, startPoint x: 546, startPoint y: 319, endPoint x: 541, endPoint y: 310, distance: 10.3
click at [541, 310] on div "20 Notes from Ciara Instructions Description Hi Gillian From Caro/Step 9 Hi Cia…" at bounding box center [1045, 427] width 1046 height 632
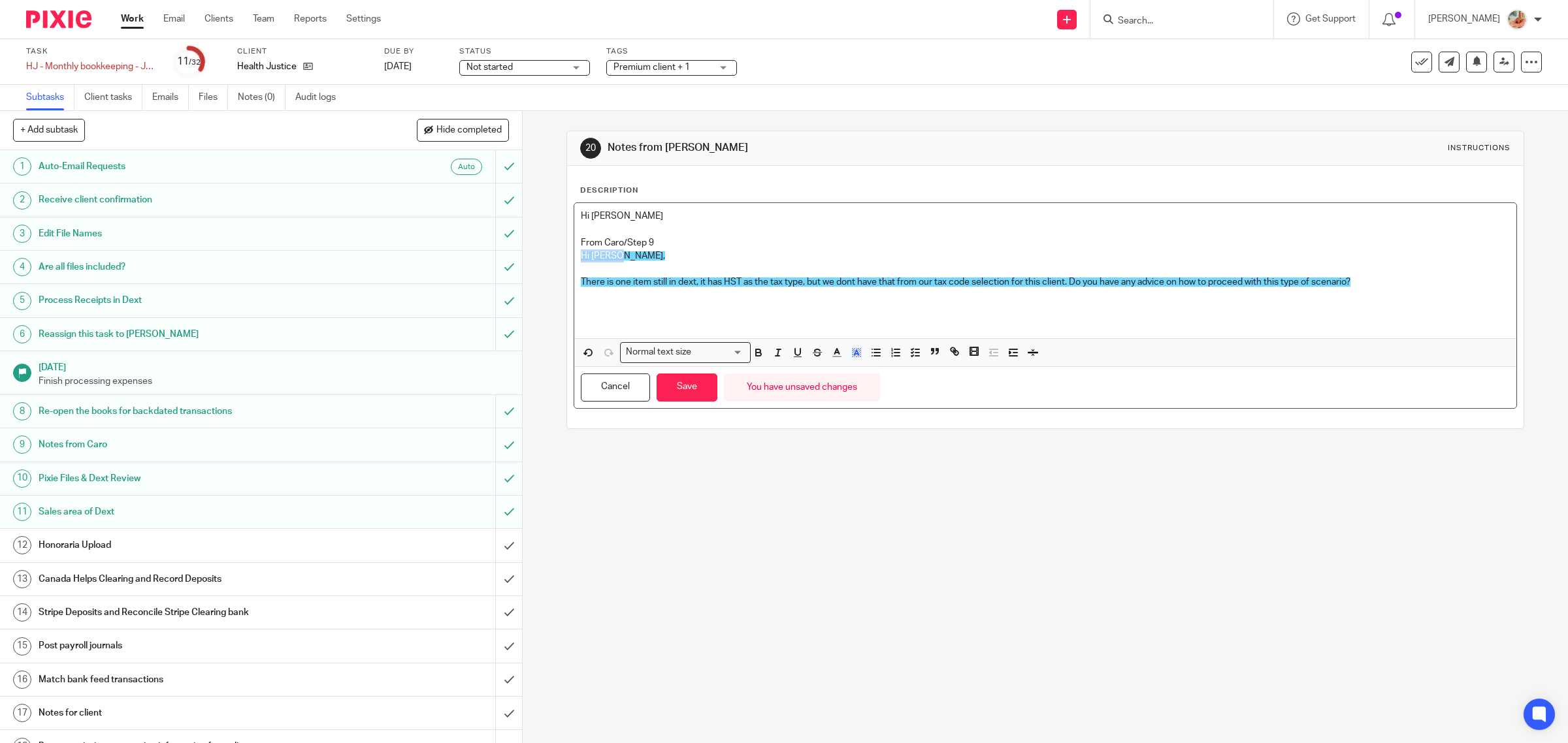
drag, startPoint x: 546, startPoint y: 260, endPoint x: 538, endPoint y: 260, distance: 8.0
click at [538, 260] on div "20 Notes from Ciara Instructions Description Hi Gillian From Caro/Step 9 Hi Cia…" at bounding box center [1045, 427] width 1046 height 632
click at [593, 269] on p at bounding box center [1046, 269] width 930 height 13
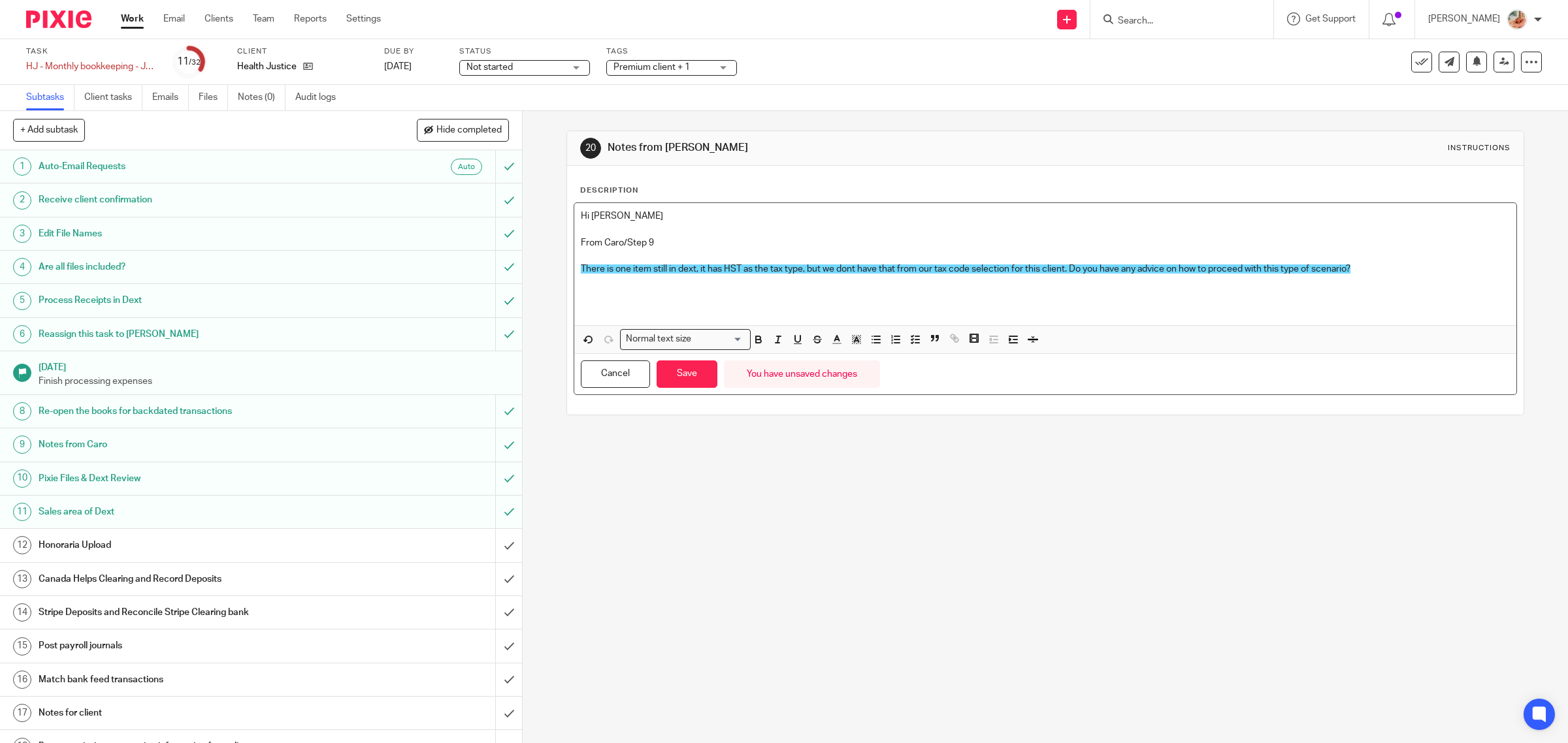
drag, startPoint x: 577, startPoint y: 242, endPoint x: 609, endPoint y: 253, distance: 33.8
click at [582, 243] on p "From Caro/Step 9" at bounding box center [1046, 243] width 930 height 13
click at [574, 247] on div "Hi Gillian From Caro/Step 9 There is one item still in dext, it has HST as the …" at bounding box center [1046, 263] width 943 height 122
drag, startPoint x: 1248, startPoint y: 275, endPoint x: 593, endPoint y: 257, distance: 655.2
click at [593, 257] on div "Hi Gillian From Caro/Step 9 There is one item still in dext, it has HST as the …" at bounding box center [1046, 263] width 943 height 122
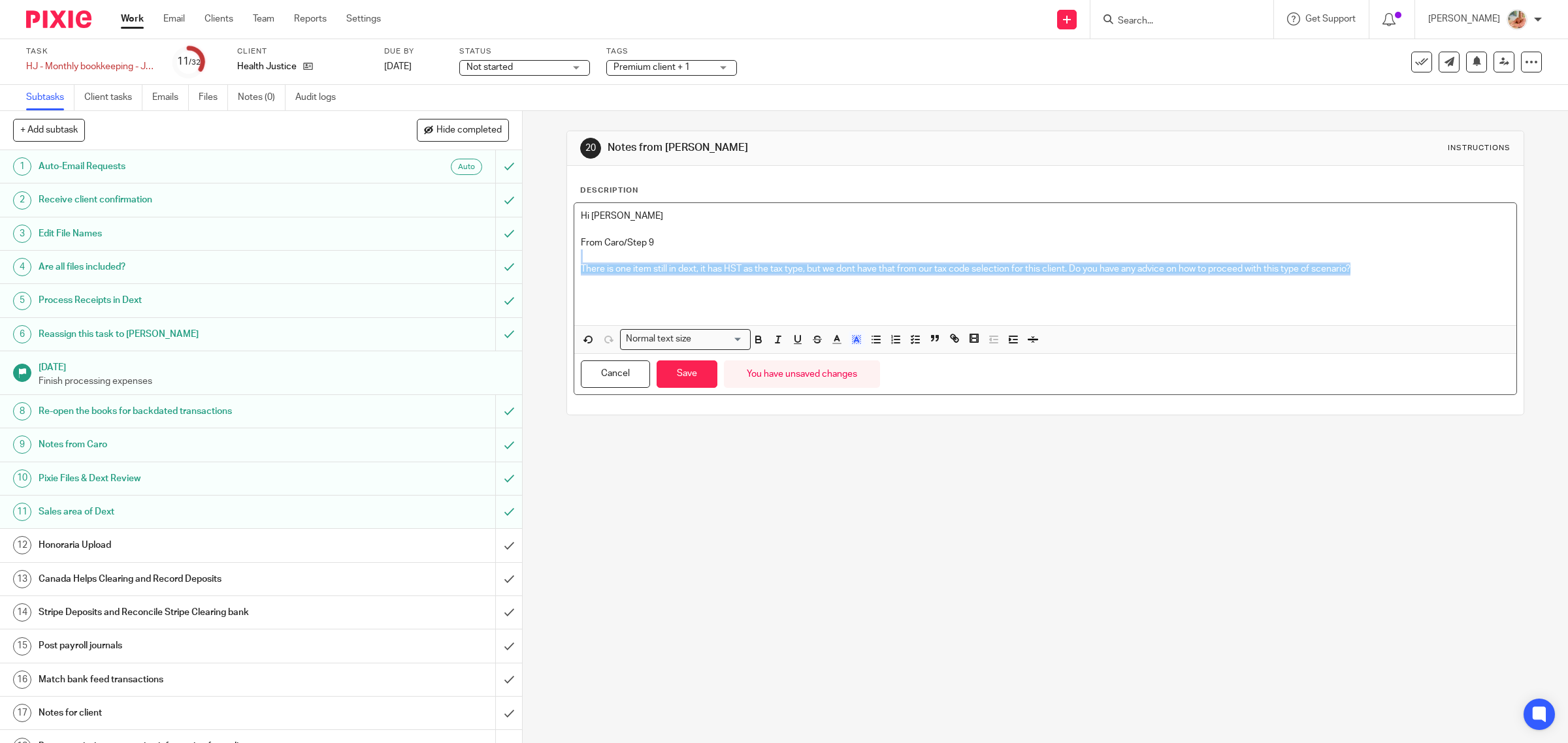
copy div "There is one item still in dext, it has HST as the tax type, but we dont have t…"
click at [607, 275] on p "There is one item still in dext, it has HST as the tax type, but we dont have t…" at bounding box center [1046, 269] width 930 height 13
drag, startPoint x: 1467, startPoint y: 279, endPoint x: 577, endPoint y: 262, distance: 890.2
click at [577, 262] on div "Hi Gillian From Caro/Step 9 There is one item still in dext, it has HST as the …" at bounding box center [1046, 263] width 943 height 122
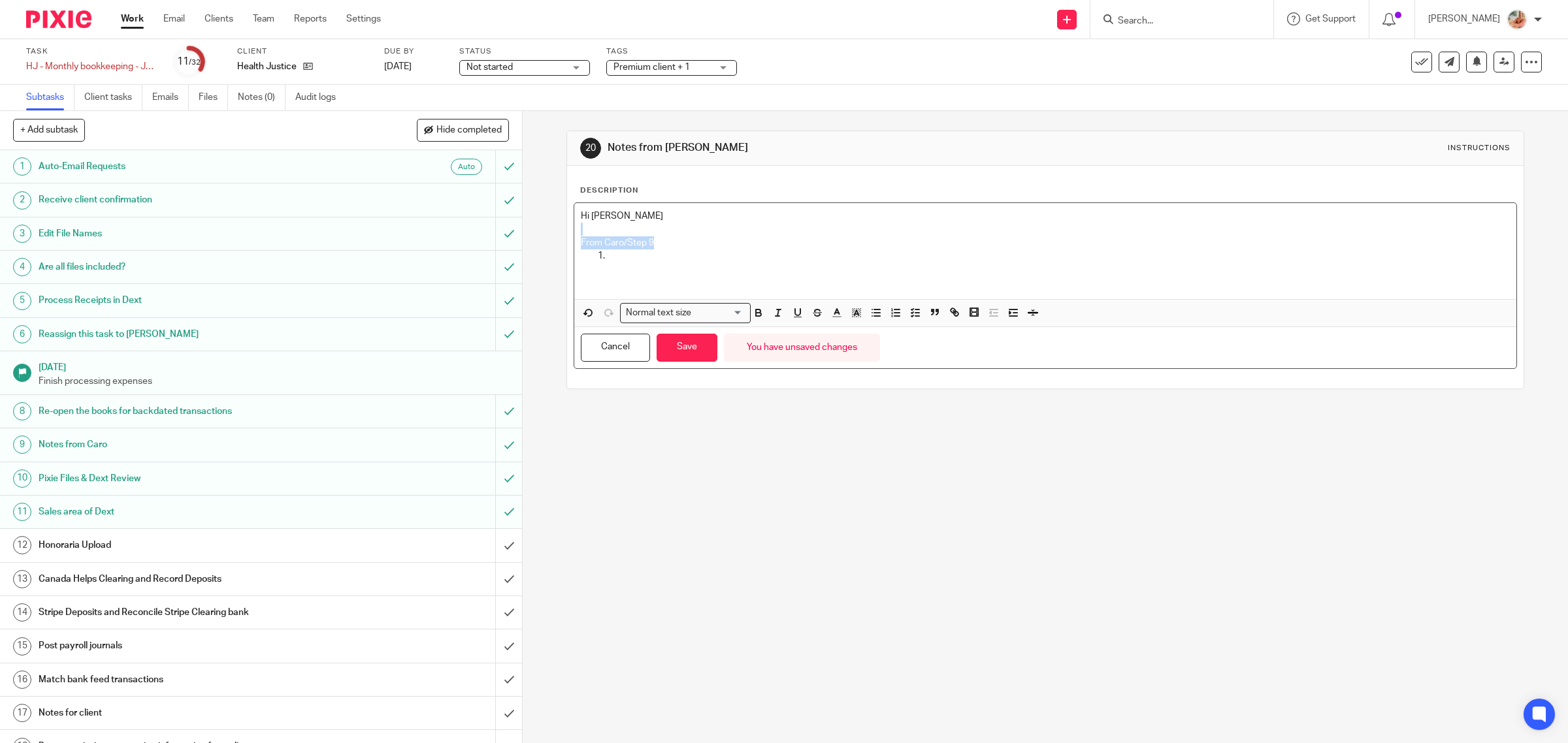
drag, startPoint x: 615, startPoint y: 236, endPoint x: 561, endPoint y: 234, distance: 54.0
click at [567, 234] on div "20 Notes from Ciara Instructions Description Hi Gillian From Caro/Step 9 Normal…" at bounding box center [1046, 260] width 959 height 259
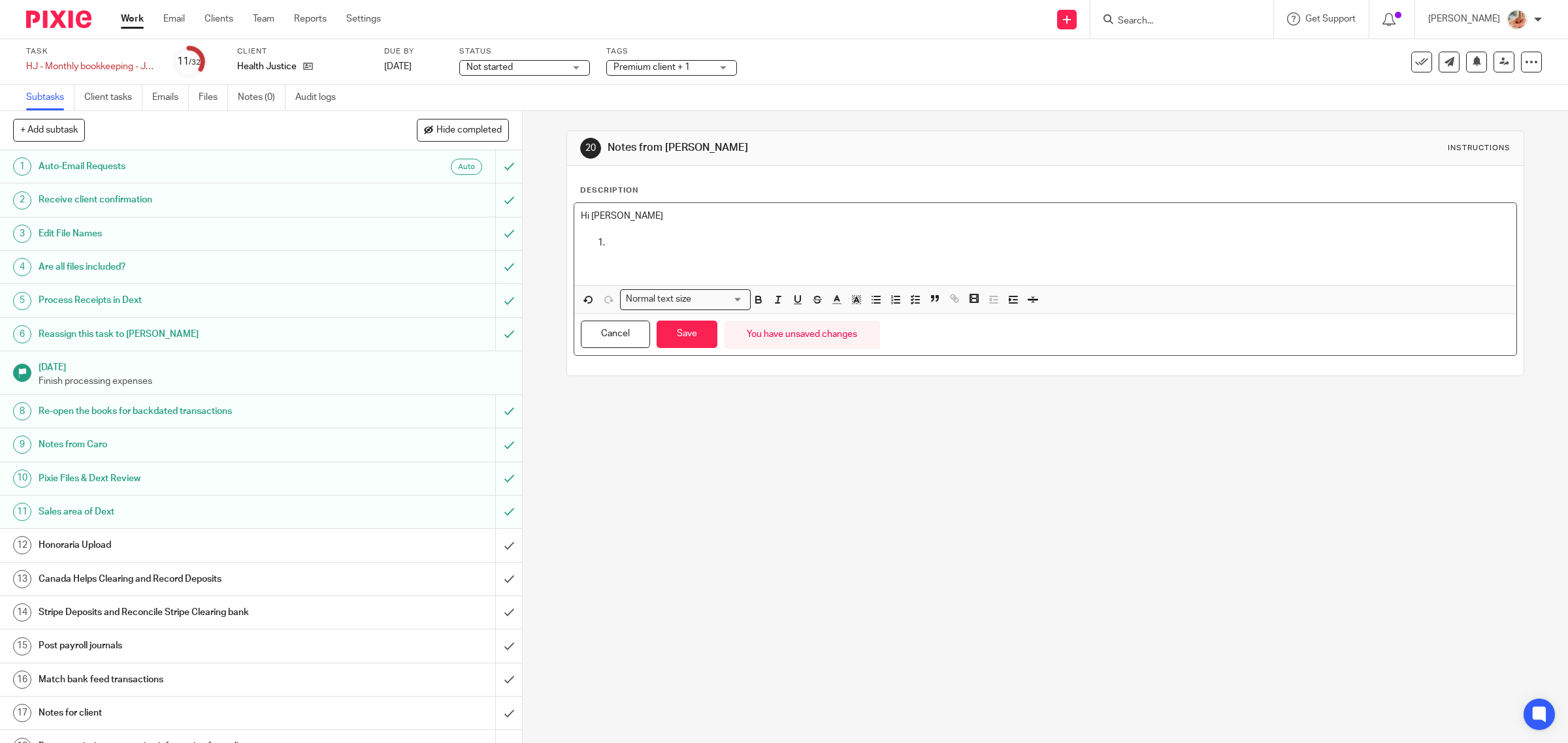
click at [617, 240] on p at bounding box center [1058, 243] width 903 height 13
click at [825, 236] on p "Please double checl Q1 adjustments dated 06/30" at bounding box center [1058, 243] width 903 height 13
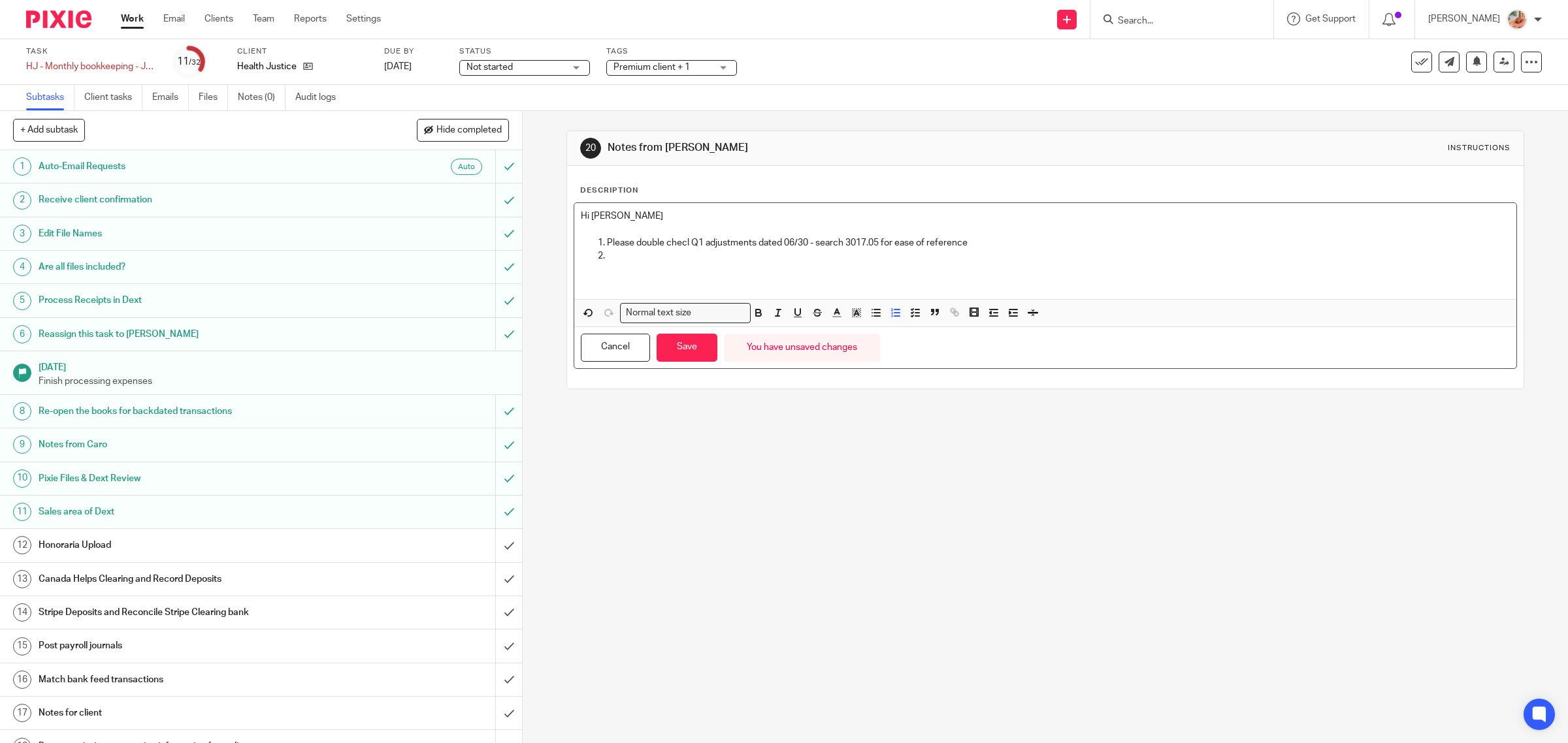
click at [673, 246] on p "Please double checl Q1 adjustments dated 06/30 - search 3017.05 for ease of ref…" at bounding box center [1058, 243] width 903 height 13
click at [694, 261] on p at bounding box center [1058, 256] width 903 height 13
click at [673, 236] on p "Please double checl Q1 adjustments dated 06/30 - search 3017.05 for ease of ref…" at bounding box center [1058, 243] width 903 height 13
click at [686, 244] on p "Please double checl Q1 adjustments dated 06/30 - search 3017.05 for ease of ref…" at bounding box center [1058, 243] width 903 height 13
click at [688, 348] on button "Save" at bounding box center [687, 348] width 61 height 28
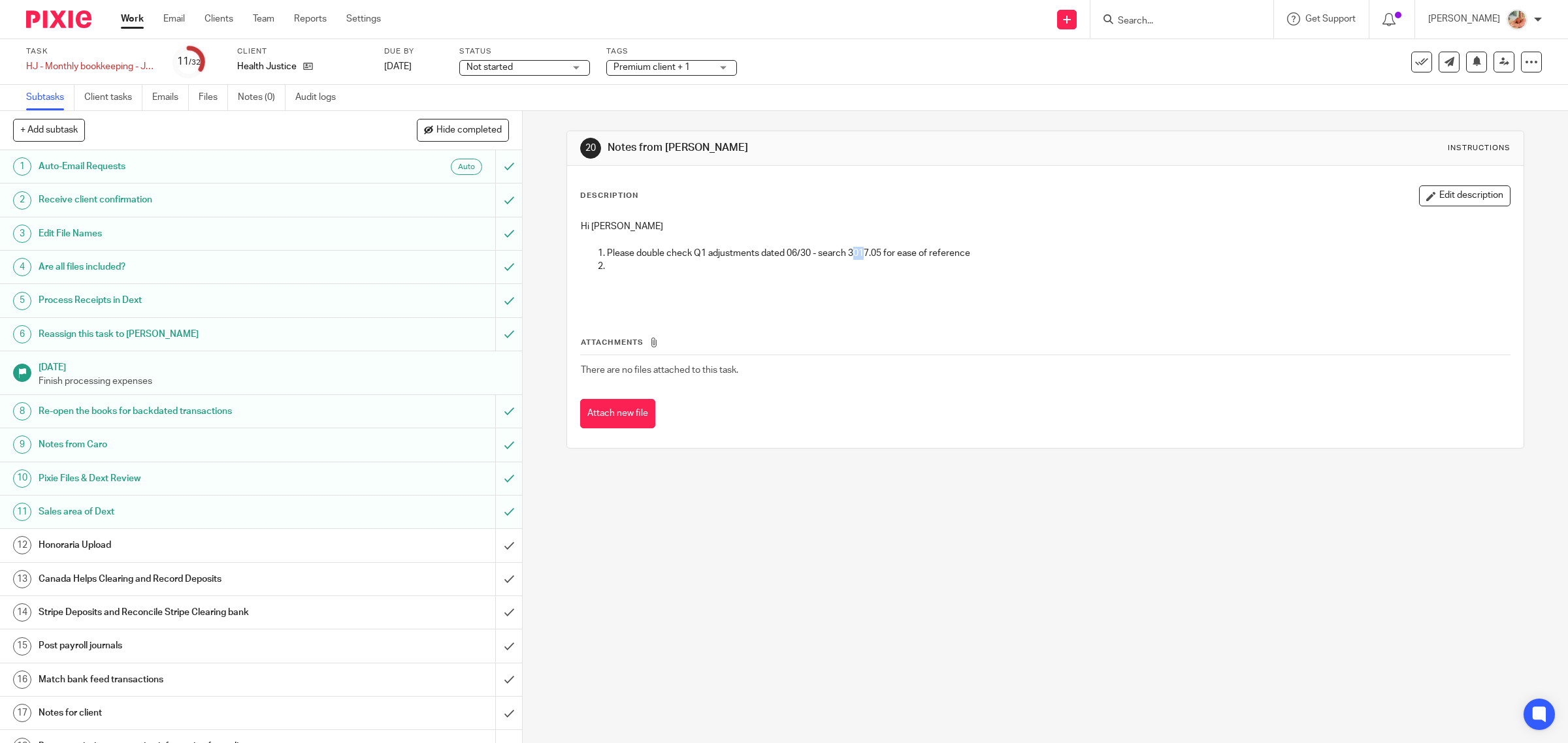
drag, startPoint x: 848, startPoint y: 248, endPoint x: 858, endPoint y: 248, distance: 10.0
click at [858, 248] on p "Please double check Q1 adjustments dated 06/30 - search 3017.05 for ease of ref…" at bounding box center [1058, 254] width 903 height 13
click at [1419, 193] on button "Edit description" at bounding box center [1465, 196] width 92 height 21
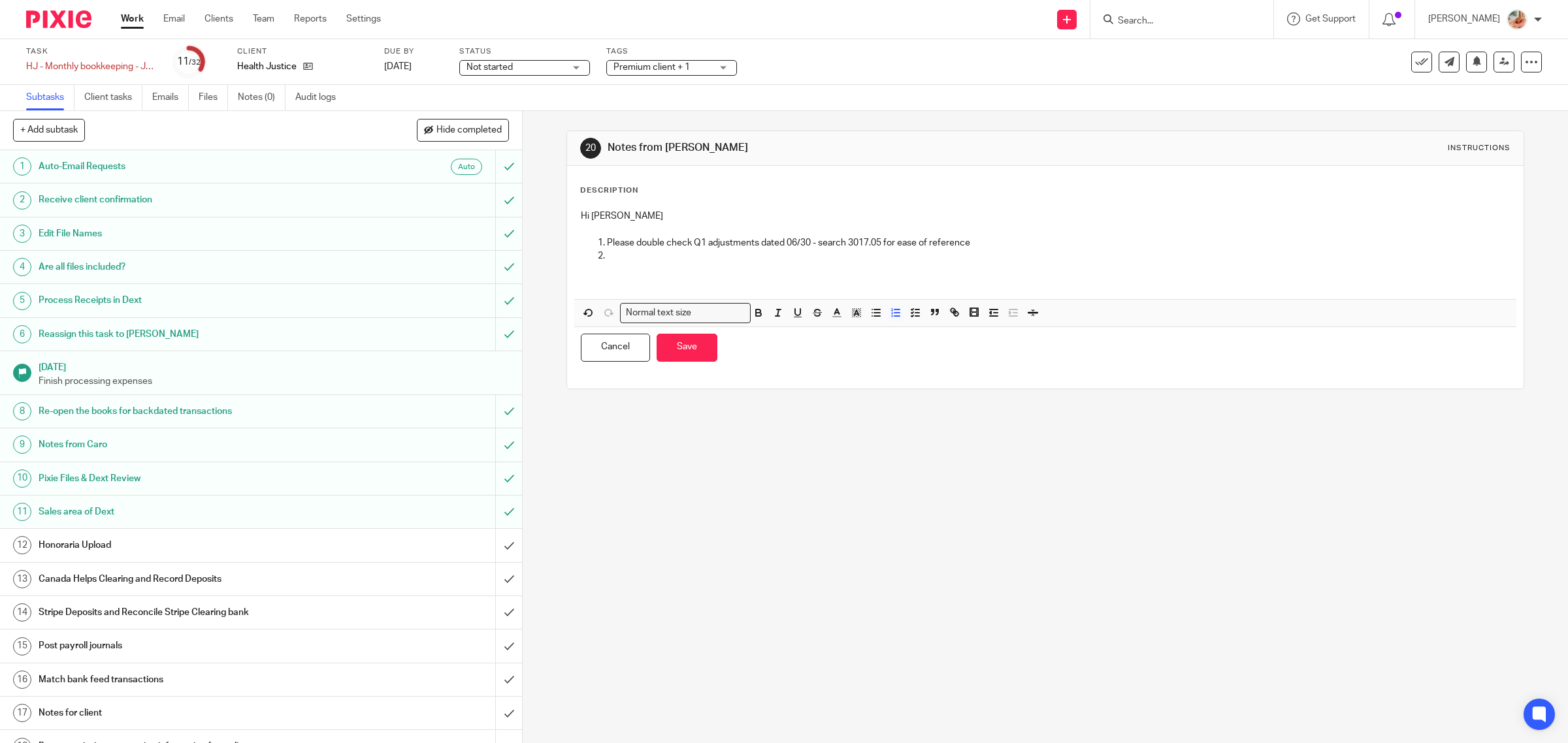
drag, startPoint x: 903, startPoint y: 290, endPoint x: 860, endPoint y: 271, distance: 47.0
click at [903, 290] on div "Hi Gillian Please double check Q1 adjustments dated 06/30 - search 3017.05 for …" at bounding box center [1046, 251] width 943 height 96
click at [857, 245] on p "Please double check Q1 adjustments dated 06/30 - search 3017.05 for ease of ref…" at bounding box center [1058, 243] width 903 height 13
click at [691, 347] on button "Save" at bounding box center [687, 348] width 61 height 28
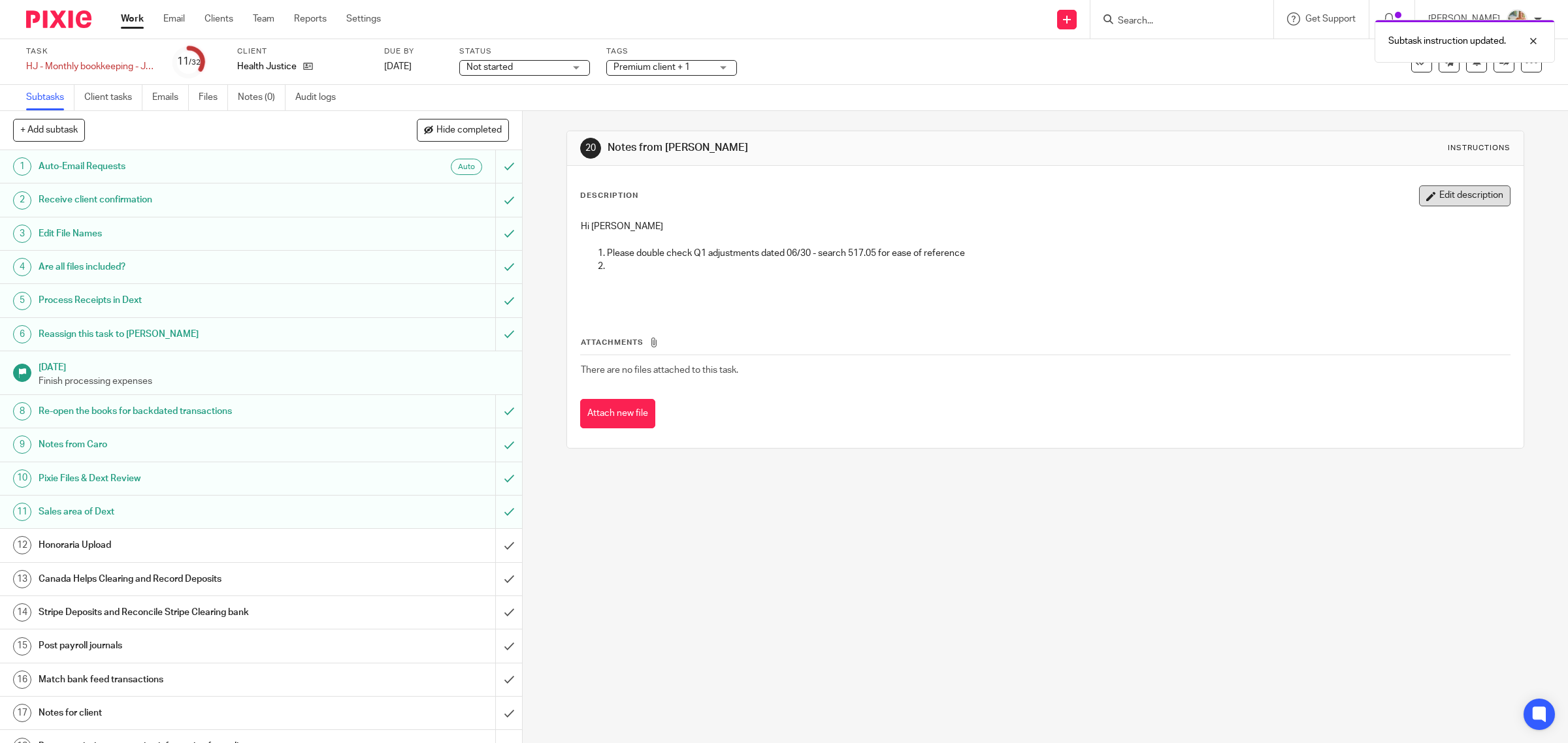
click at [1424, 200] on button "Edit description" at bounding box center [1465, 196] width 92 height 21
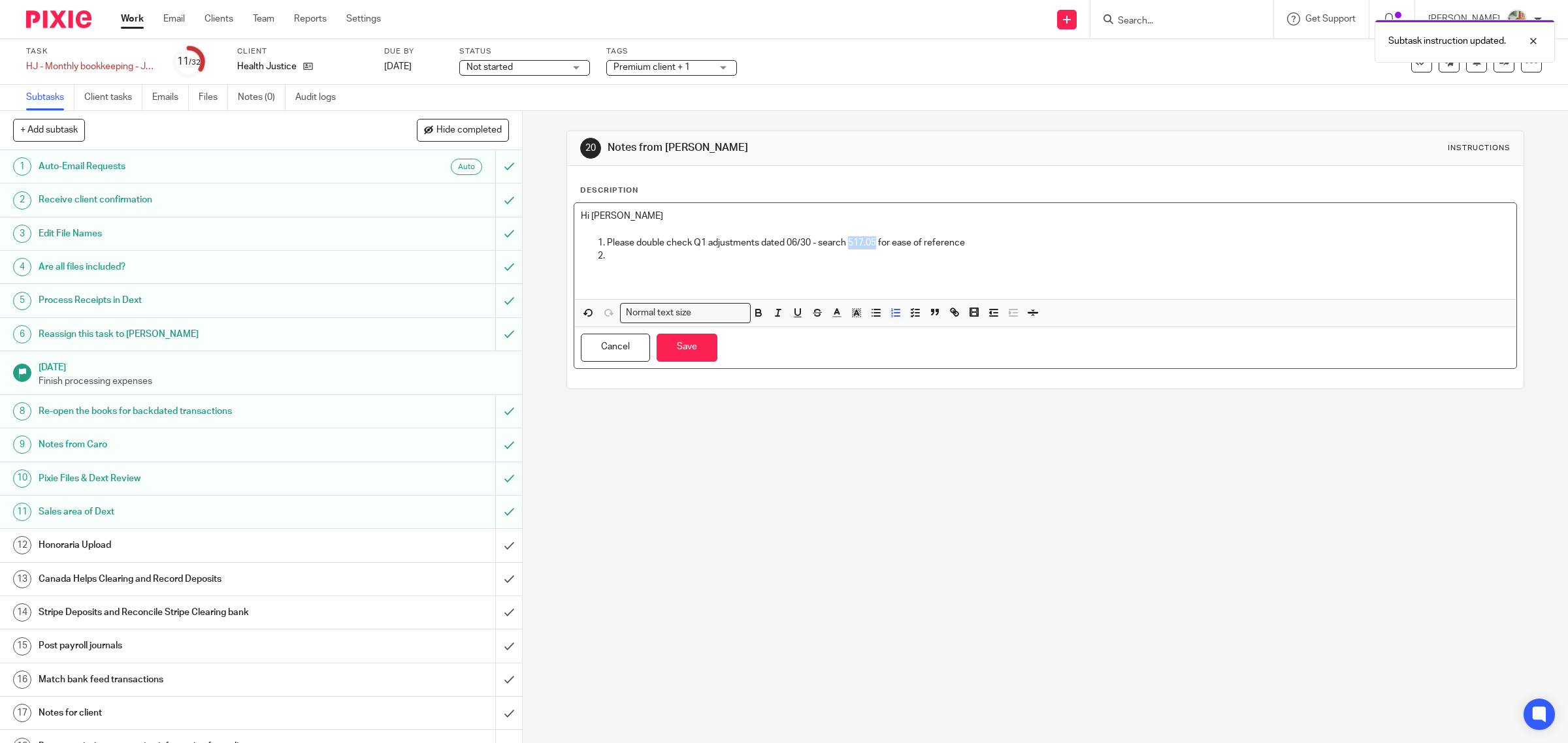
drag, startPoint x: 845, startPoint y: 246, endPoint x: 871, endPoint y: 244, distance: 26.1
click at [871, 244] on p "Please double check Q1 adjustments dated 06/30 - search 517.05 for ease of refe…" at bounding box center [1058, 243] width 903 height 13
click at [665, 348] on button "Save" at bounding box center [687, 348] width 61 height 28
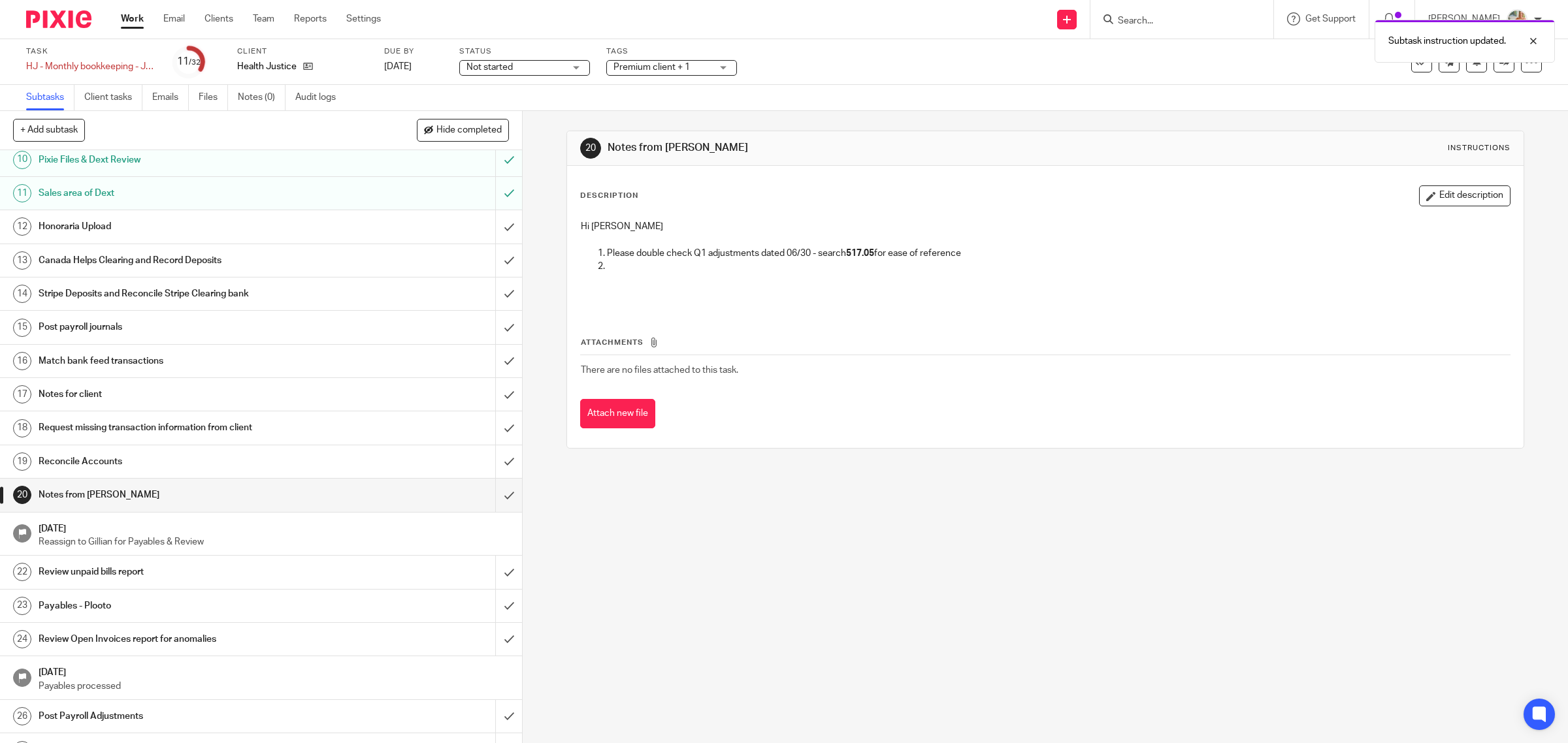
scroll to position [327, 0]
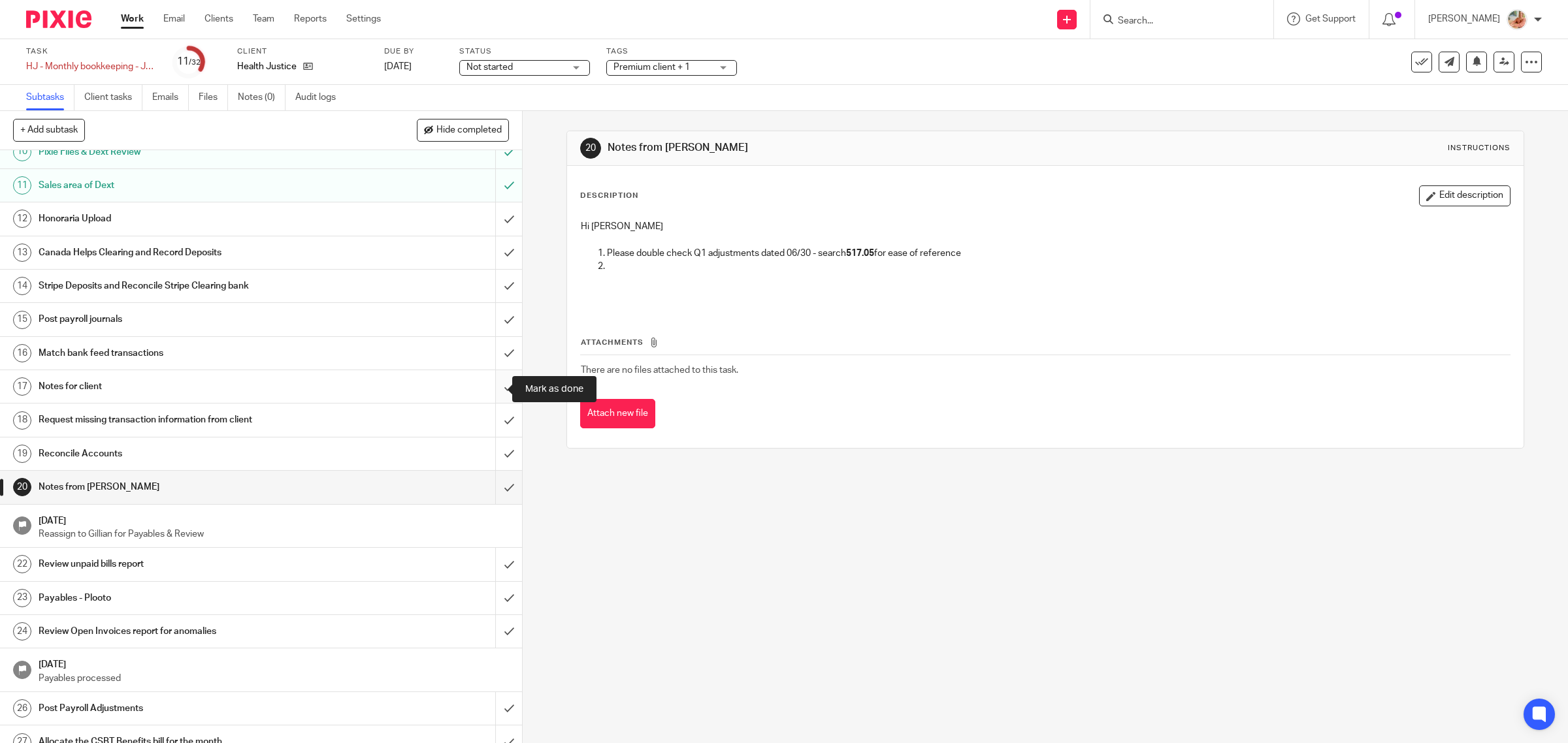
click at [485, 389] on input "submit" at bounding box center [261, 387] width 522 height 33
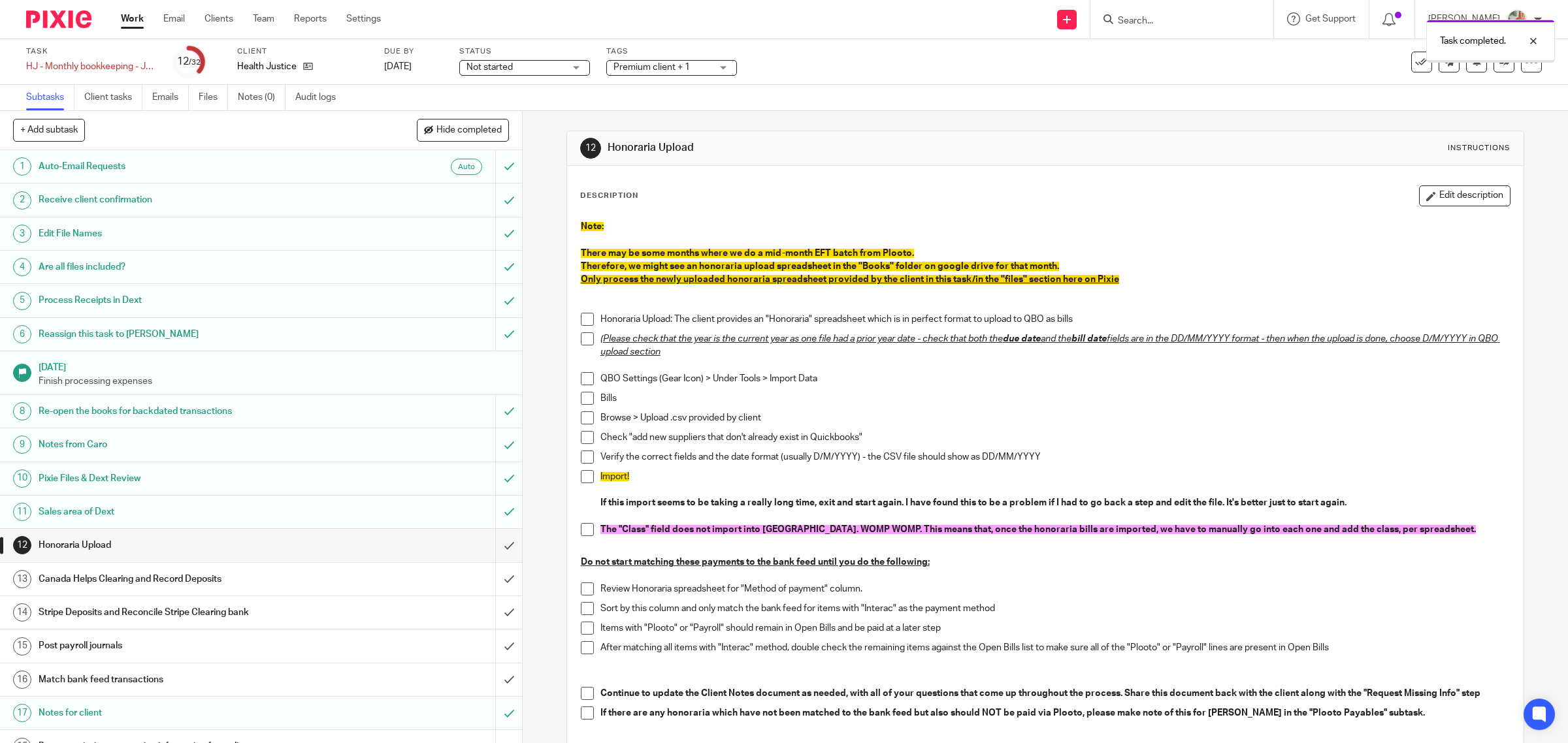
scroll to position [408, 0]
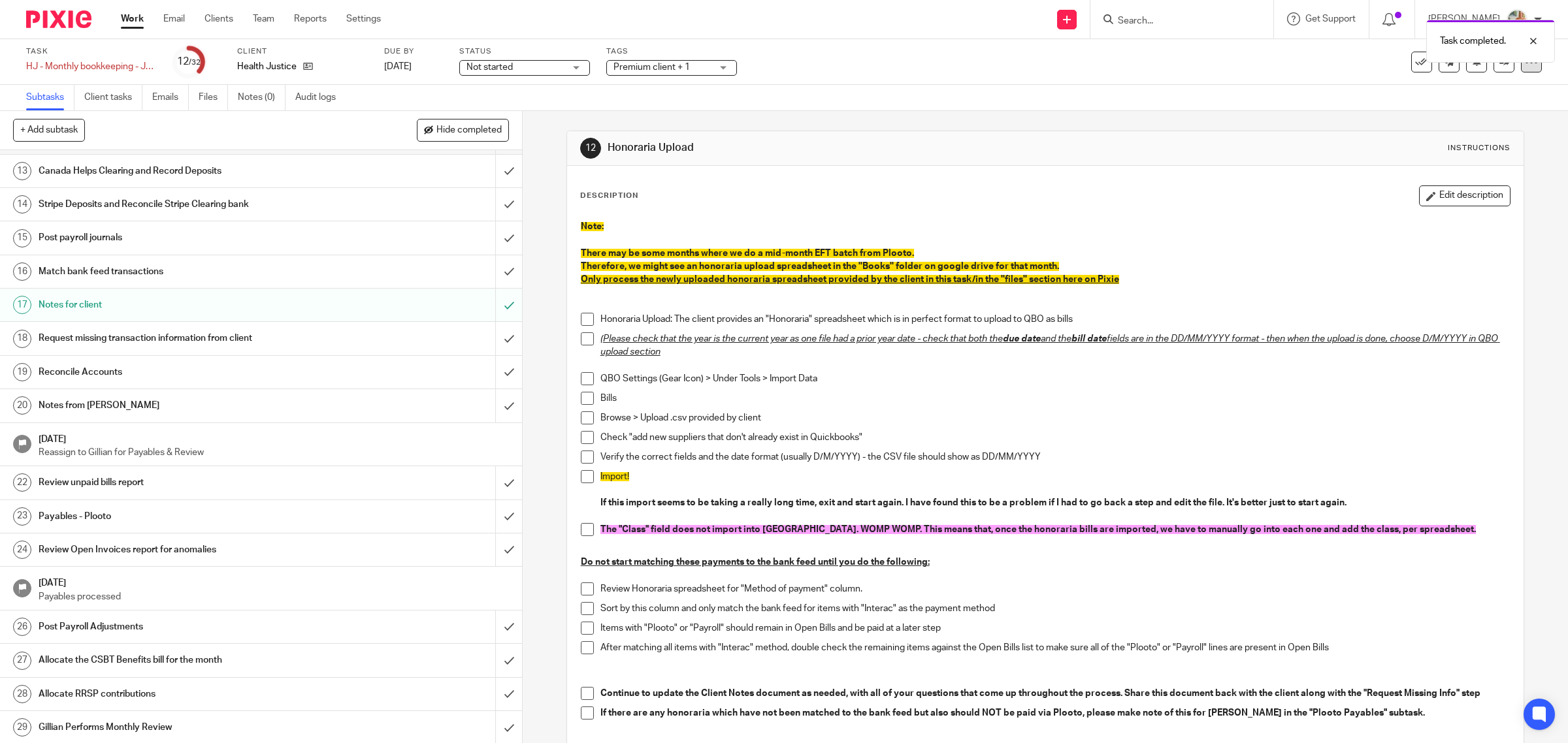
click at [1526, 70] on div at bounding box center [1532, 62] width 21 height 21
click at [1478, 110] on link "Advanced task editor" at bounding box center [1478, 114] width 86 height 9
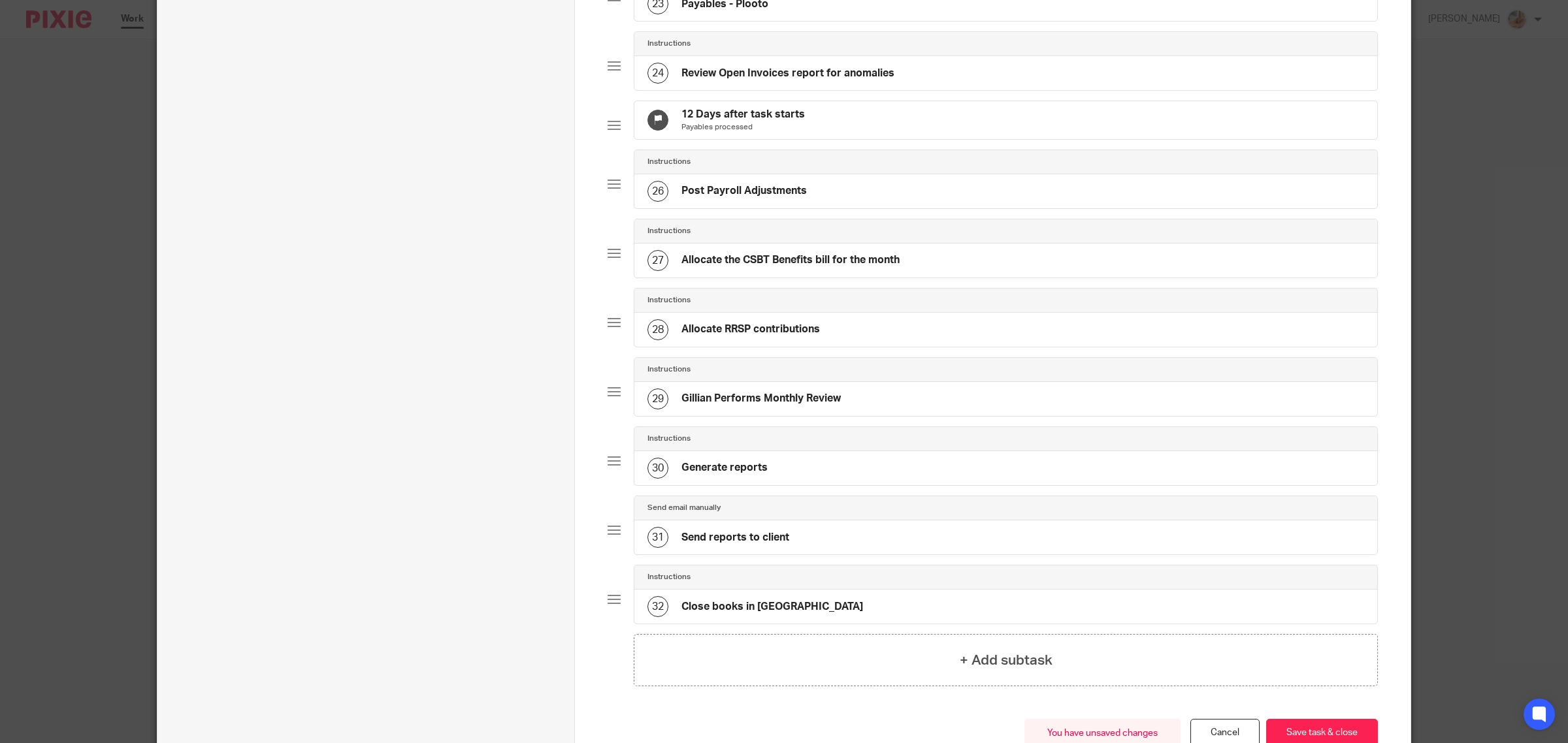
scroll to position [1809, 0]
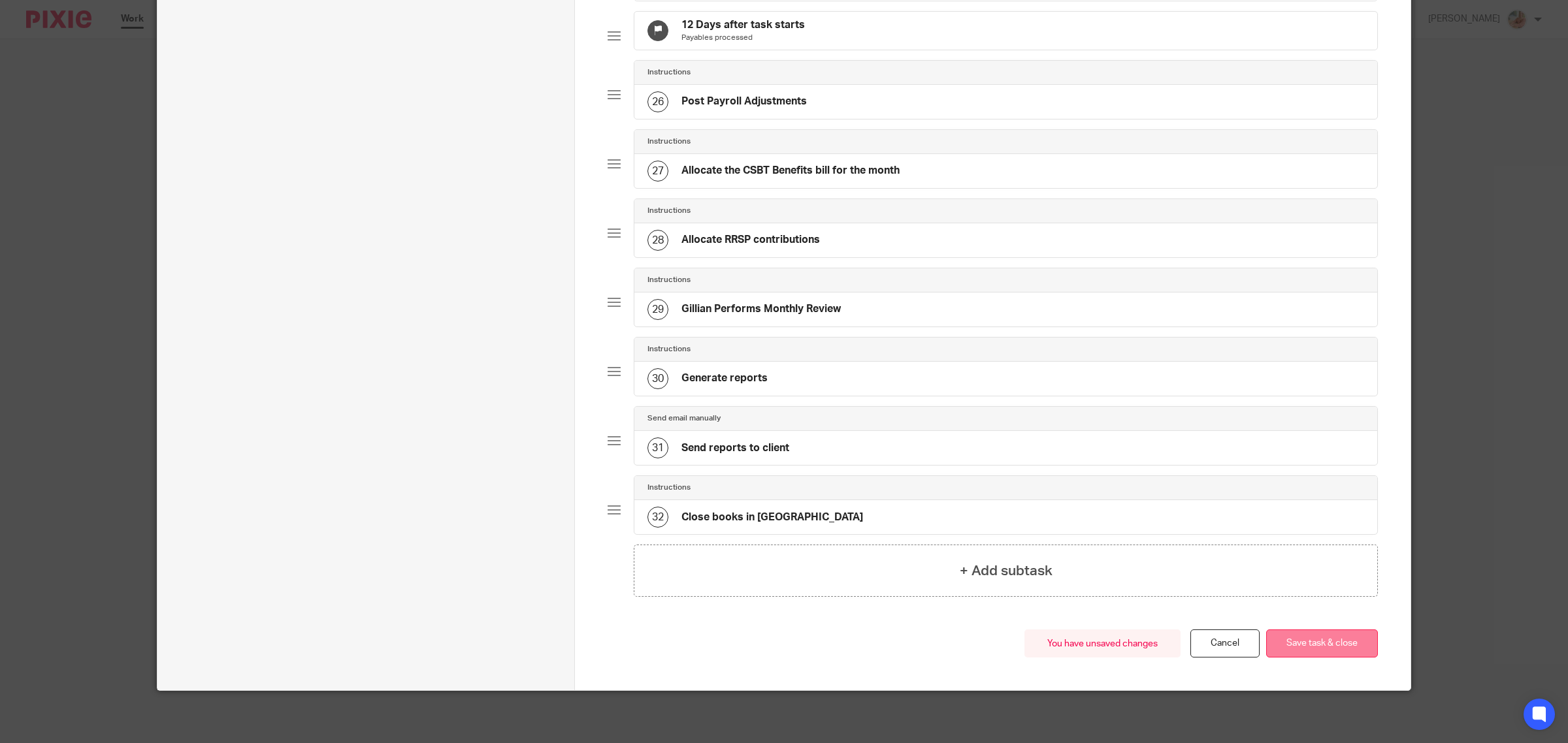
click at [1306, 648] on button "Save task & close" at bounding box center [1322, 644] width 112 height 28
